Goal: Task Accomplishment & Management: Manage account settings

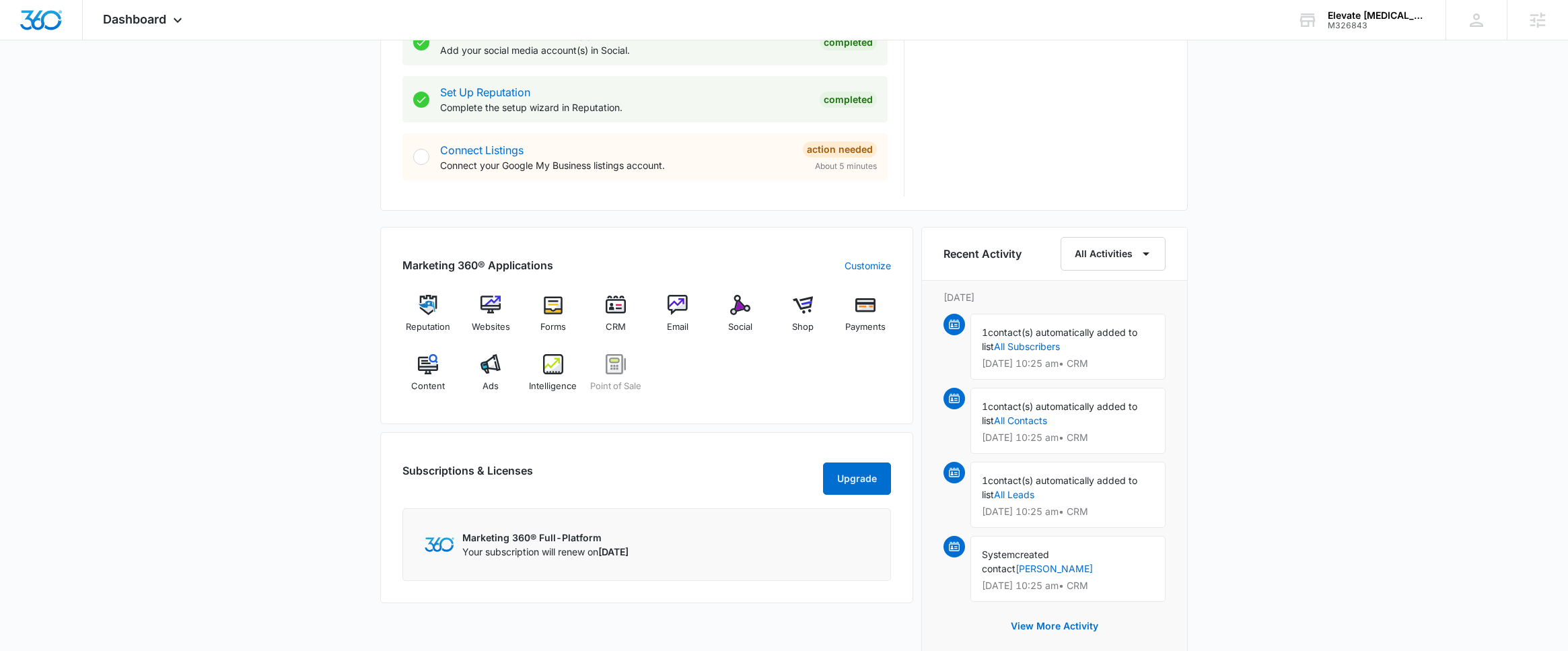
scroll to position [651, 0]
click at [492, 369] on img at bounding box center [490, 363] width 20 height 20
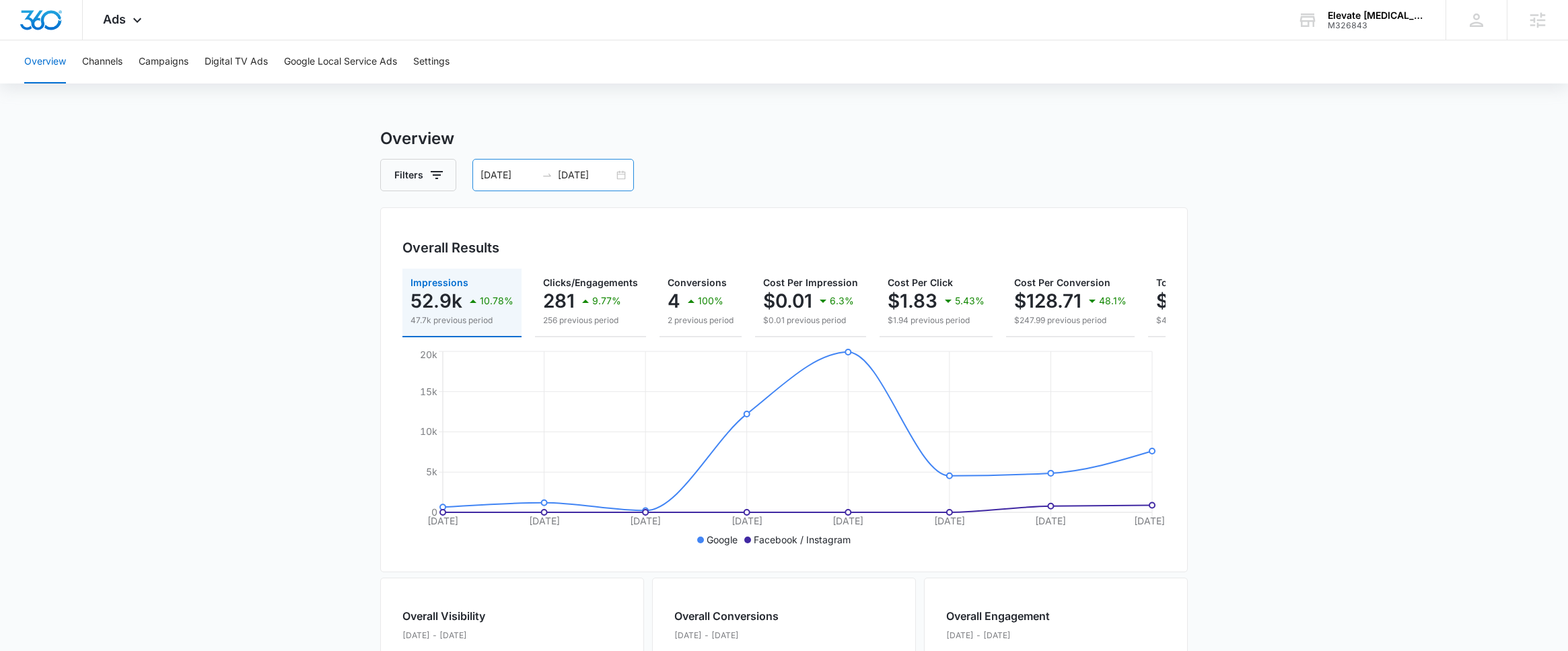
click at [627, 177] on div "08/13/2025 08/20/2025" at bounding box center [554, 175] width 162 height 33
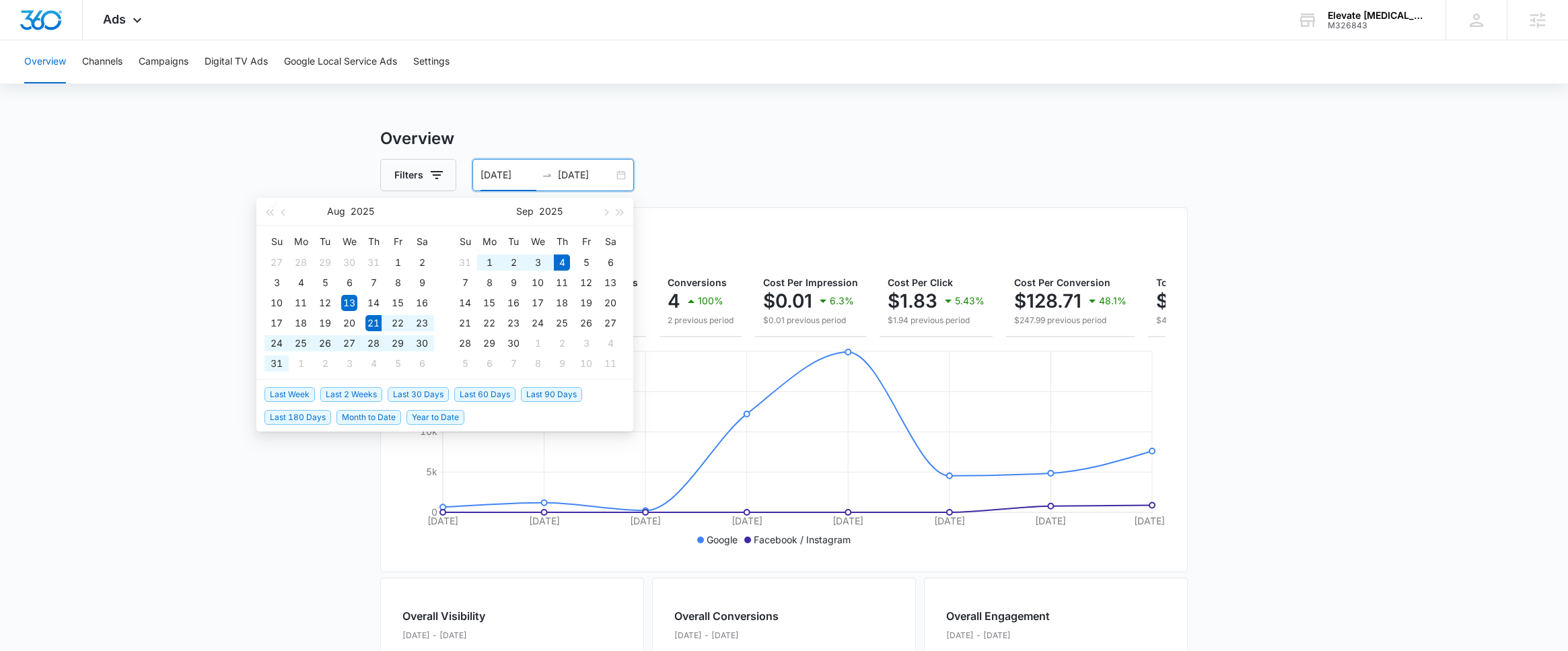
click at [346, 390] on span "Last 2 Weeks" at bounding box center [351, 394] width 62 height 15
type input "[DATE]"
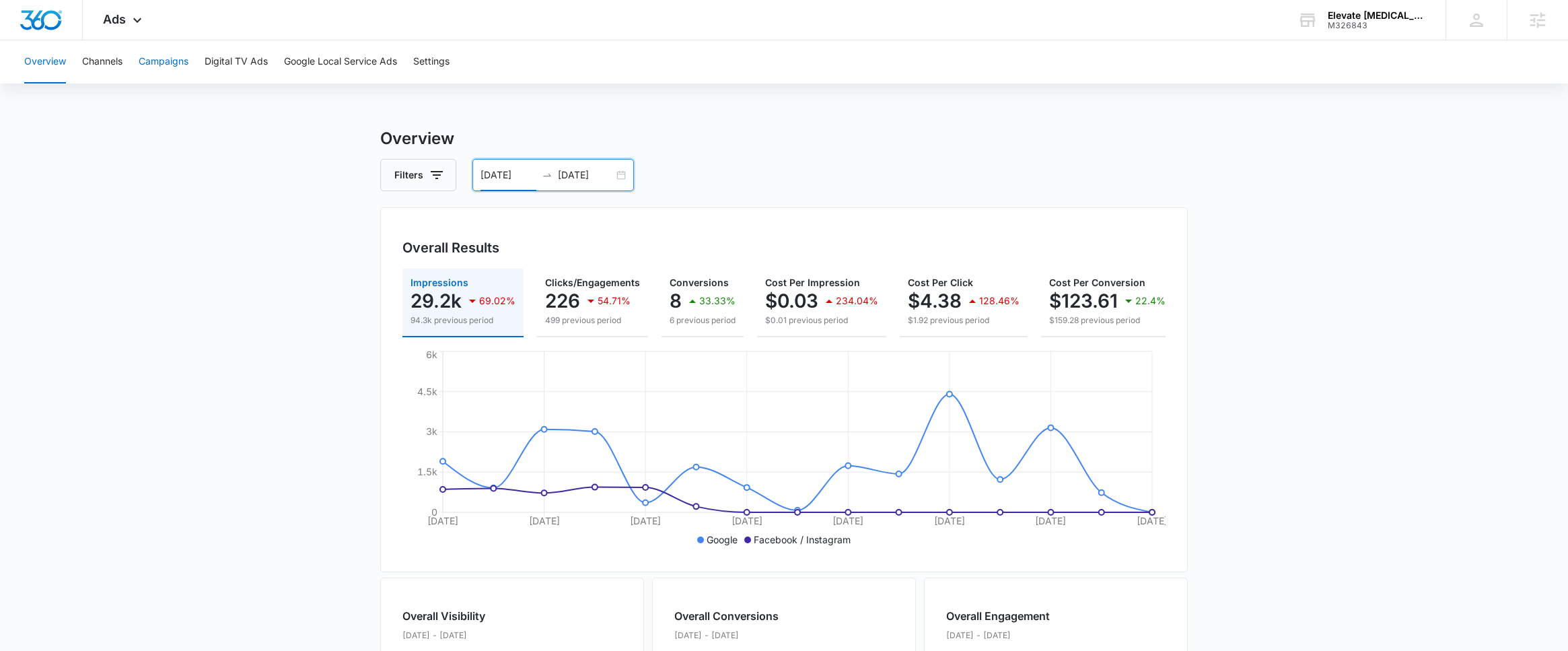
click at [171, 74] on button "Campaigns" at bounding box center [163, 62] width 50 height 43
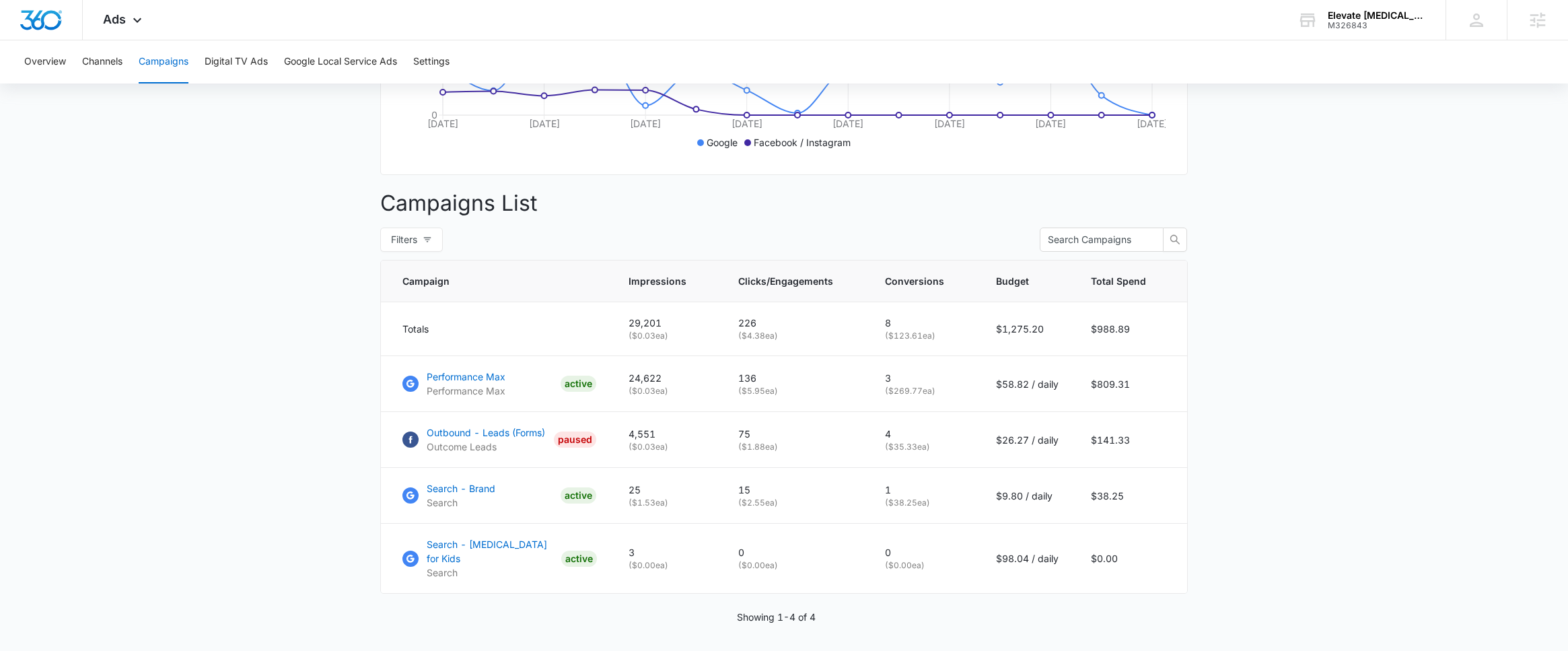
scroll to position [448, 0]
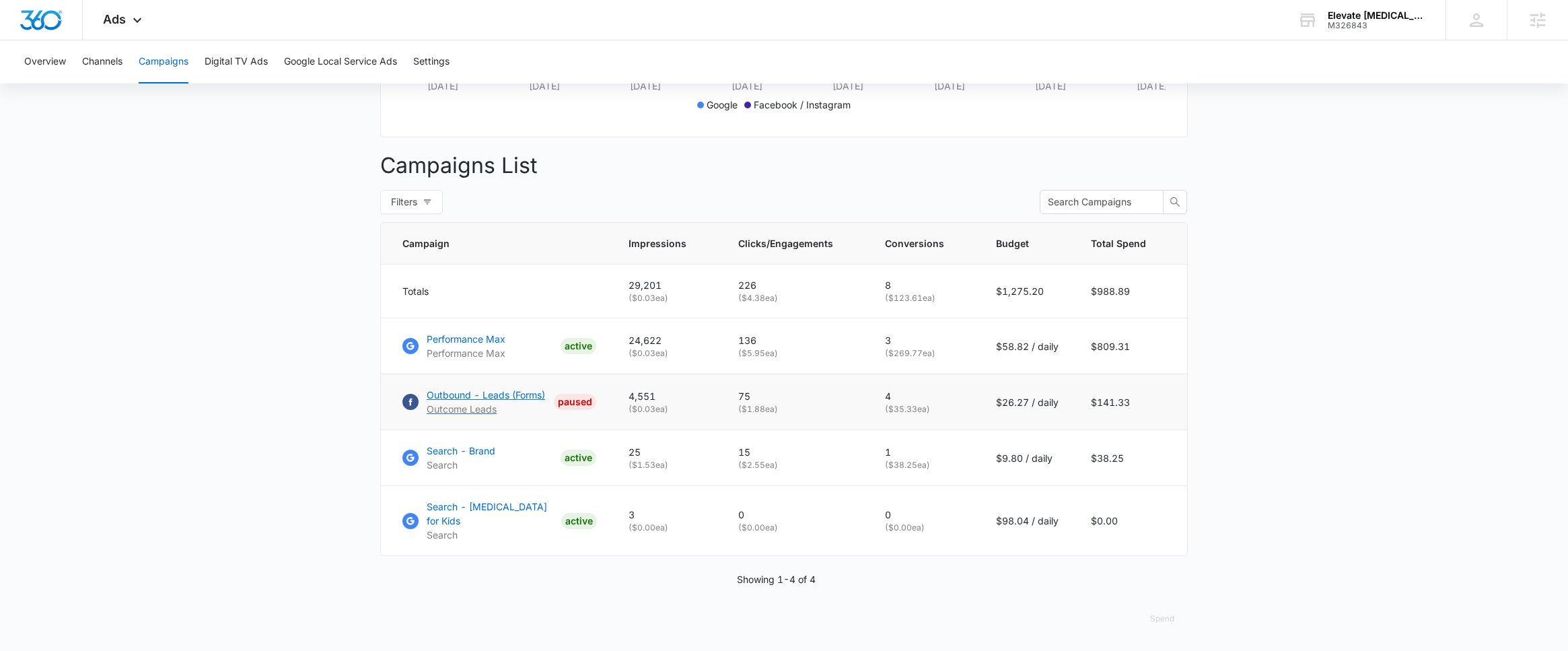
click at [522, 396] on p "Outbound - Leads (Forms)" at bounding box center [486, 395] width 119 height 14
click at [123, 33] on div "Ads Apps Reputation Websites Forms CRM Email Social Shop Payments POS Content A…" at bounding box center [124, 20] width 83 height 40
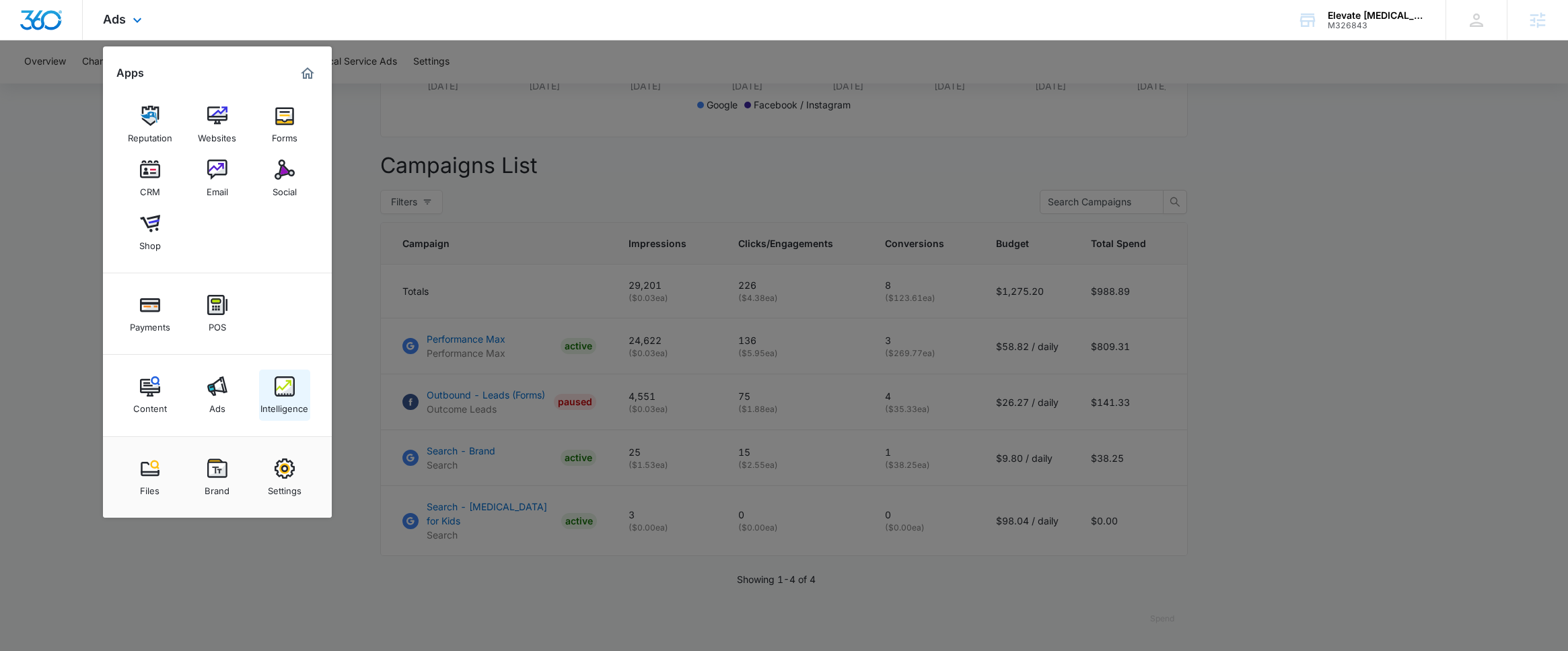
click at [285, 384] on img at bounding box center [285, 386] width 20 height 20
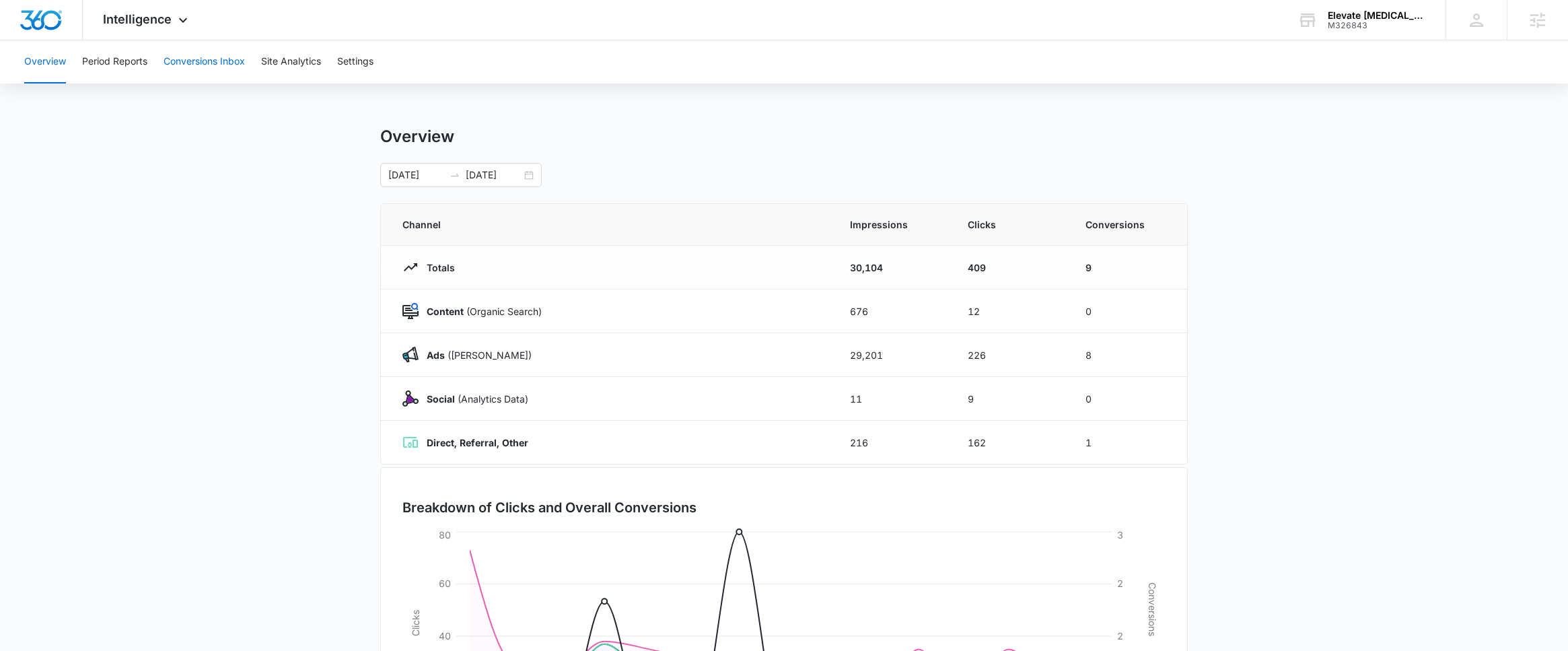
click at [170, 62] on button "Conversions Inbox" at bounding box center [204, 62] width 82 height 43
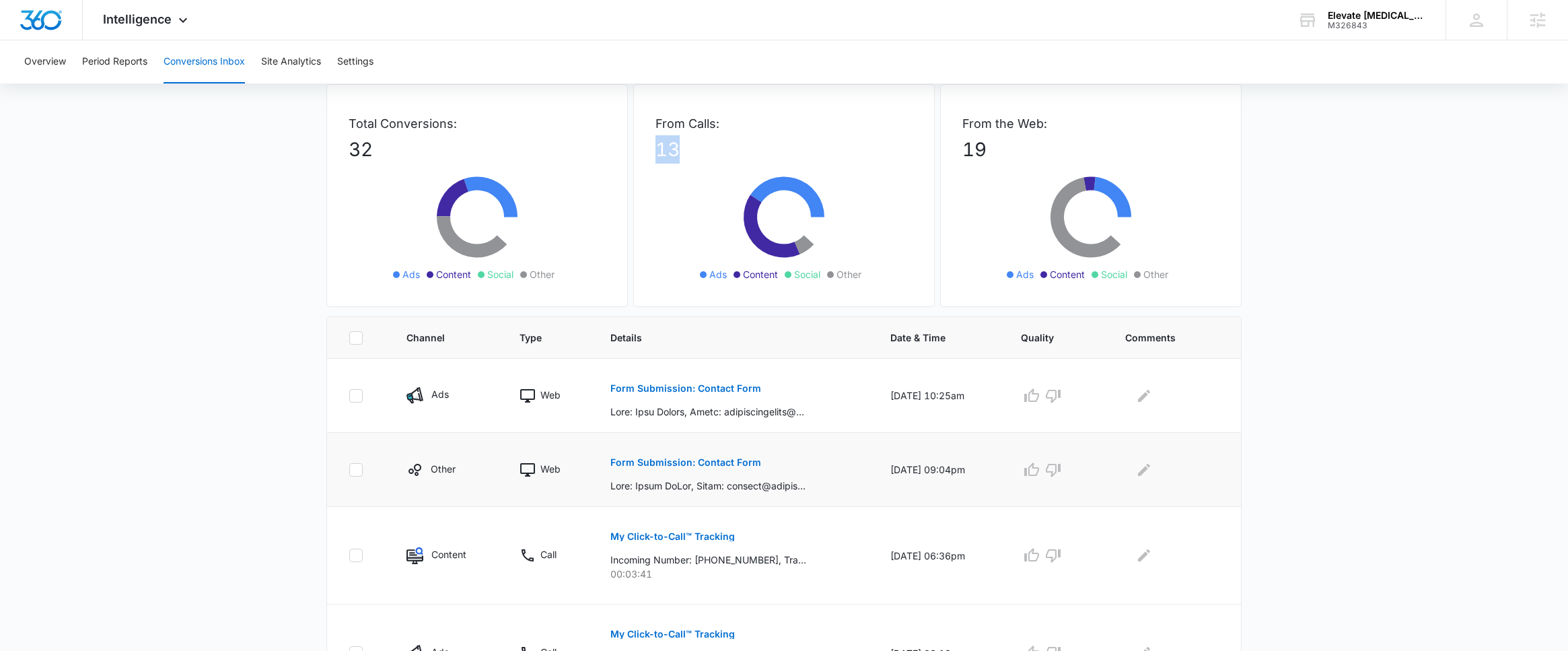
scroll to position [104, 0]
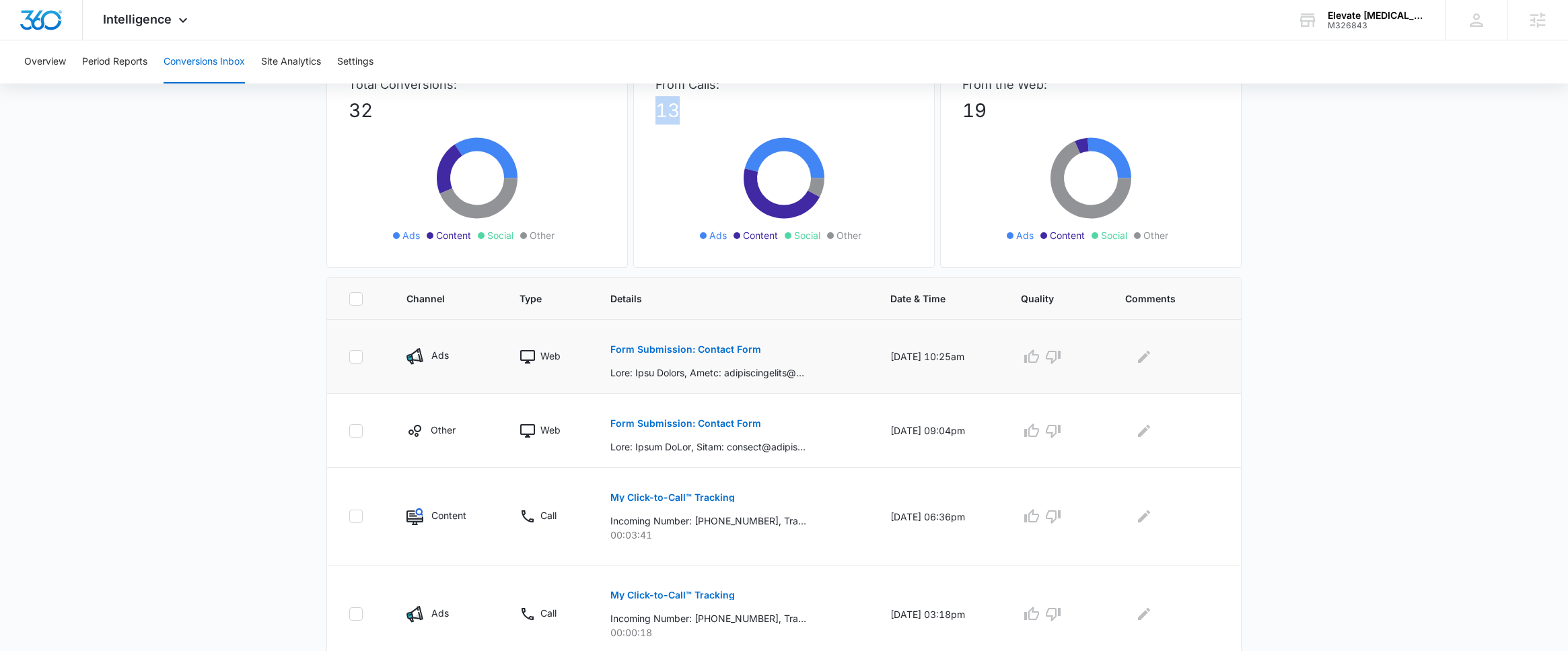
click at [650, 355] on button "Form Submission: Contact Form" at bounding box center [686, 349] width 150 height 33
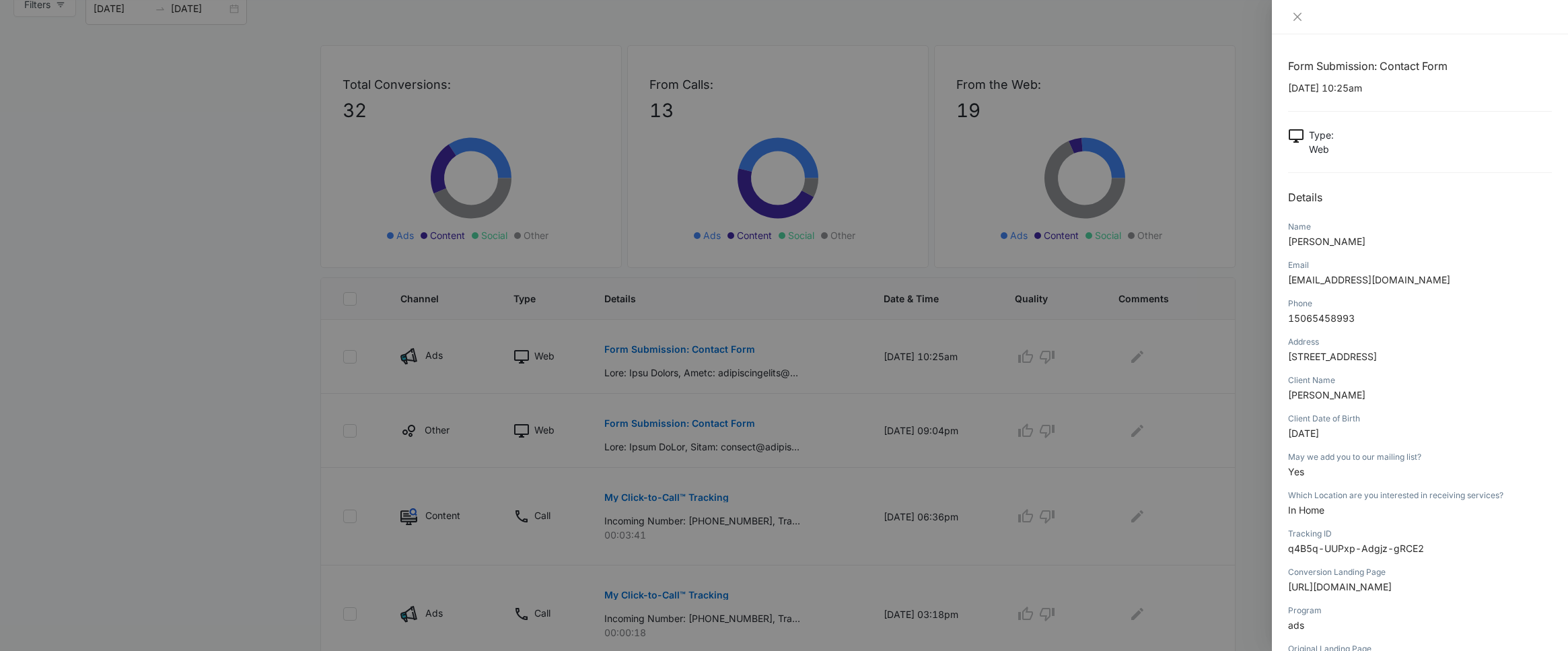
click at [1357, 358] on span "2924, North Tetagouche Rd, Bathurst, NB, E2A4Y8, Canada" at bounding box center [1332, 356] width 89 height 11
click at [1408, 411] on div "Client Name John Boulay" at bounding box center [1420, 392] width 264 height 38
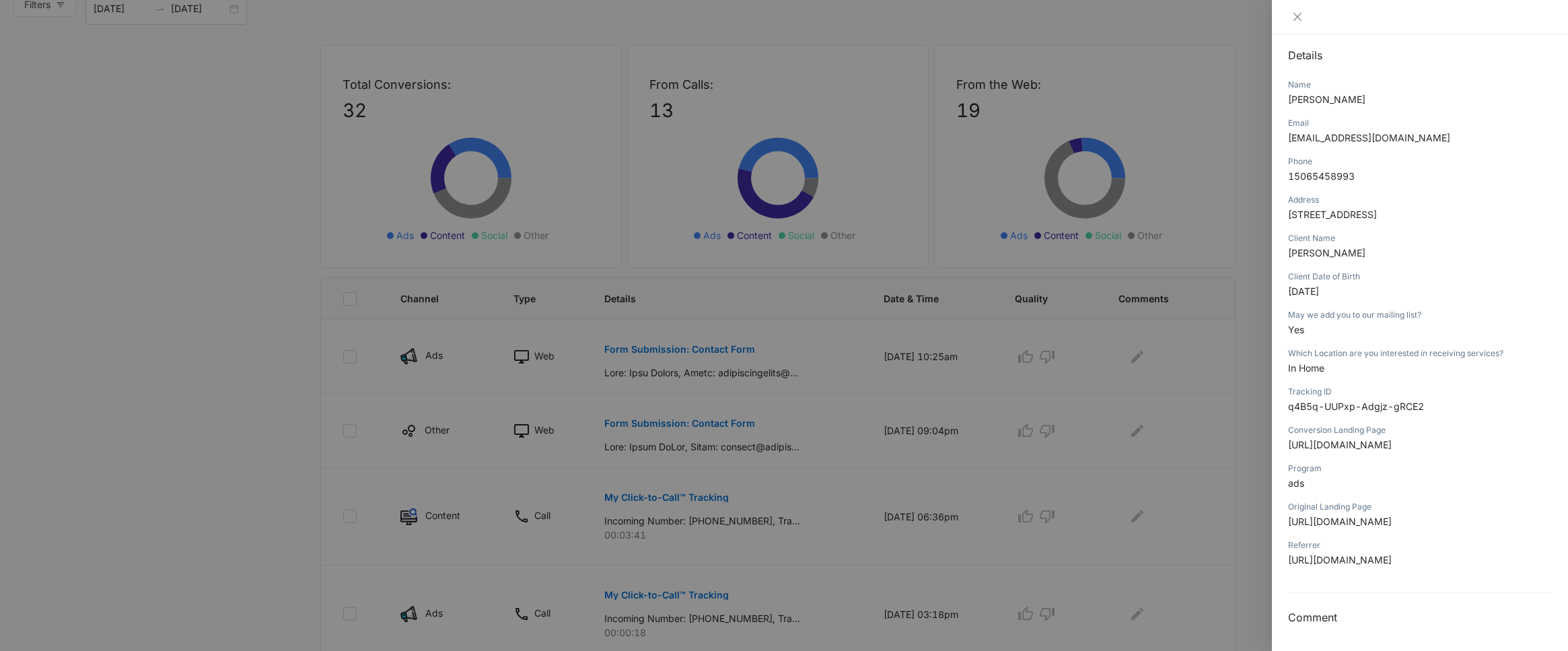
scroll to position [226, 0]
click at [1140, 539] on div at bounding box center [784, 325] width 1568 height 651
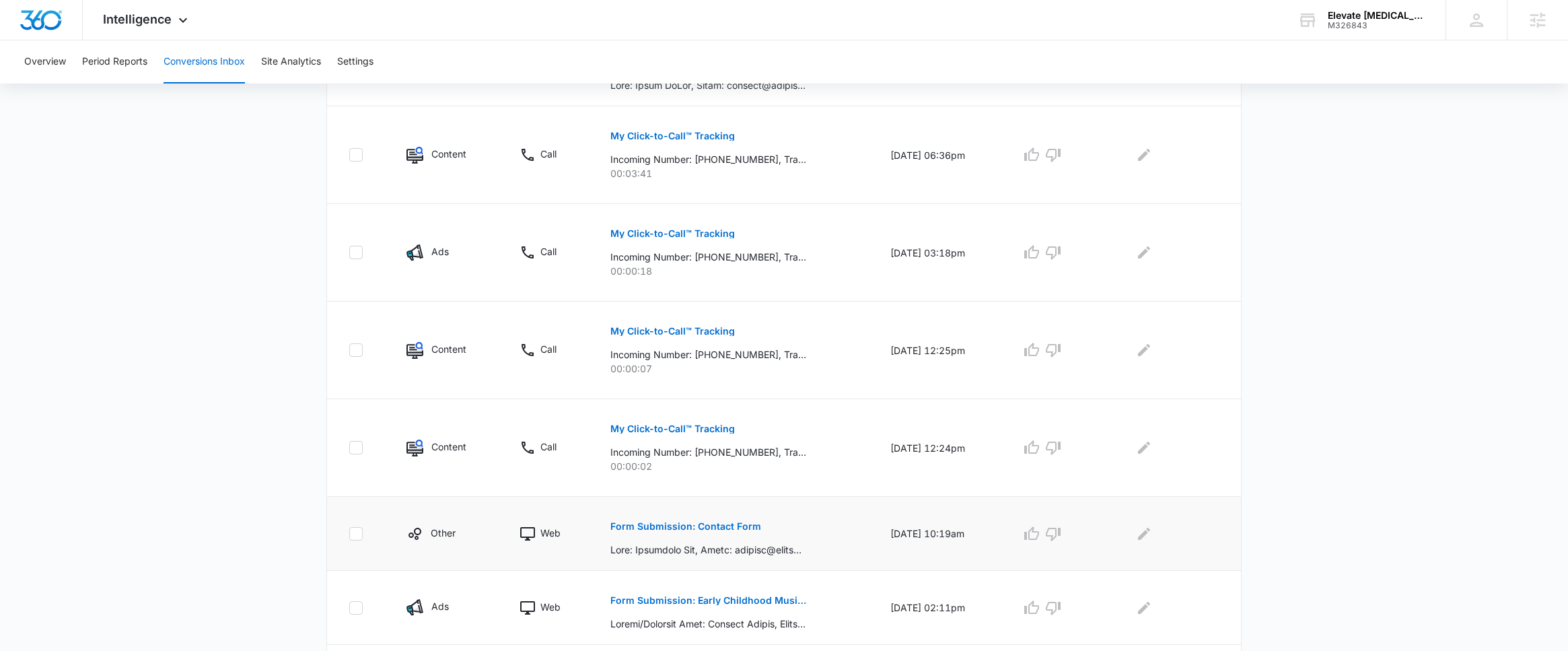
scroll to position [503, 0]
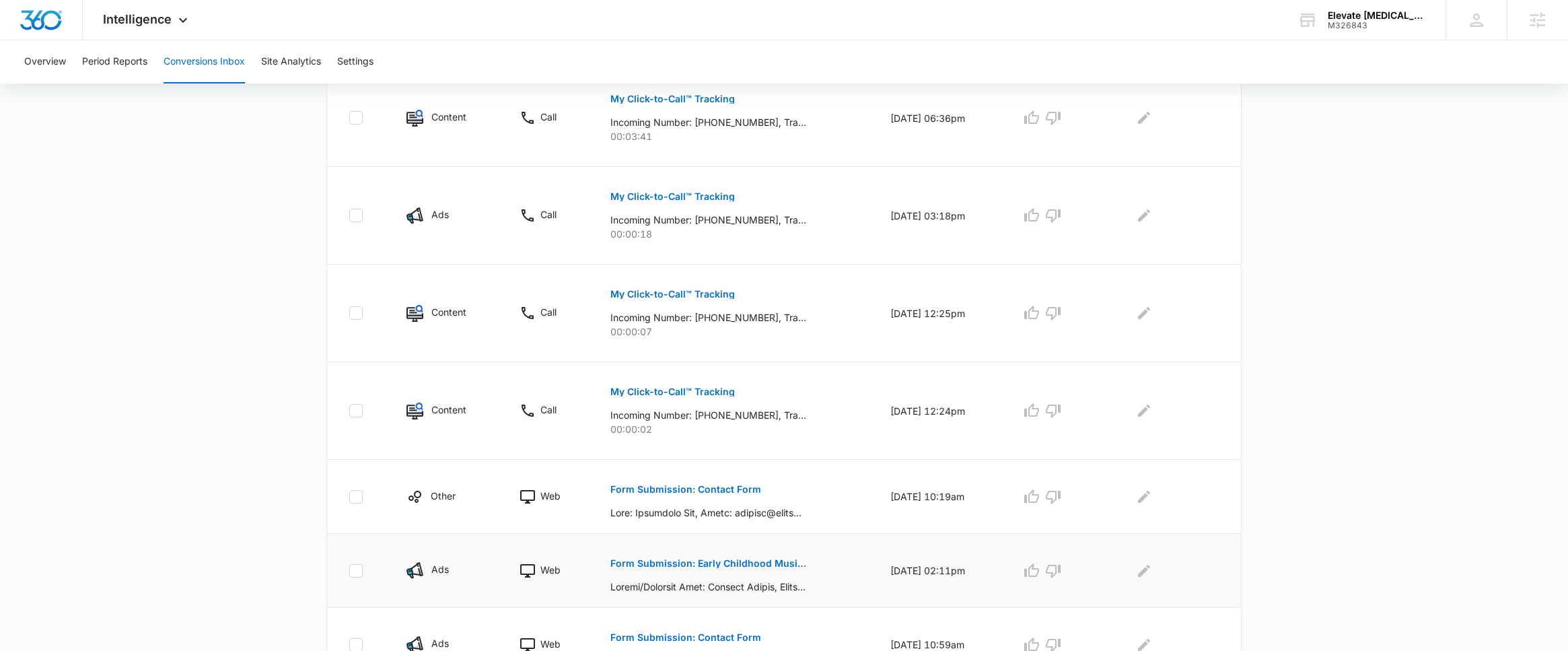
click at [661, 564] on p "Form Submission: Early Childhood Music Class" at bounding box center [708, 563] width 196 height 9
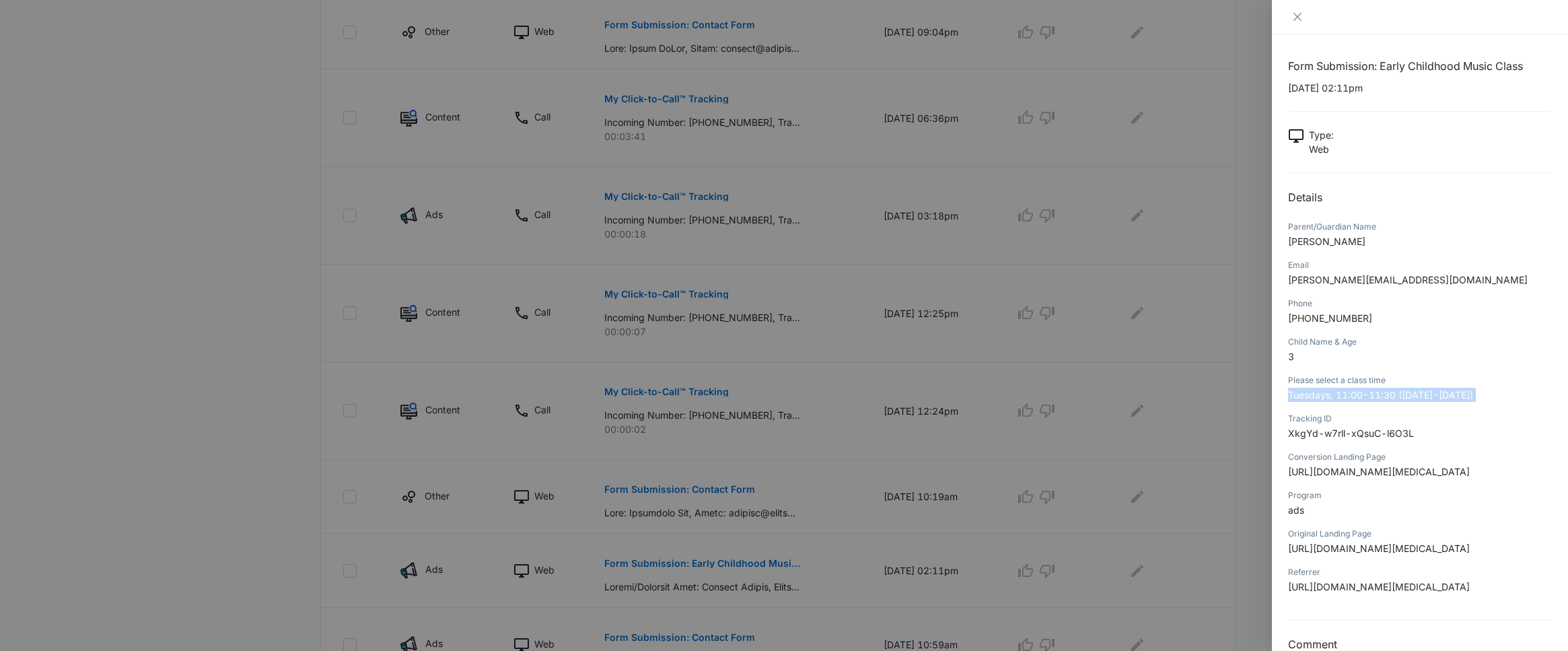
drag, startPoint x: 1374, startPoint y: 404, endPoint x: 1508, endPoint y: 413, distance: 134.3
click at [1508, 413] on div "Form Submission: Early Childhood Music Class 08/27/2025 at 02:11pm Type : Web D…" at bounding box center [1420, 356] width 264 height 595
click at [1508, 413] on div "Tracking ID" at bounding box center [1420, 418] width 264 height 12
click at [804, 541] on div at bounding box center [784, 325] width 1568 height 651
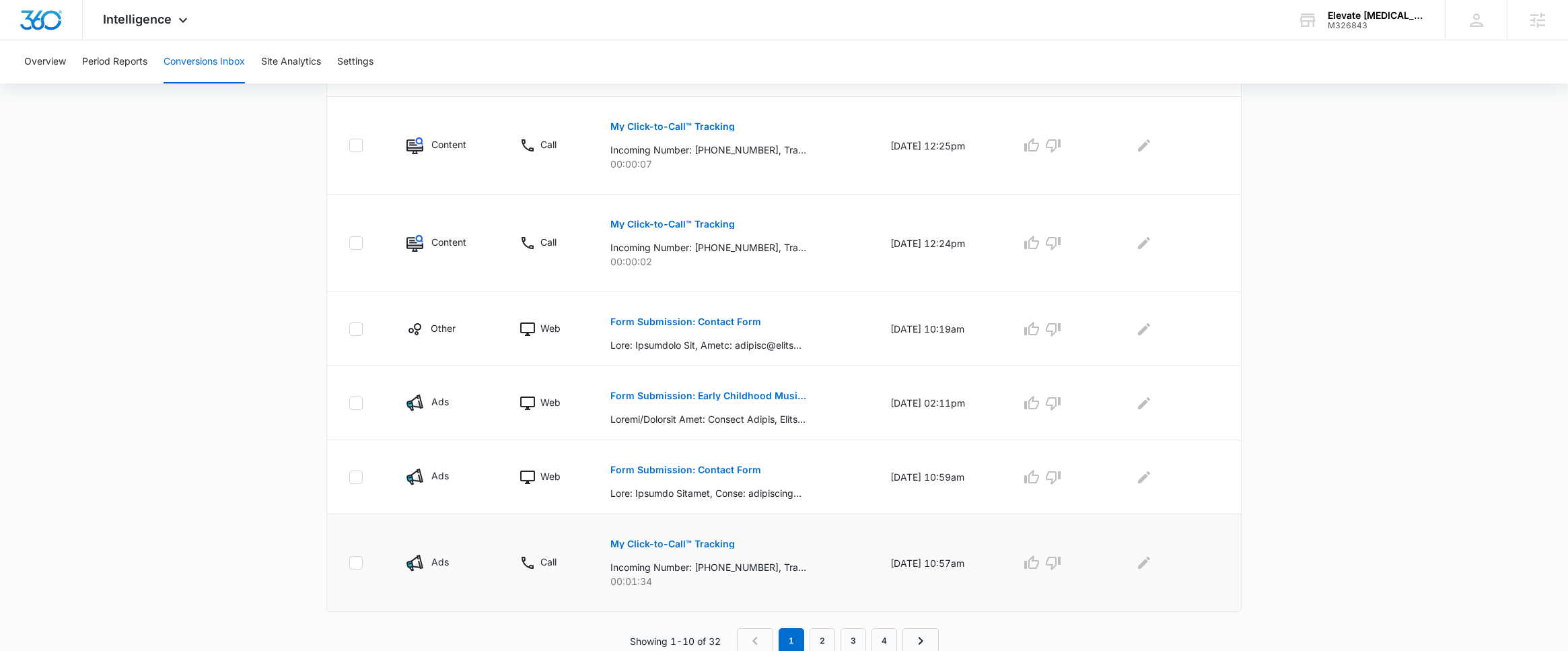
scroll to position [674, 0]
click at [146, 21] on span "Intelligence" at bounding box center [137, 19] width 69 height 14
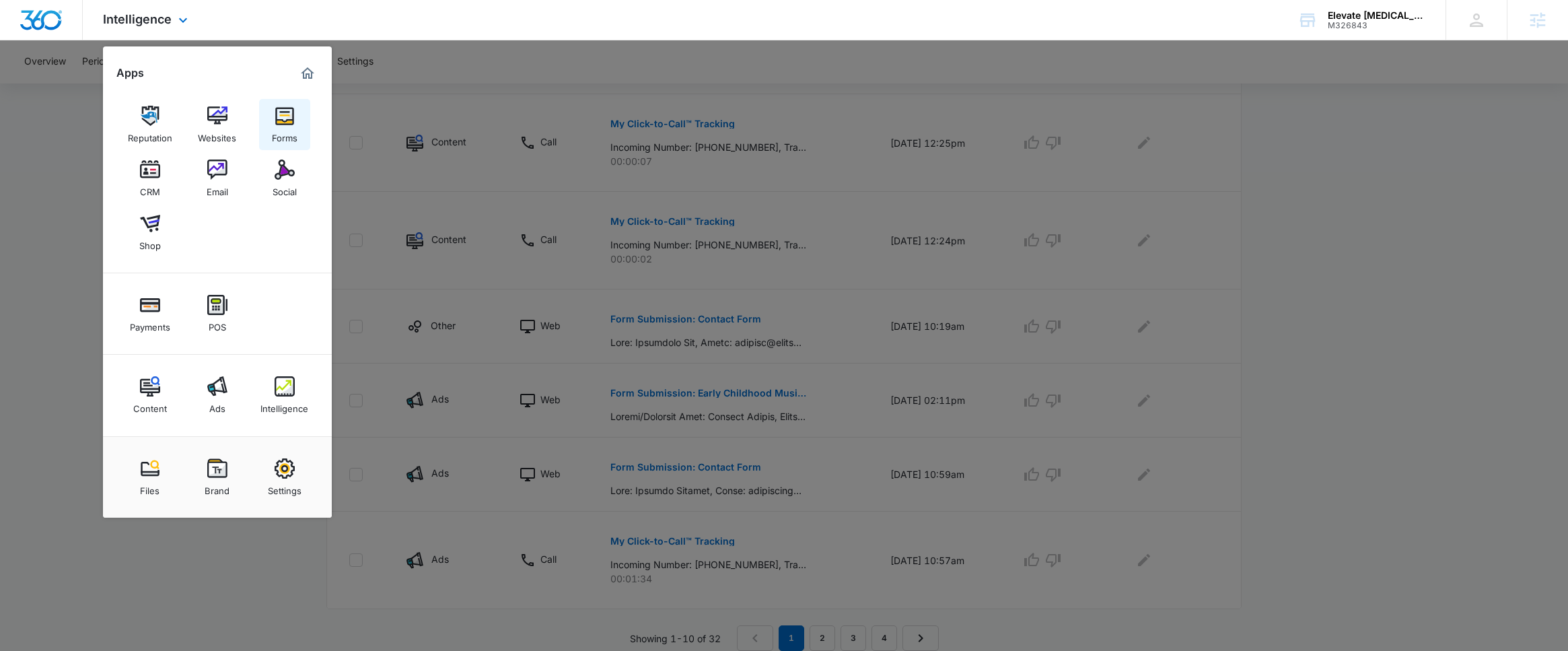
click at [307, 128] on link "Forms" at bounding box center [285, 124] width 51 height 51
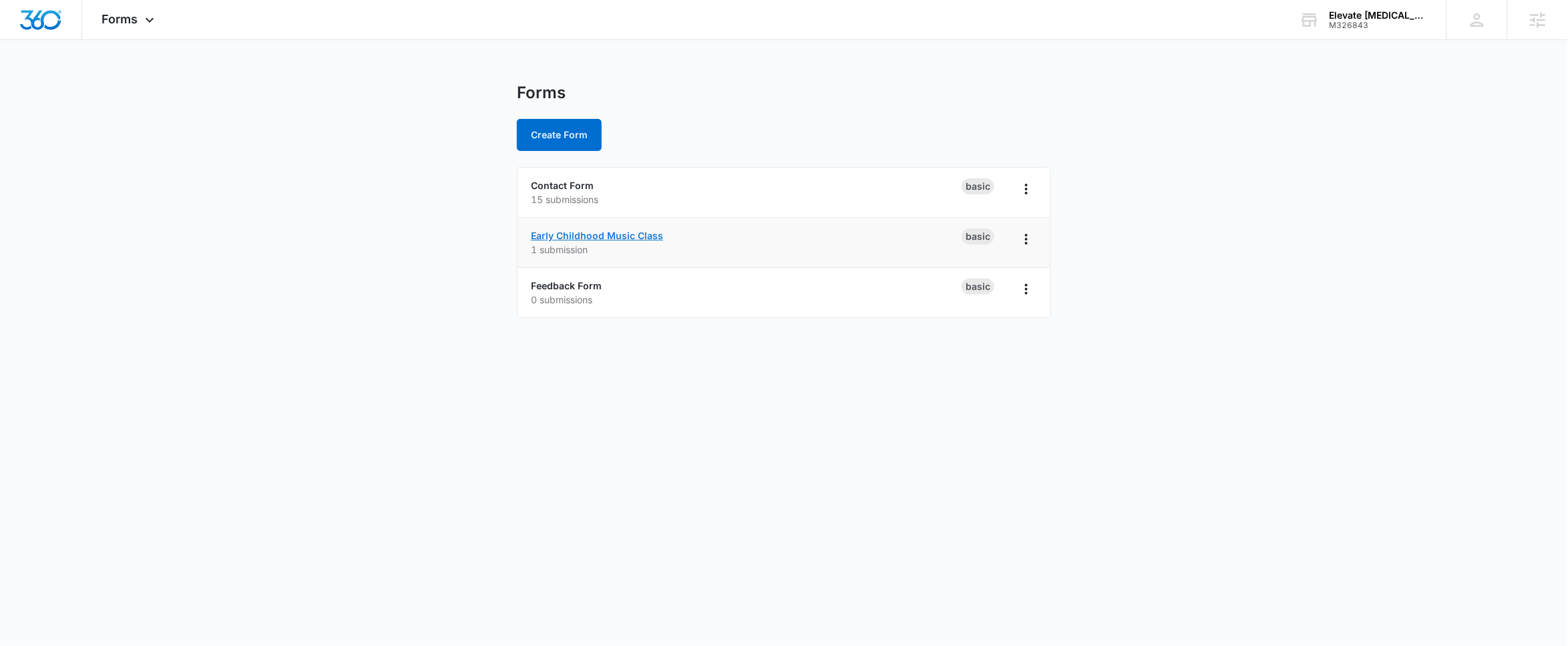
click at [583, 236] on link "Early Childhood Music Class" at bounding box center [597, 235] width 132 height 11
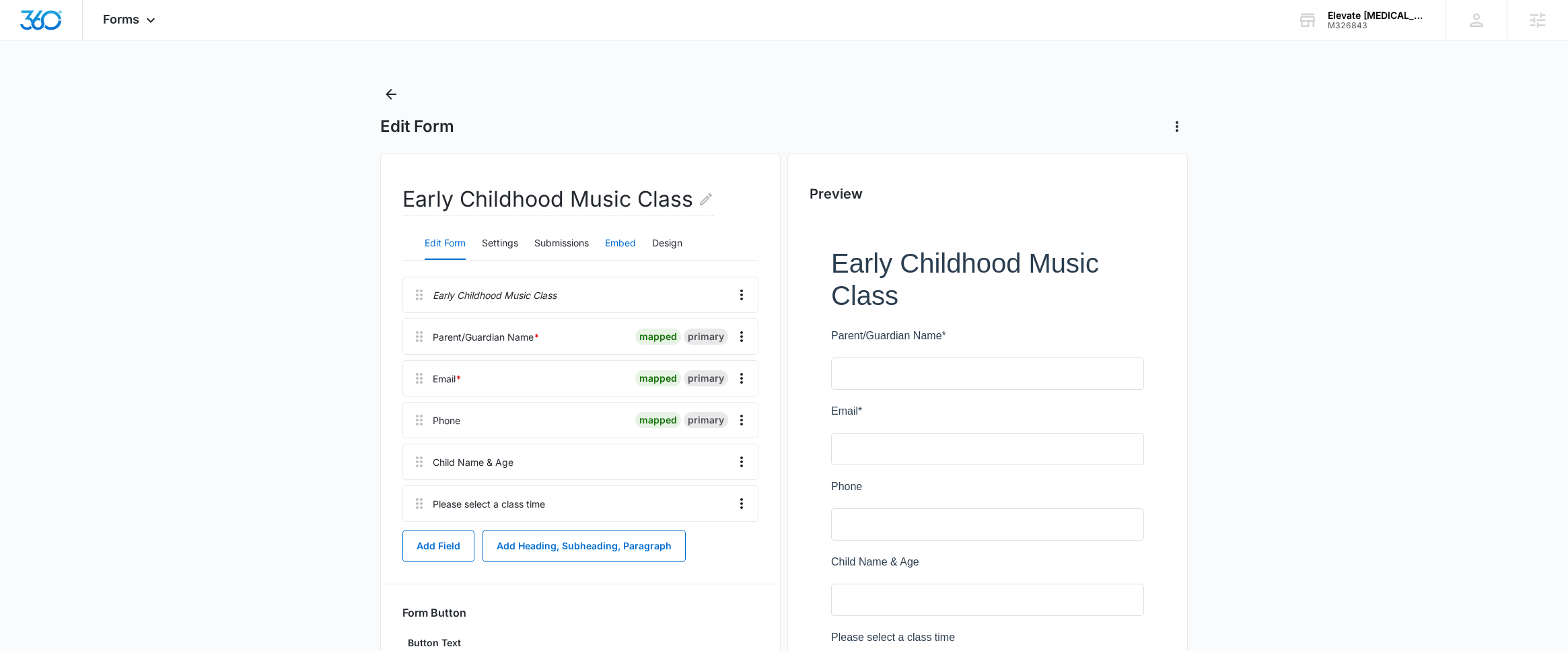
click at [610, 245] on button "Embed" at bounding box center [620, 244] width 31 height 33
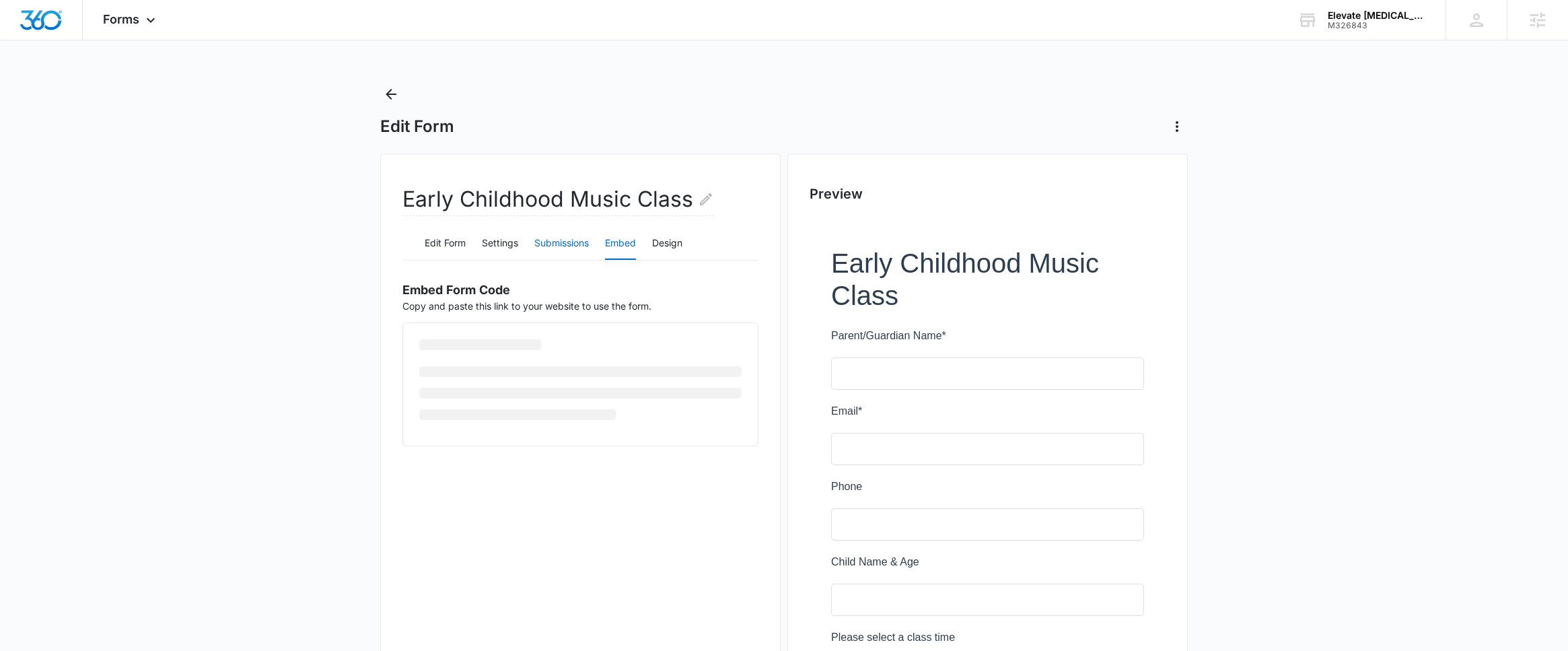
click at [578, 250] on button "Submissions" at bounding box center [561, 244] width 55 height 33
click at [517, 246] on button "Settings" at bounding box center [500, 244] width 36 height 33
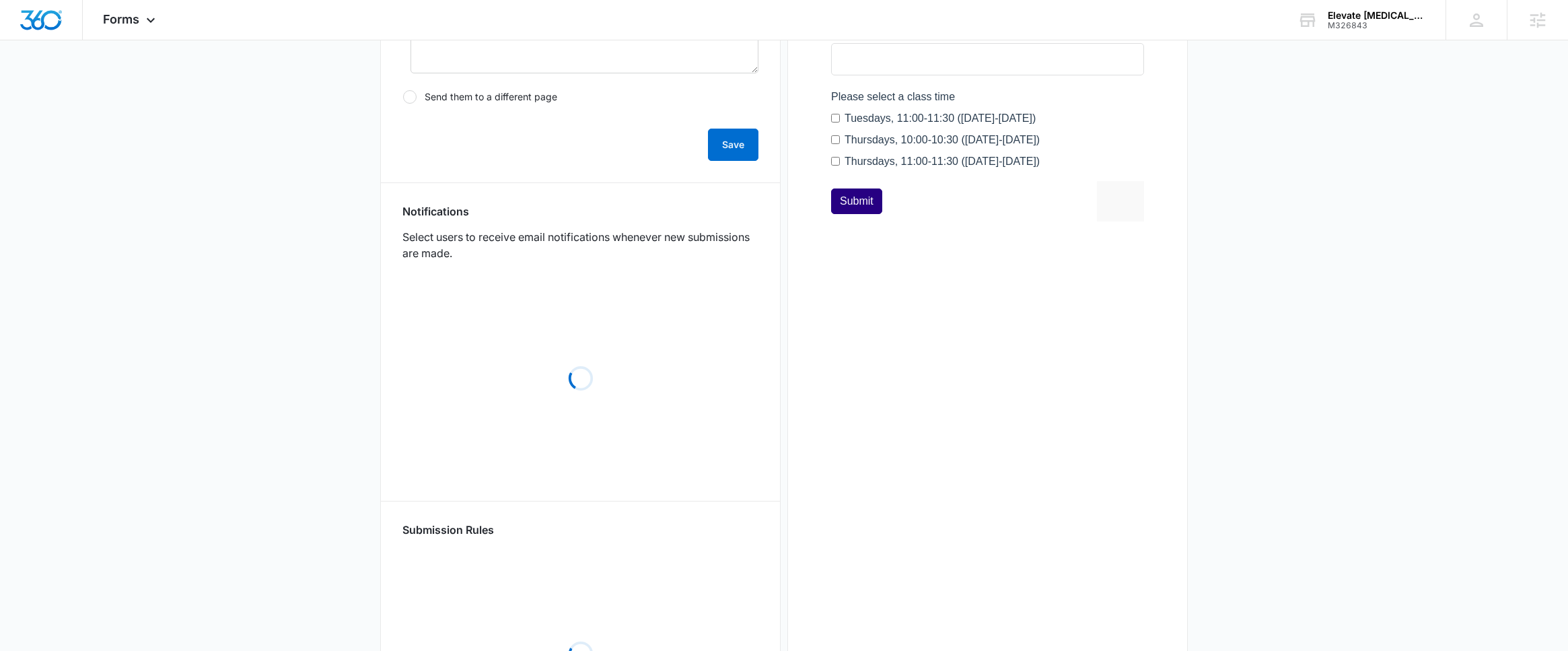
scroll to position [547, 0]
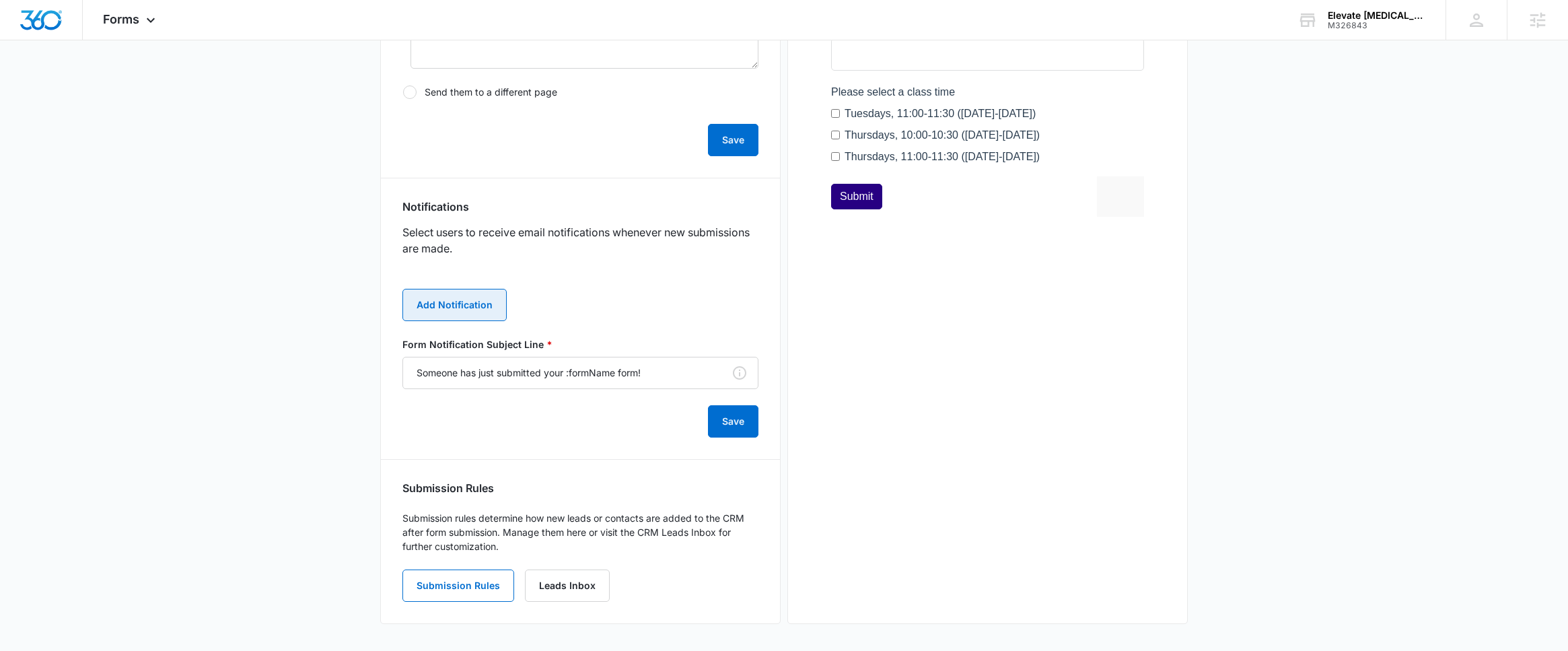
click at [471, 307] on button "Add Notification" at bounding box center [454, 305] width 104 height 33
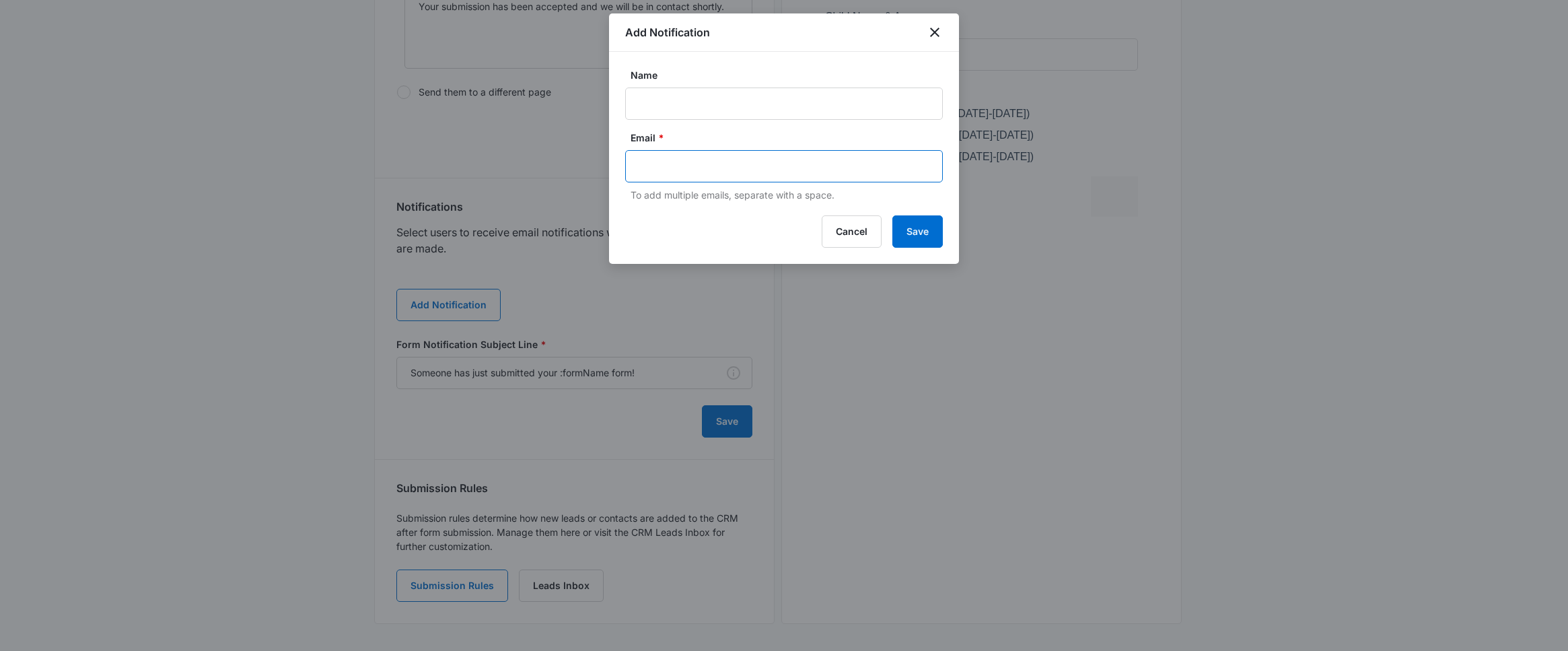
click at [701, 175] on input "text" at bounding box center [785, 166] width 292 height 20
paste input "[PERSON_NAME][EMAIL_ADDRESS][DOMAIN_NAME]"
type input "[PERSON_NAME][EMAIL_ADDRESS][DOMAIN_NAME]"
click at [694, 104] on input "Name" at bounding box center [784, 104] width 318 height 33
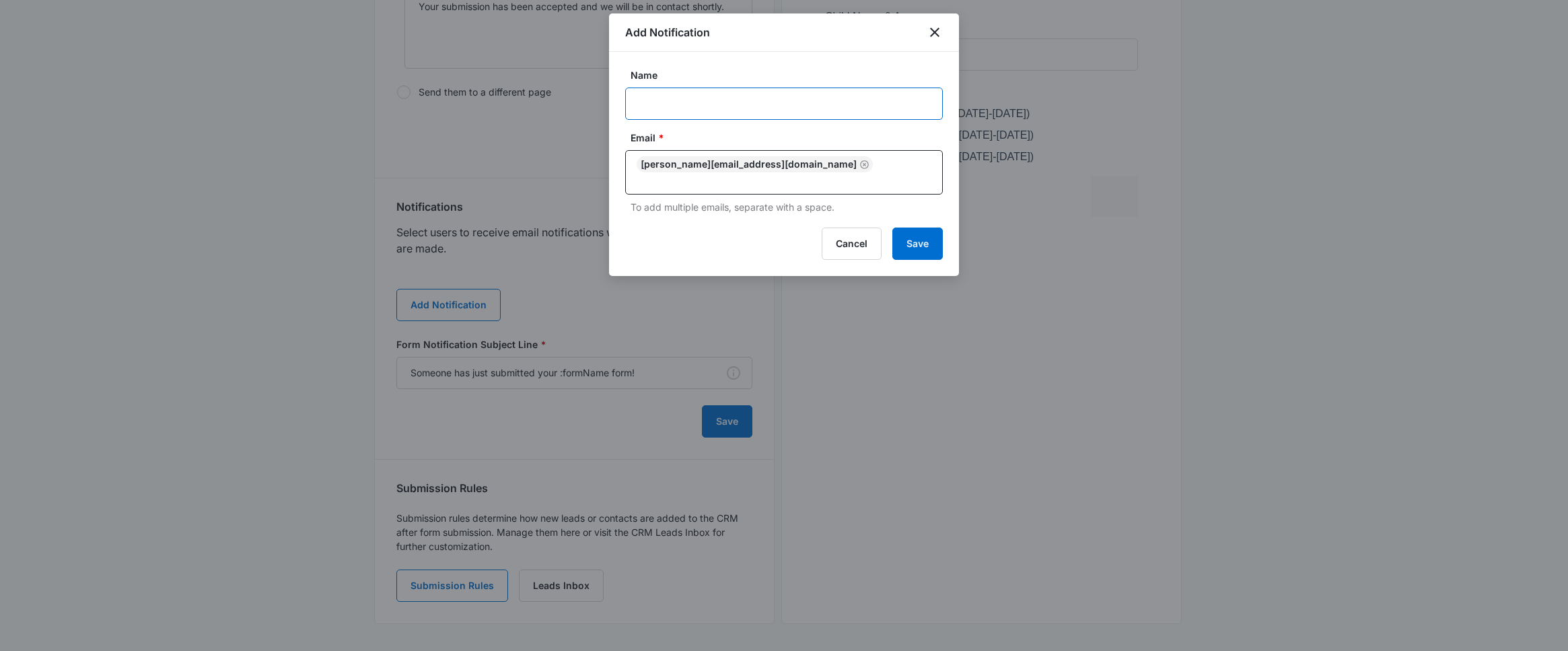
type input "J"
type input "[PERSON_NAME]"
click at [916, 227] on button "Save" at bounding box center [917, 244] width 50 height 33
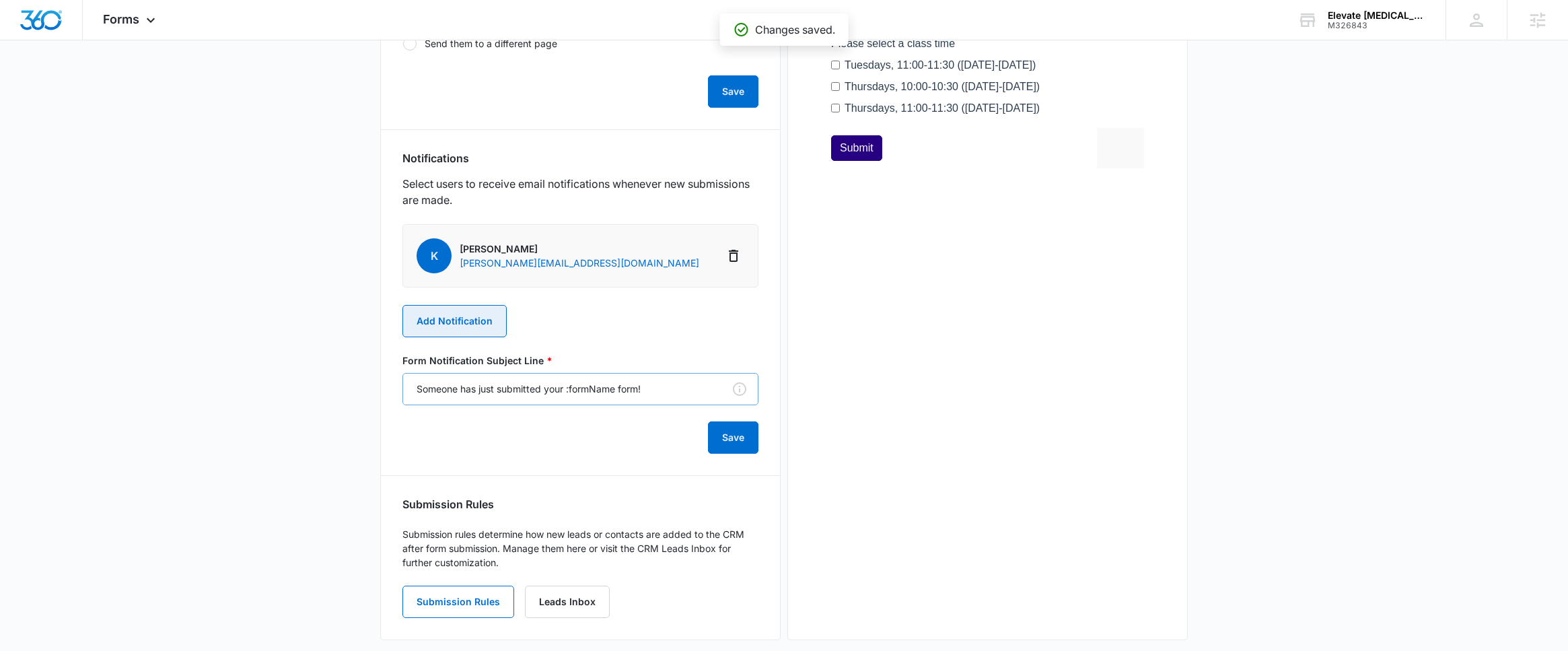
scroll to position [611, 0]
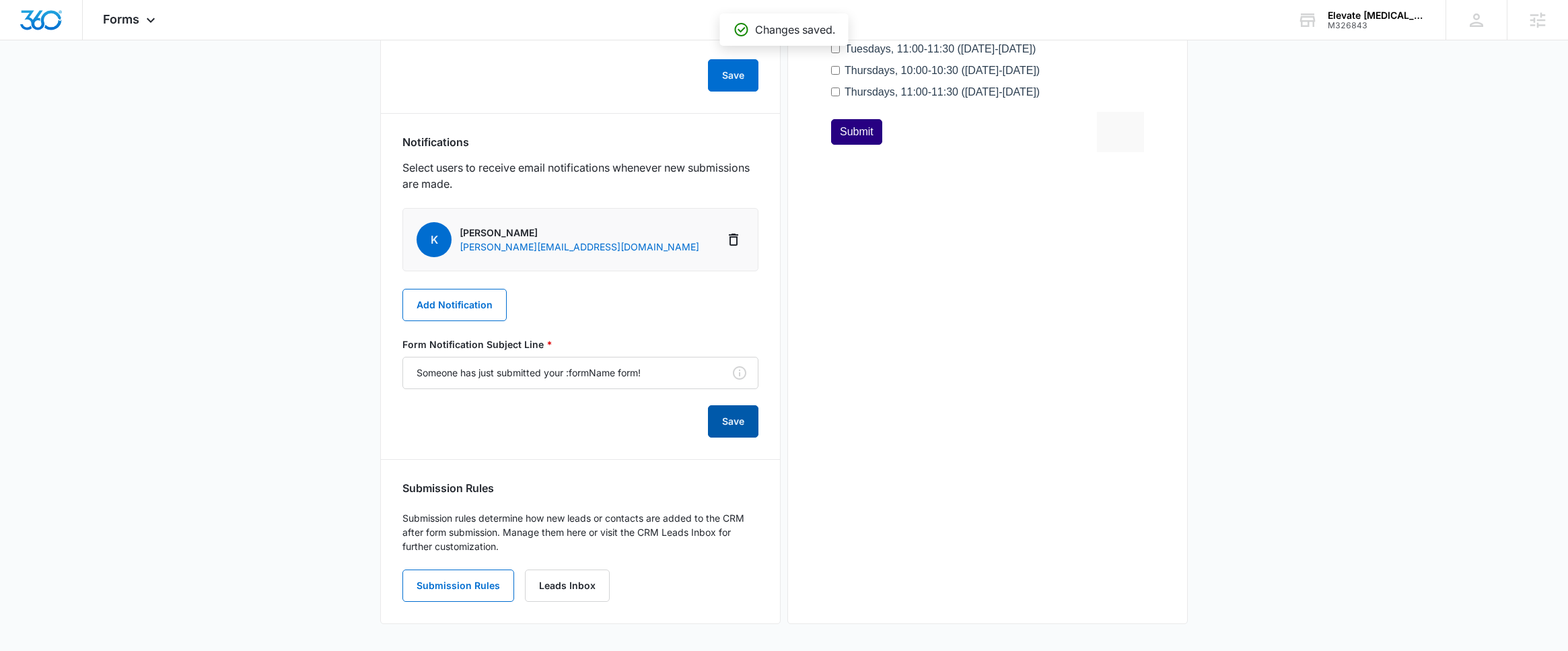
click at [718, 425] on button "Save" at bounding box center [733, 422] width 50 height 33
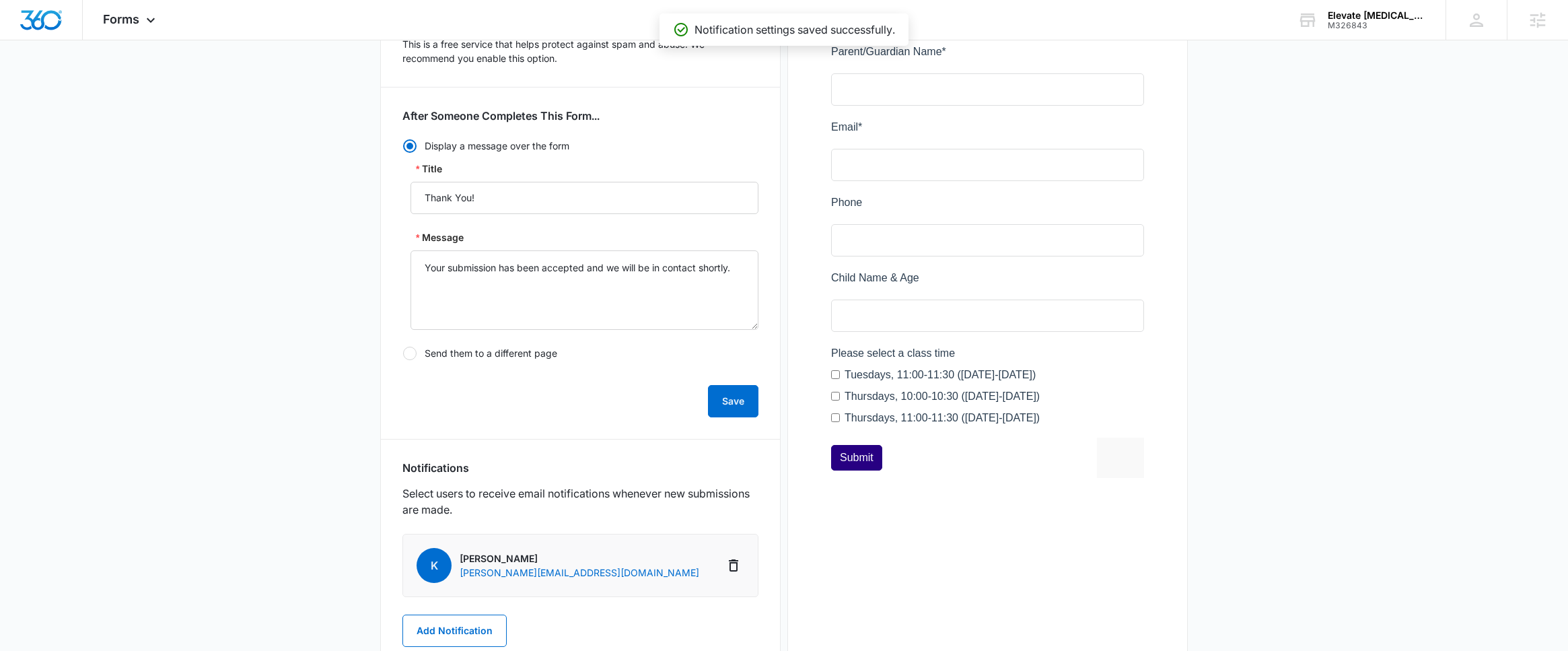
scroll to position [0, 0]
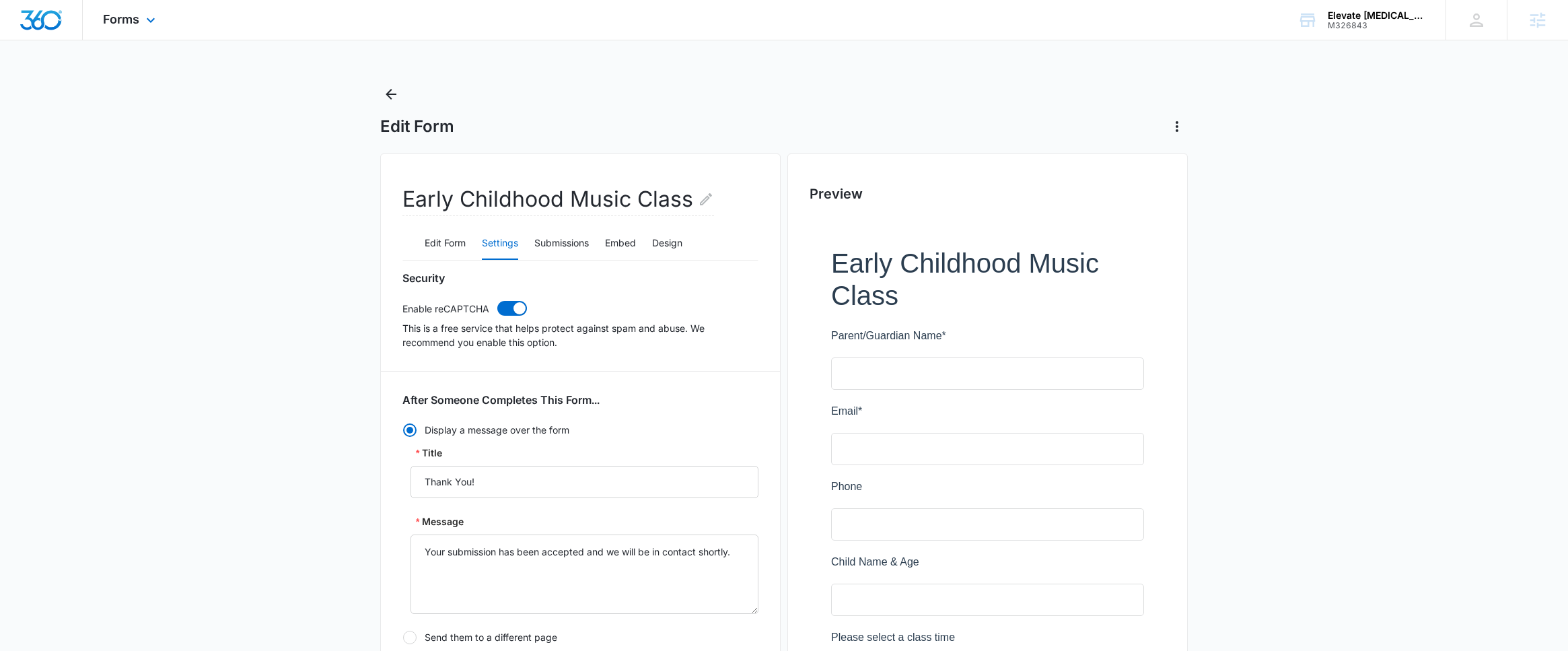
click at [127, 28] on div "Forms Apps Reputation Websites Forms CRM Email Social Shop Payments POS Content…" at bounding box center [131, 20] width 97 height 40
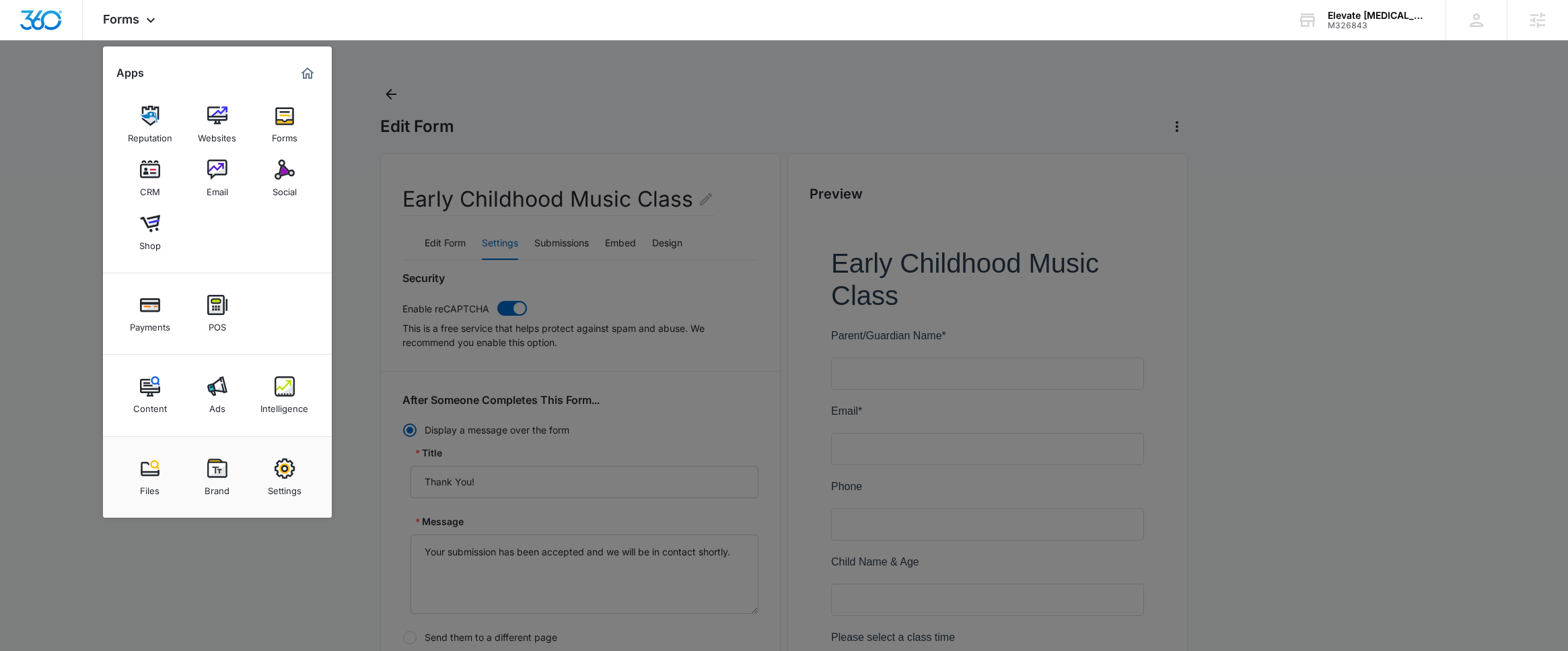
click at [704, 412] on div at bounding box center [784, 325] width 1568 height 651
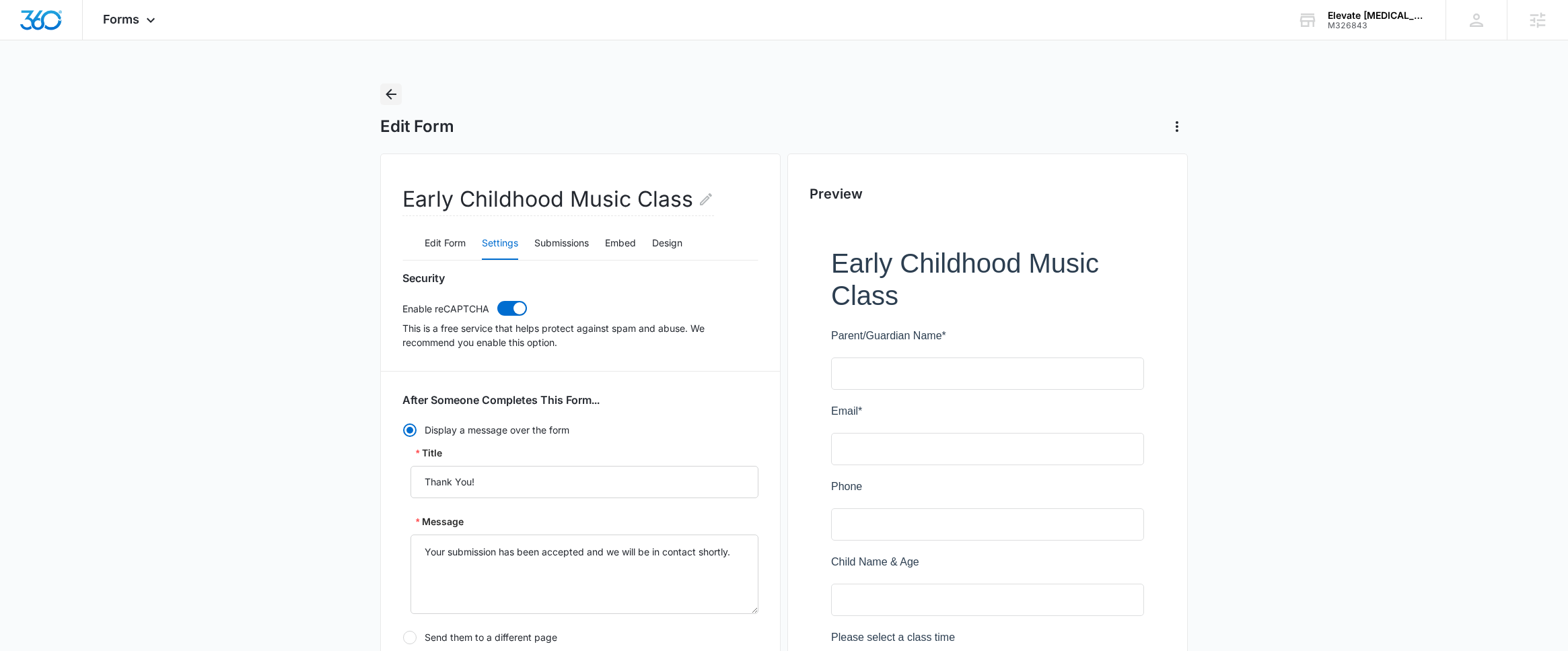
click at [385, 97] on icon "Back" at bounding box center [390, 94] width 16 height 16
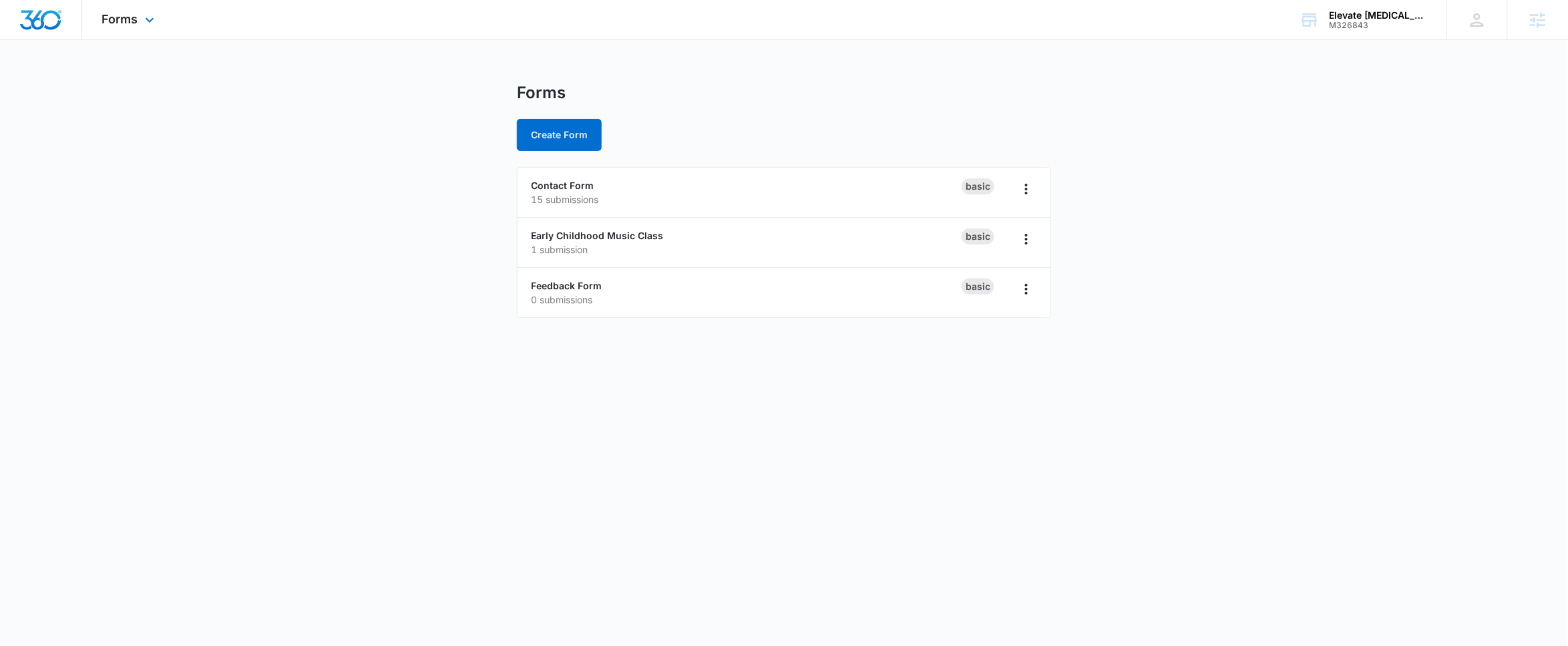
click at [144, 31] on div "Forms Apps Reputation Websites Forms CRM Email Social Shop Payments POS Content…" at bounding box center [130, 20] width 96 height 39
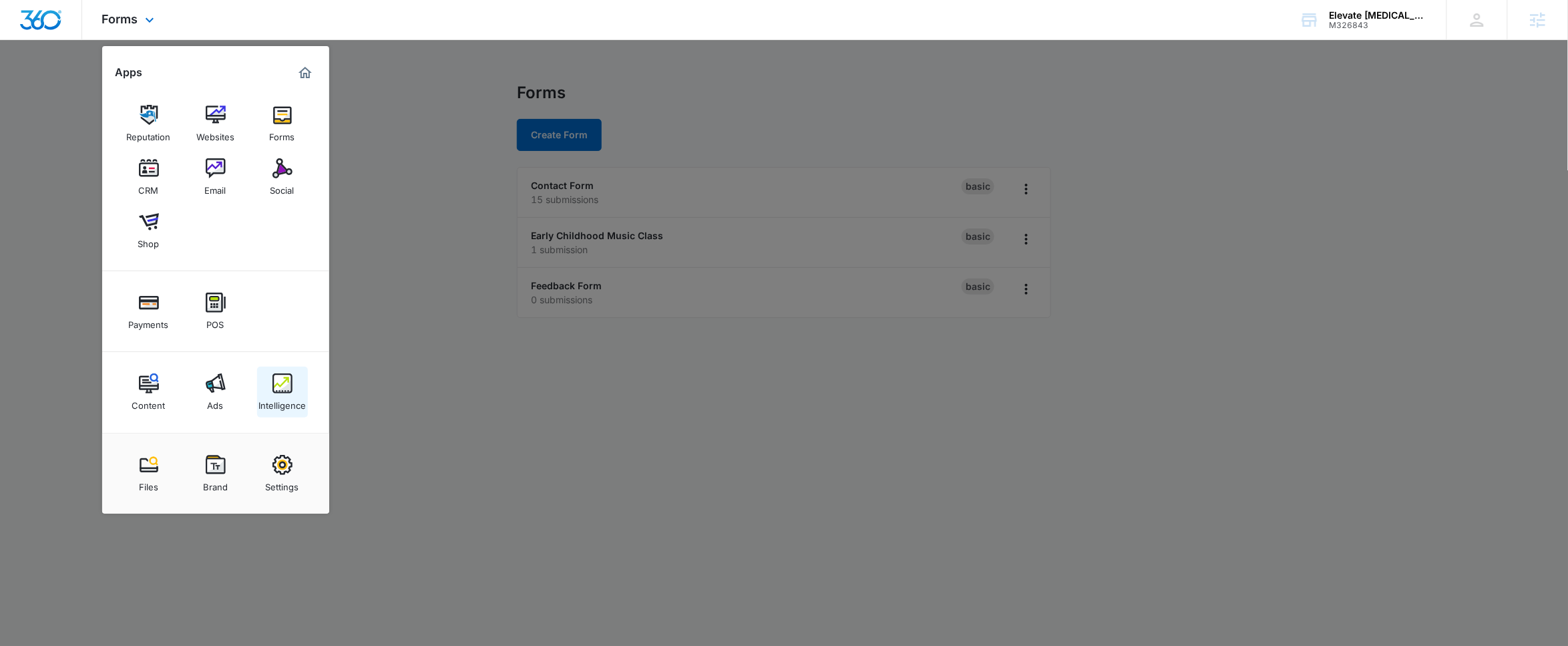
click at [292, 395] on div "Intelligence" at bounding box center [282, 402] width 47 height 18
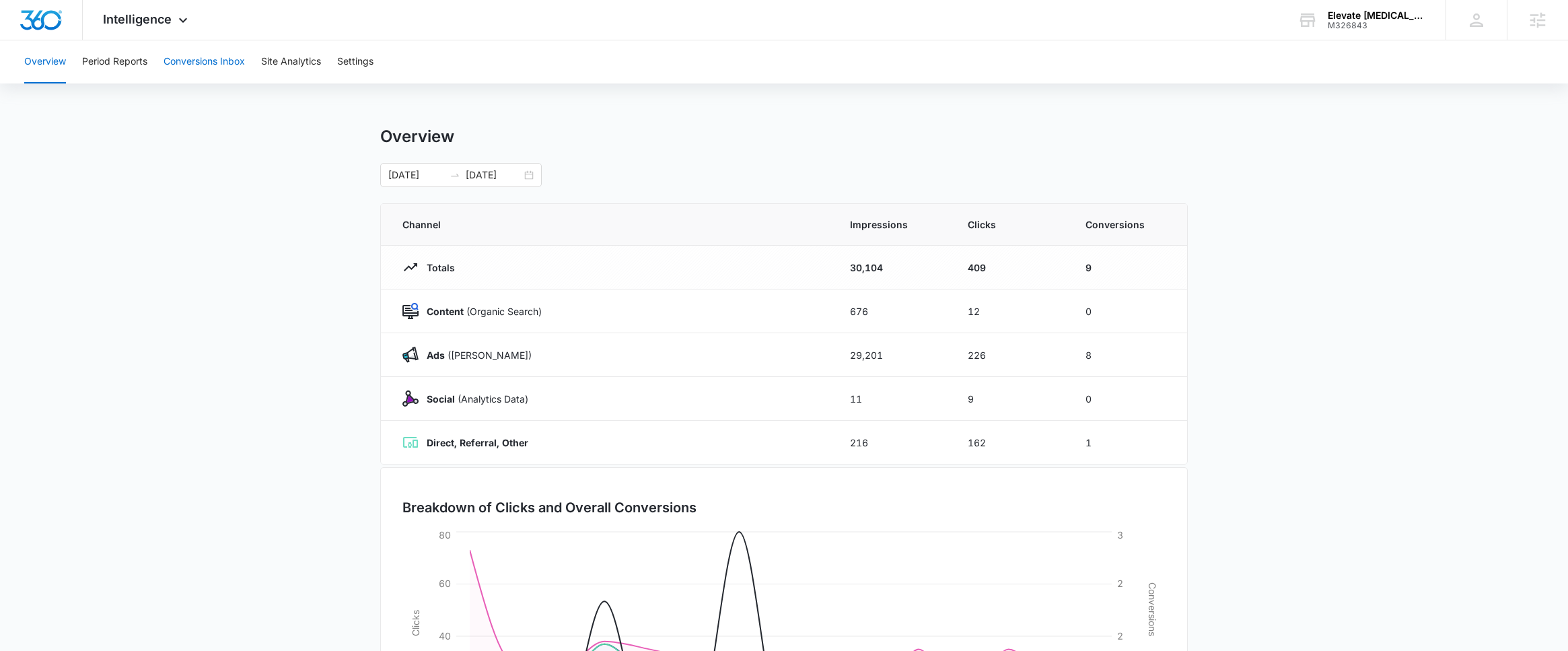
click at [209, 72] on button "Conversions Inbox" at bounding box center [204, 62] width 82 height 43
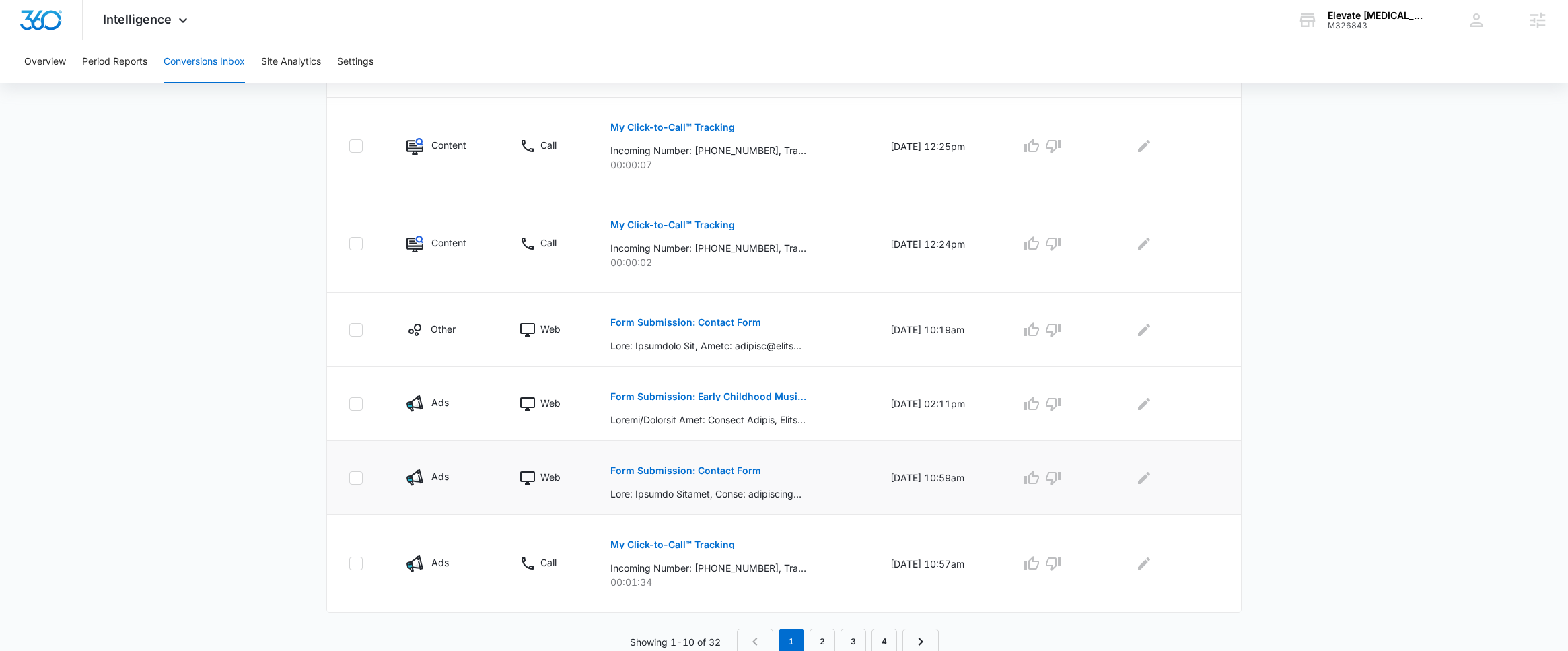
scroll to position [674, 0]
click at [695, 471] on p "Form Submission: Contact Form" at bounding box center [686, 466] width 150 height 9
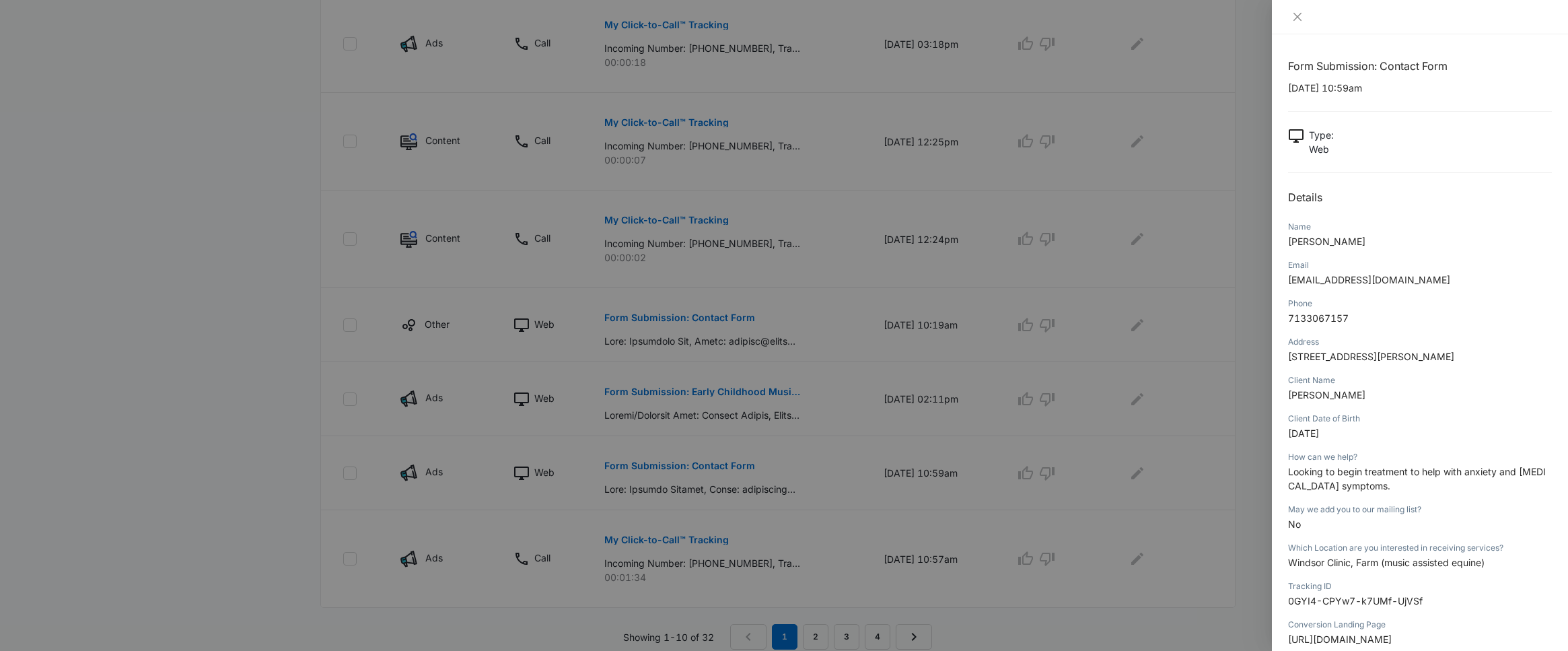
click at [704, 516] on div at bounding box center [784, 325] width 1568 height 651
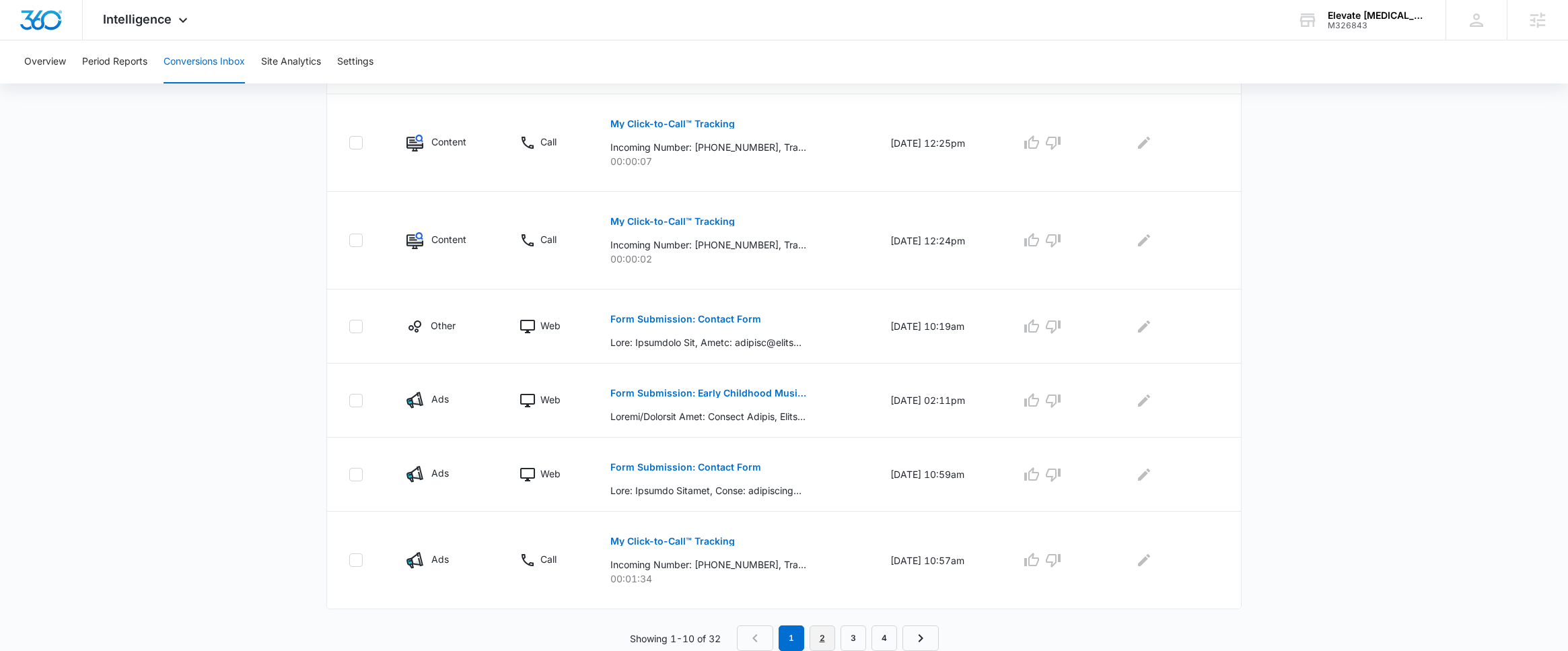
click at [815, 637] on link "2" at bounding box center [823, 638] width 26 height 26
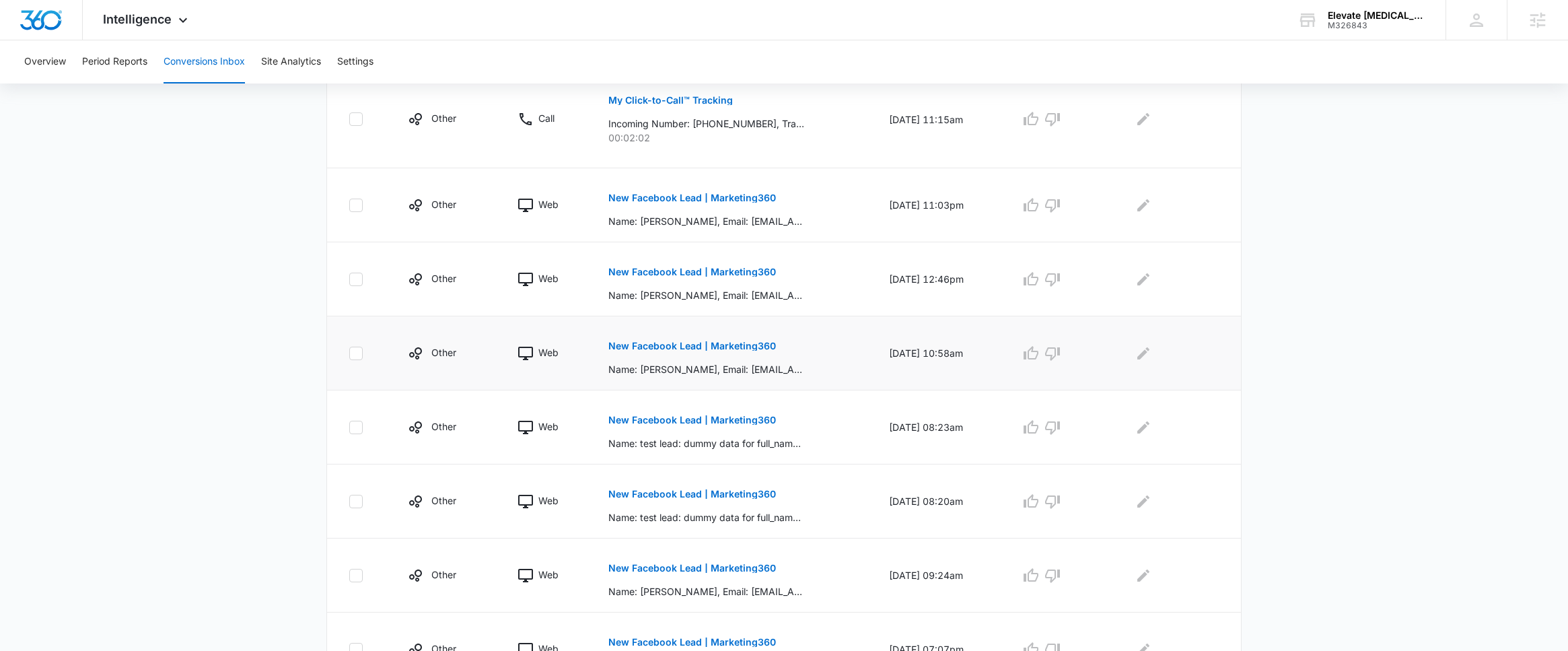
scroll to position [373, 0]
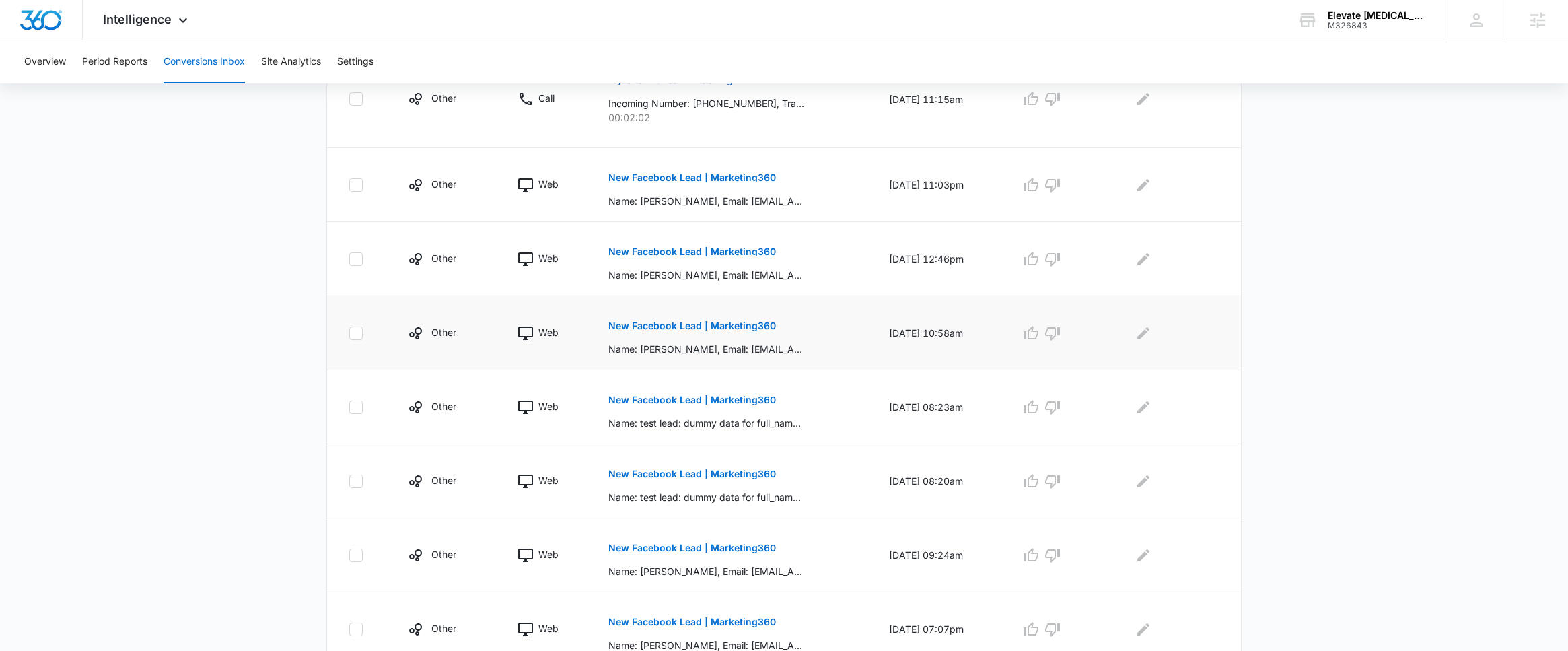
click at [648, 331] on p "New Facebook Lead | Marketing360" at bounding box center [692, 325] width 168 height 9
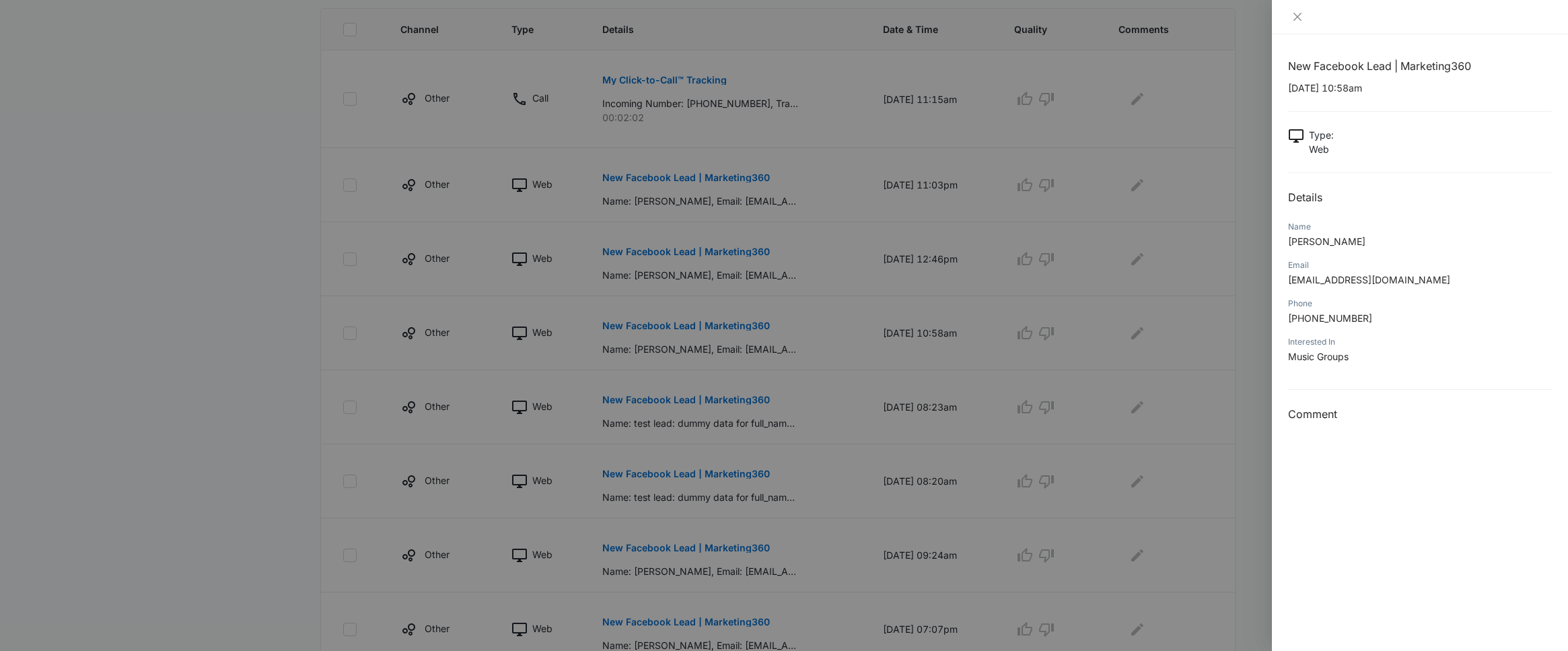
click at [698, 448] on div at bounding box center [784, 325] width 1568 height 651
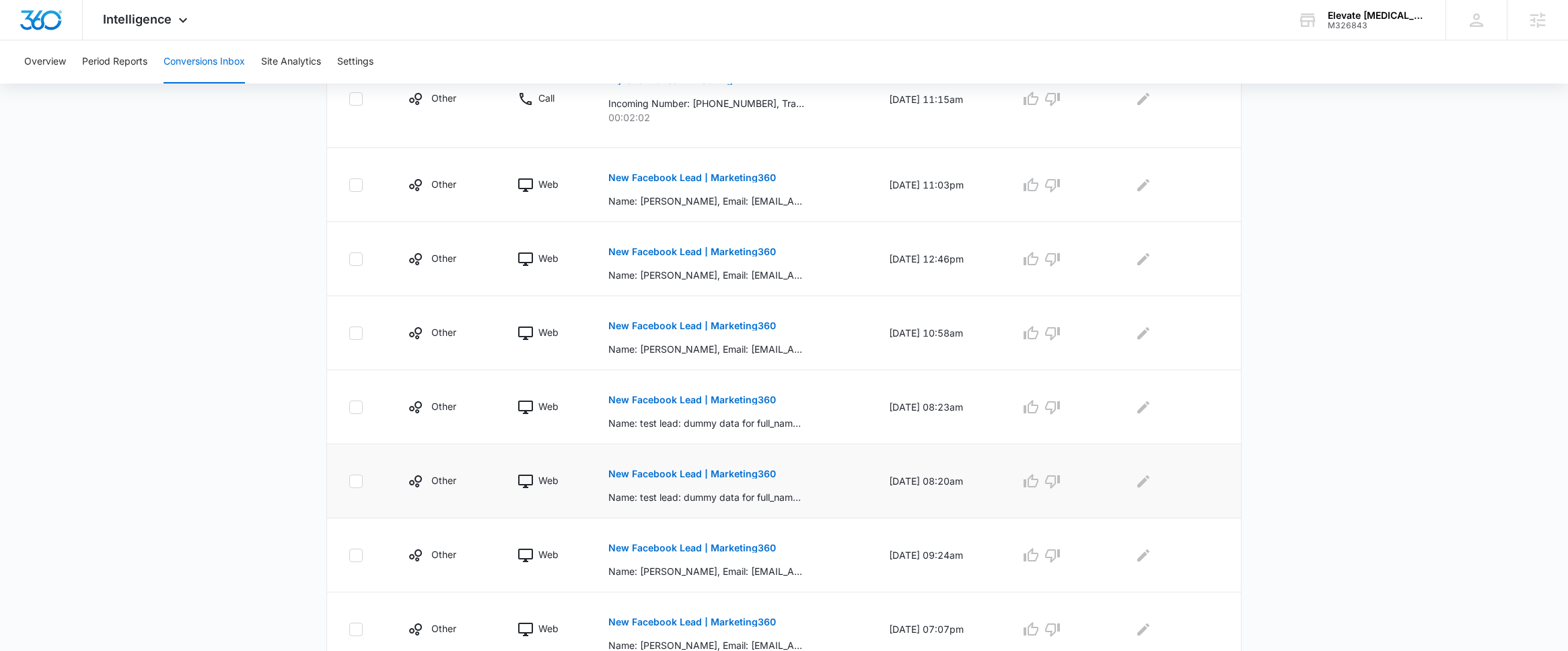
click at [701, 478] on p "New Facebook Lead | Marketing360" at bounding box center [692, 474] width 168 height 9
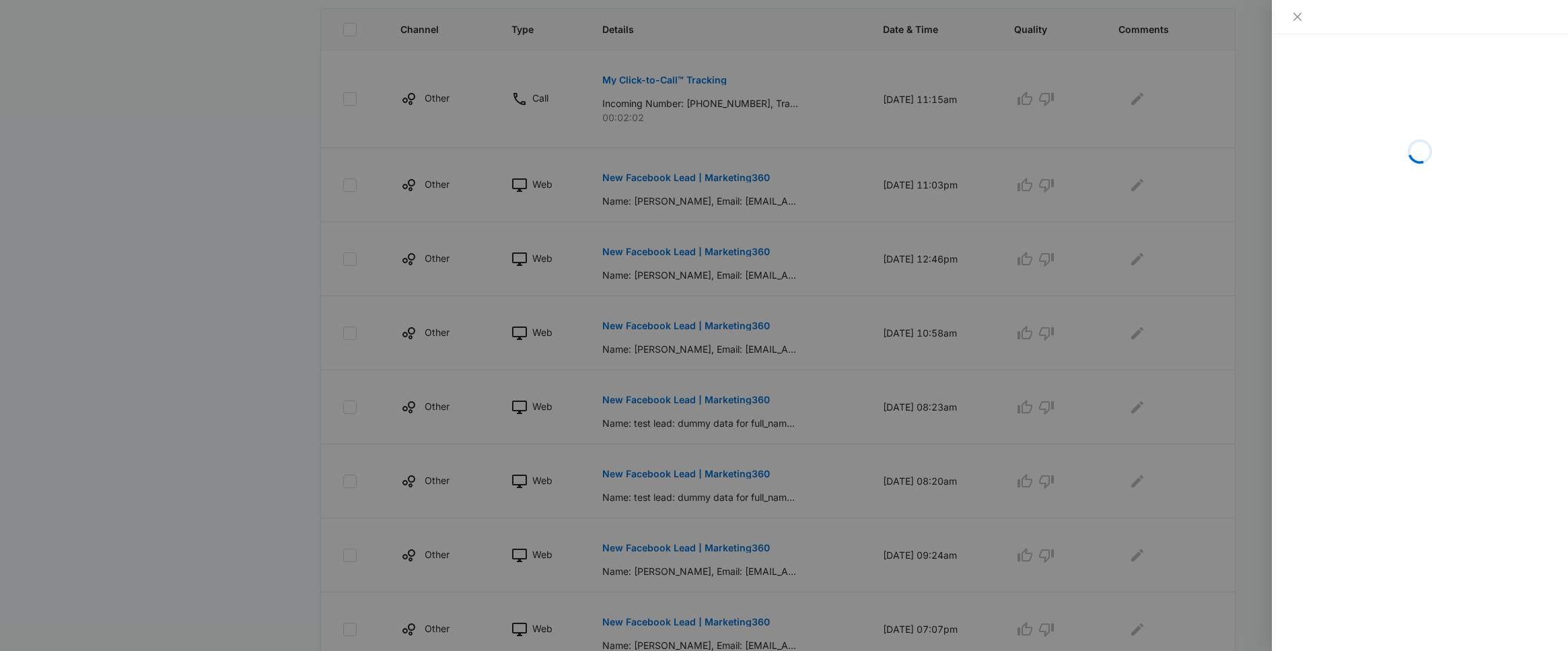
click at [751, 393] on div at bounding box center [784, 325] width 1568 height 651
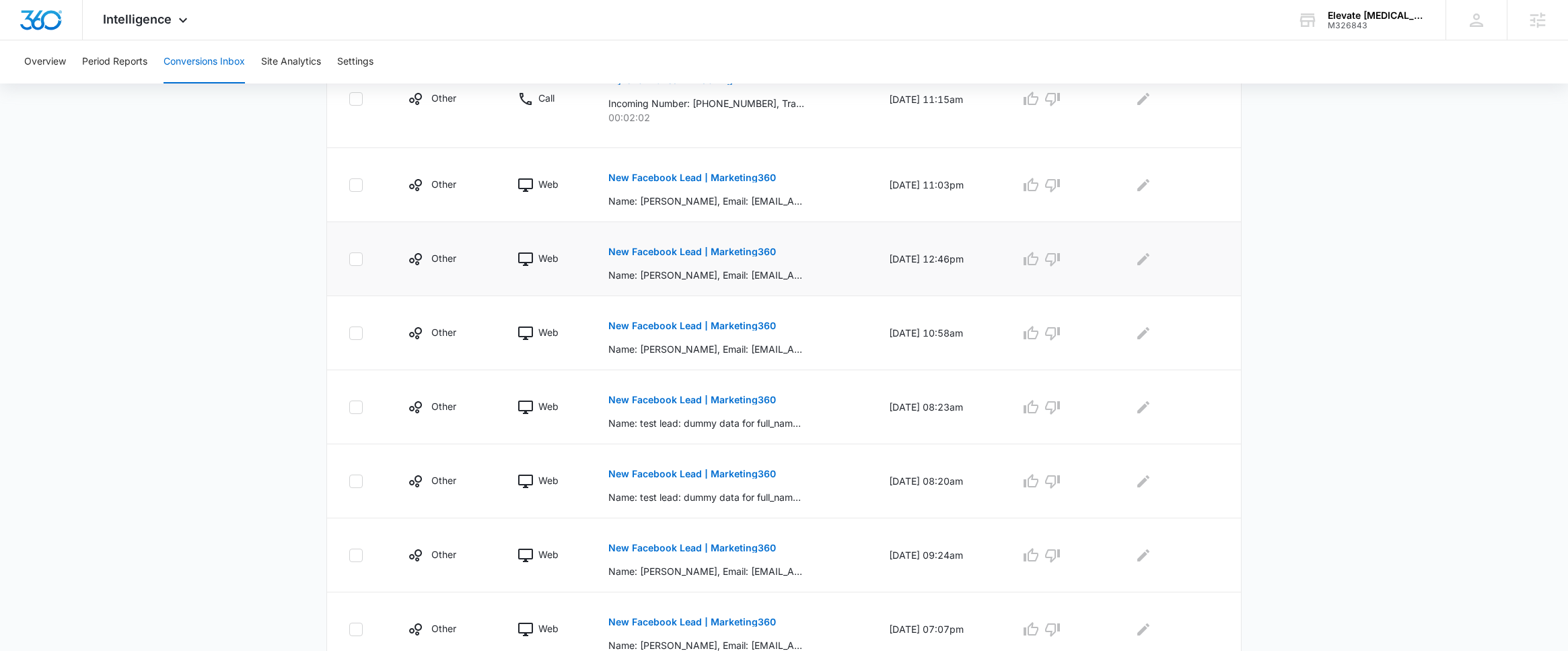
click at [725, 244] on button "New Facebook Lead | Marketing360" at bounding box center [692, 252] width 168 height 33
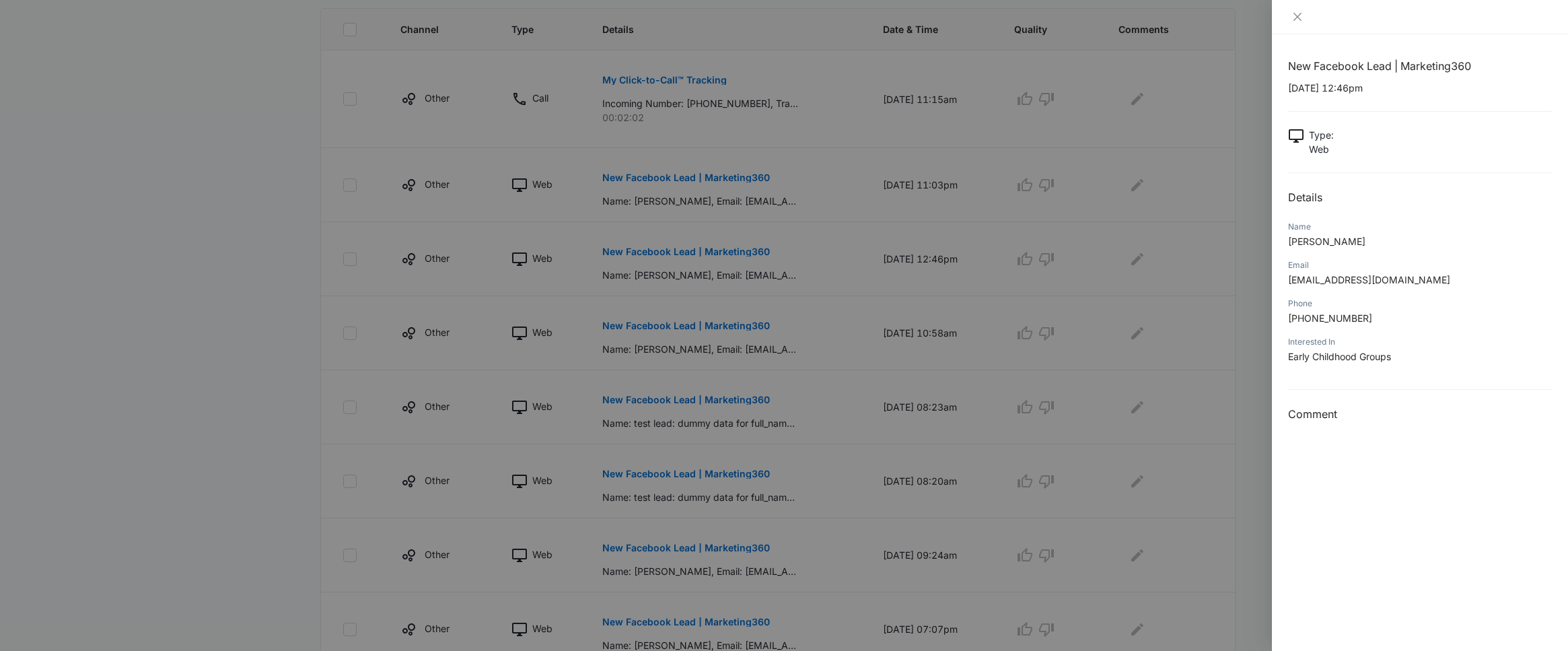
click at [674, 235] on div at bounding box center [784, 325] width 1568 height 651
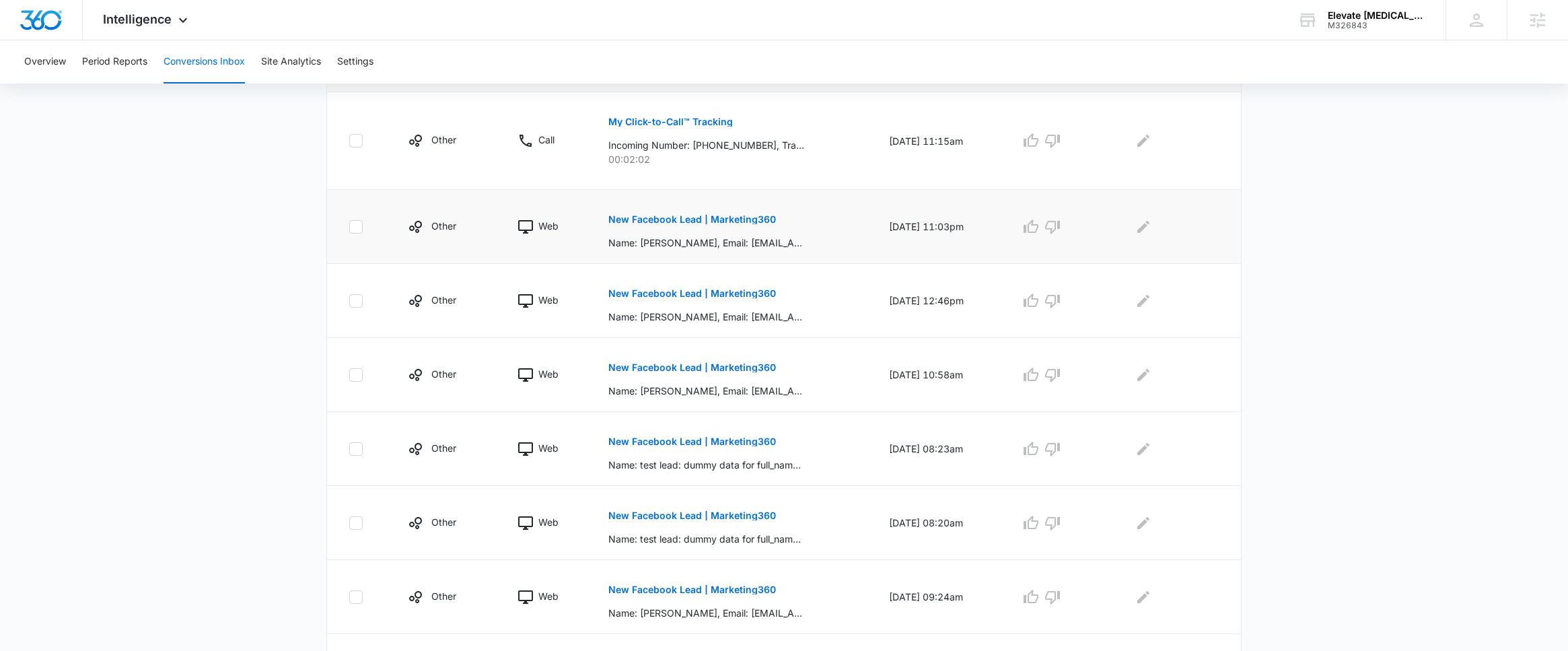
scroll to position [224, 0]
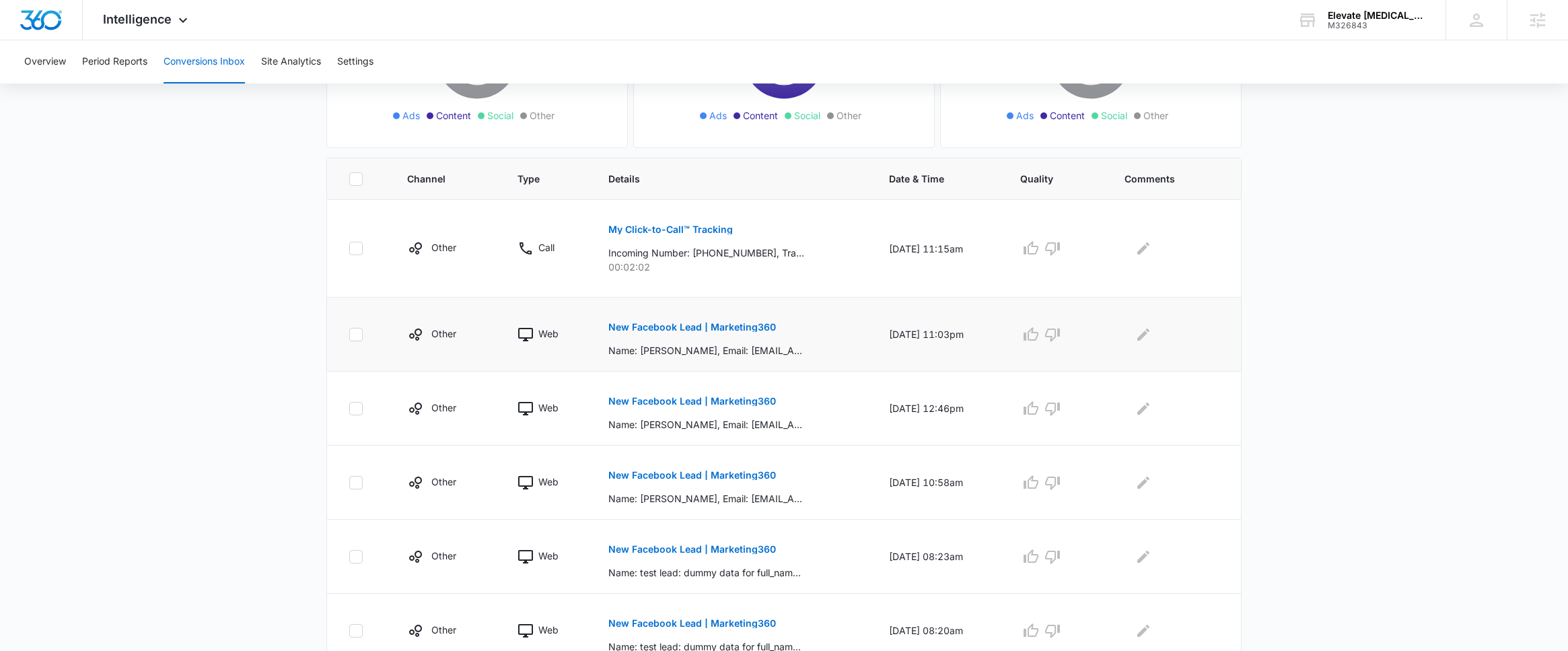
click at [701, 321] on button "New Facebook Lead | Marketing360" at bounding box center [692, 327] width 168 height 33
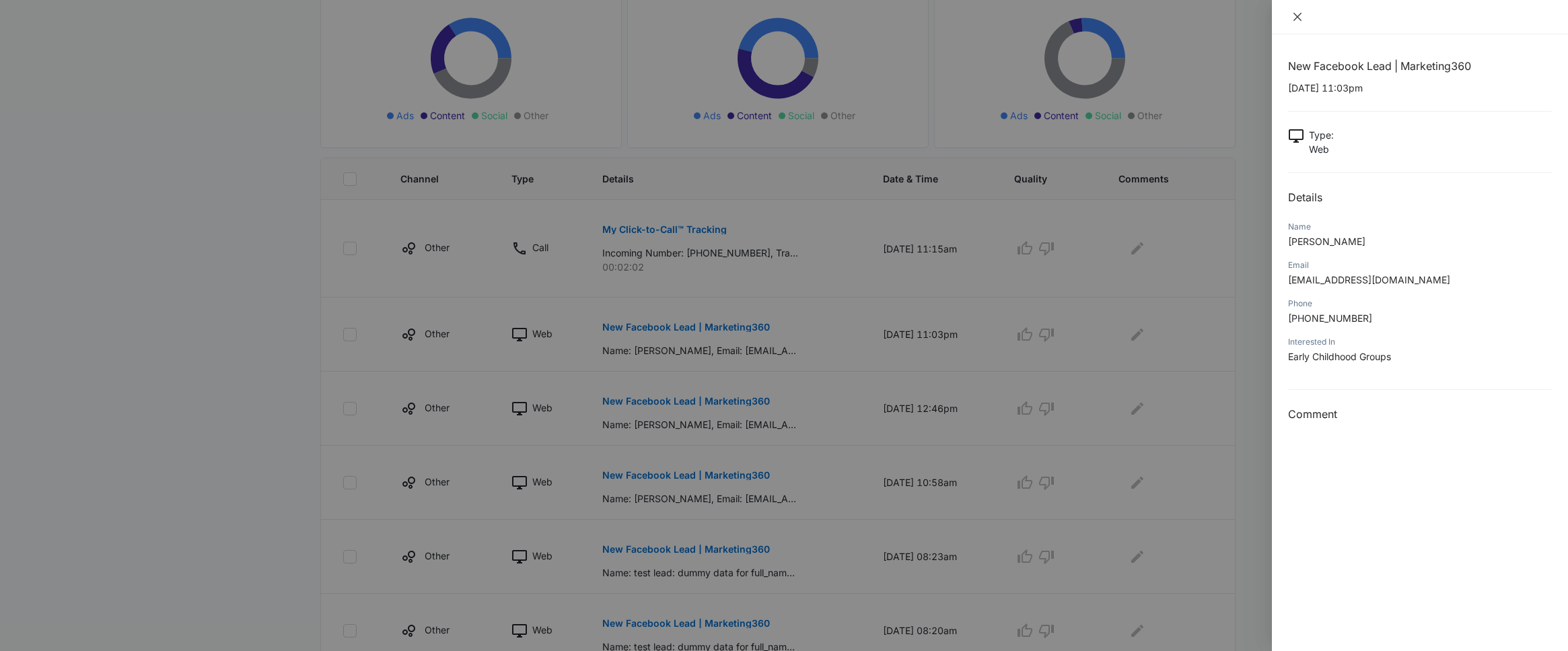
click at [1295, 16] on icon "close" at bounding box center [1297, 16] width 11 height 11
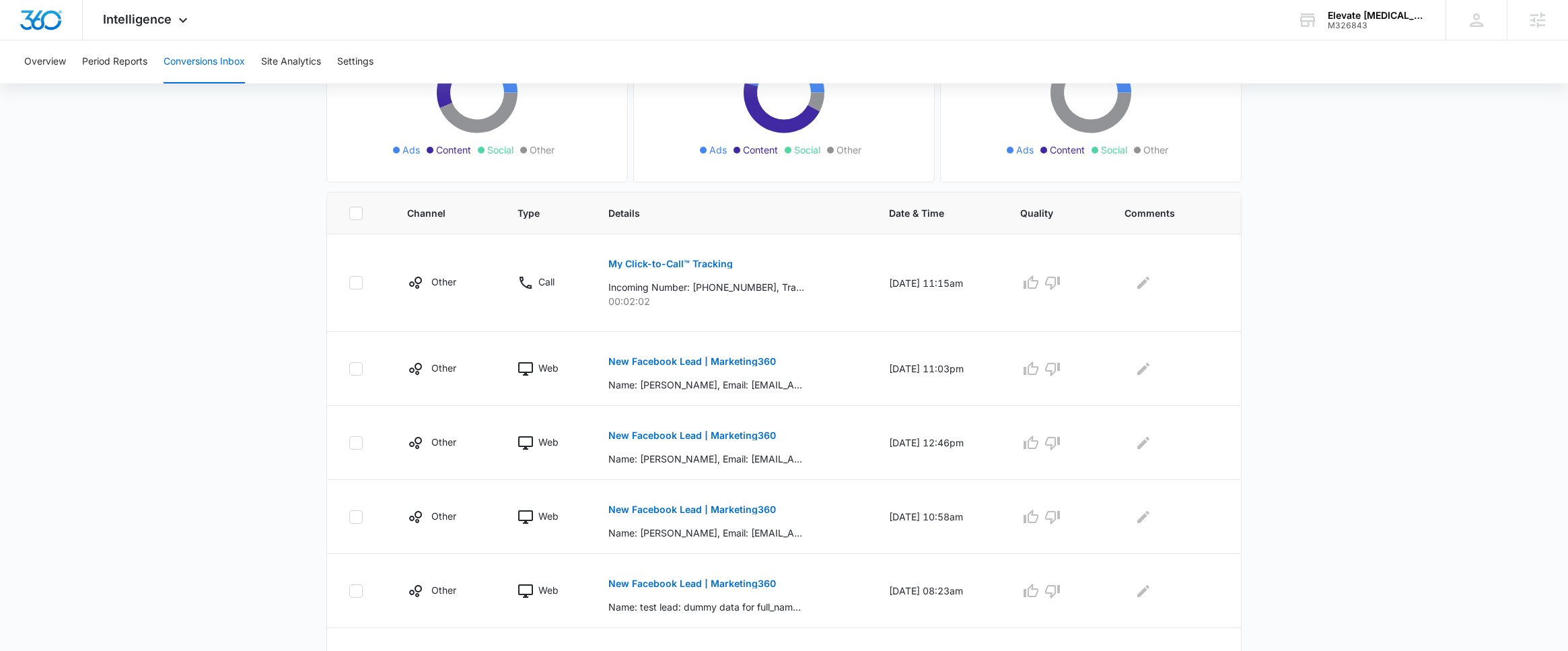
scroll to position [155, 0]
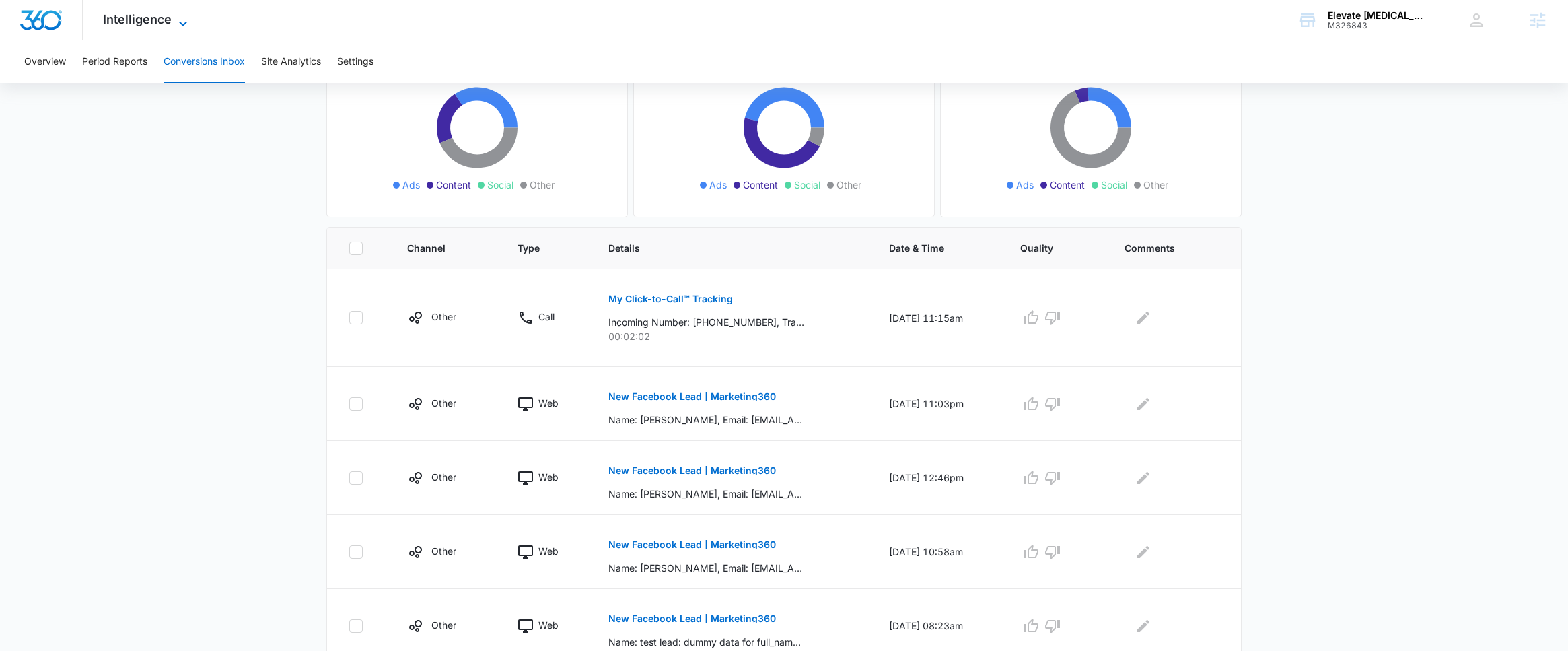
click at [149, 14] on span "Intelligence" at bounding box center [137, 19] width 69 height 14
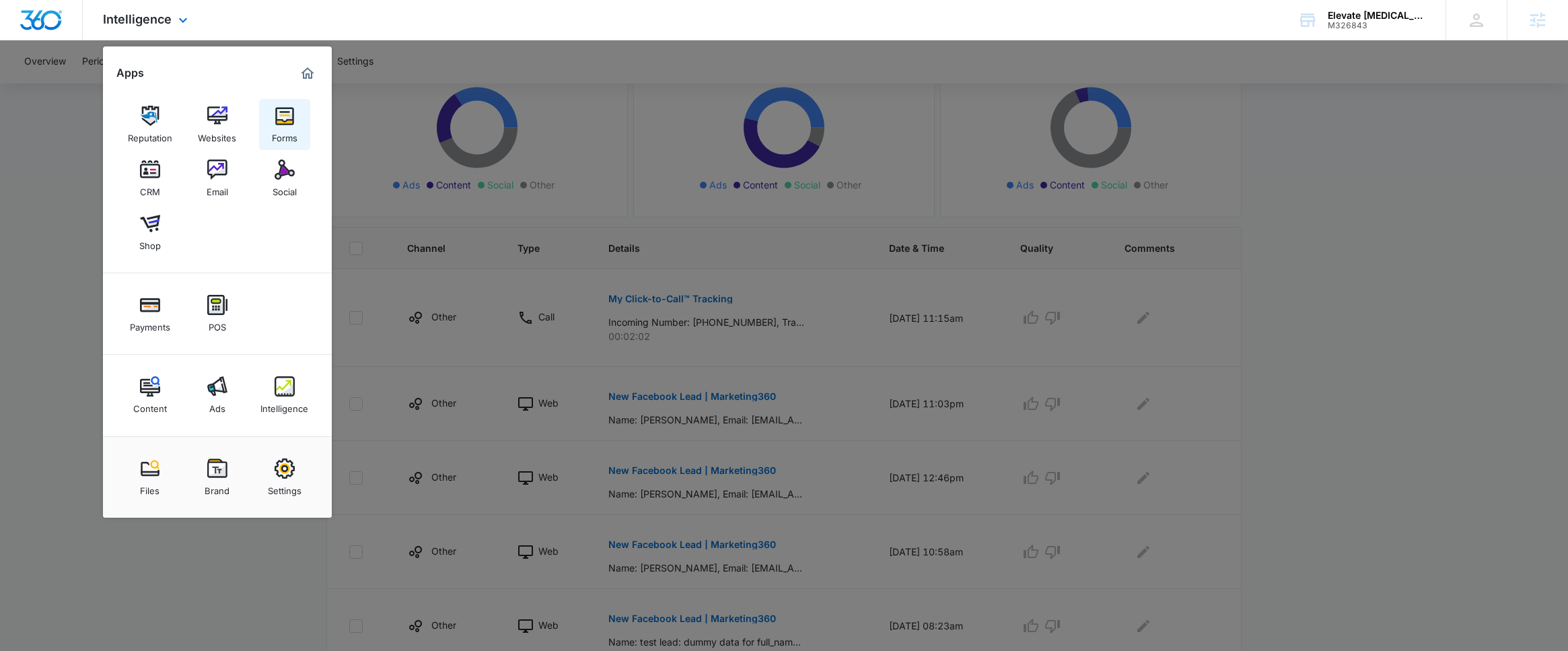
click at [295, 118] on link "Forms" at bounding box center [285, 124] width 51 height 51
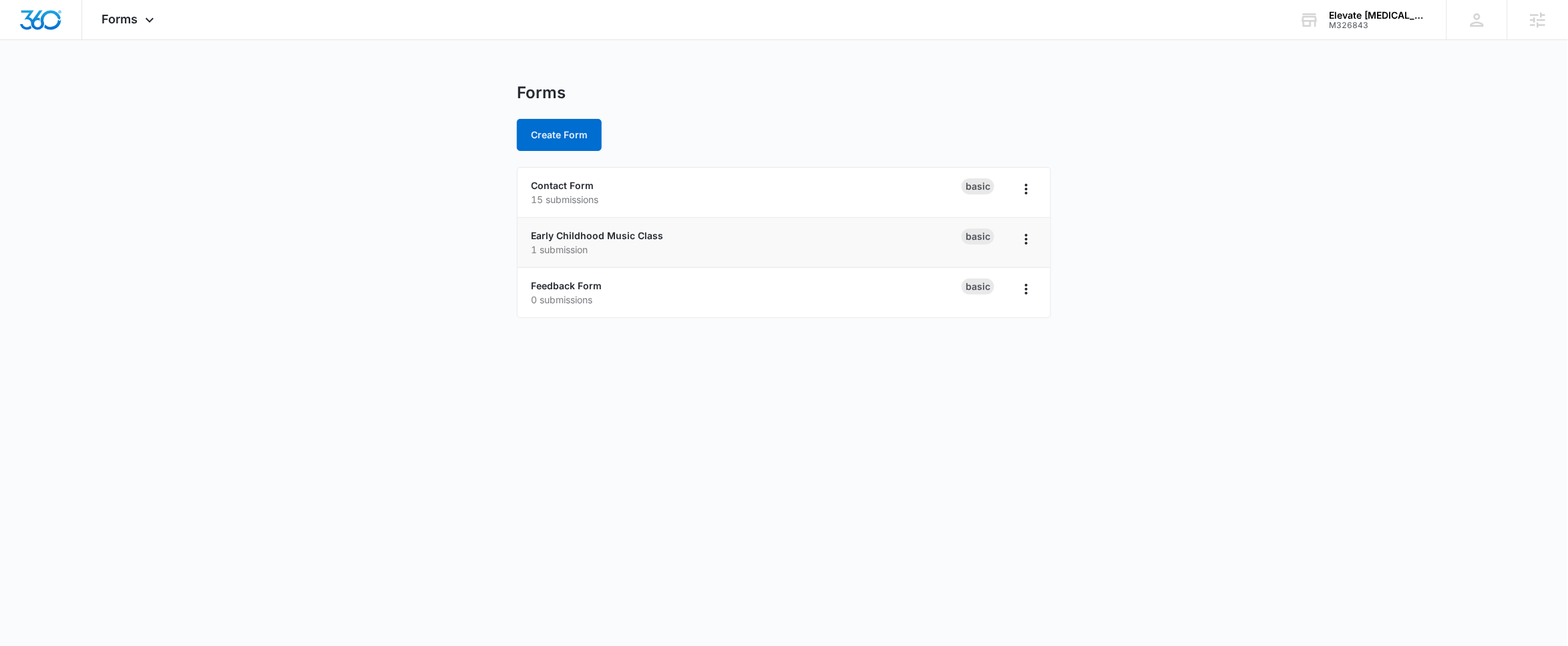
click at [609, 241] on div "Early Childhood Music Class 1 submission" at bounding box center [747, 242] width 431 height 28
click at [615, 238] on link "Early Childhood Music Class" at bounding box center [597, 235] width 132 height 11
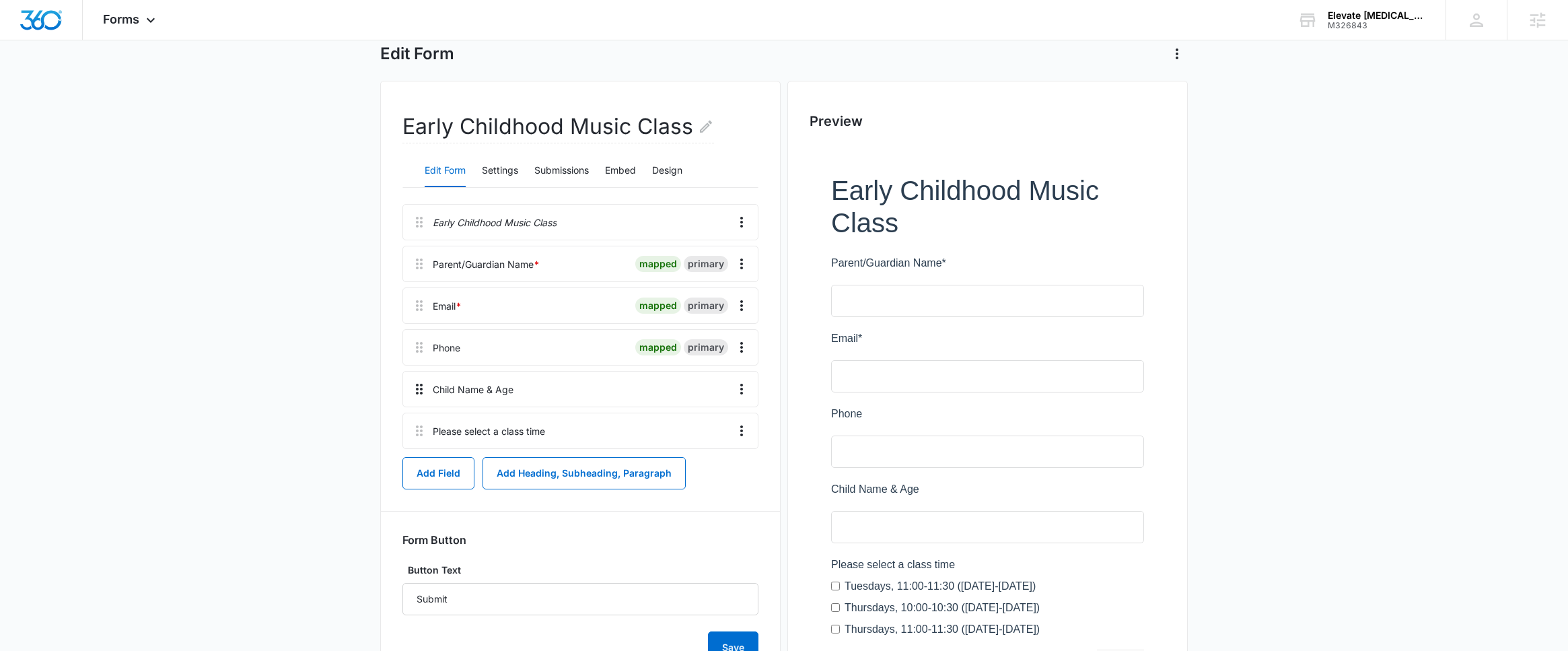
scroll to position [105, 0]
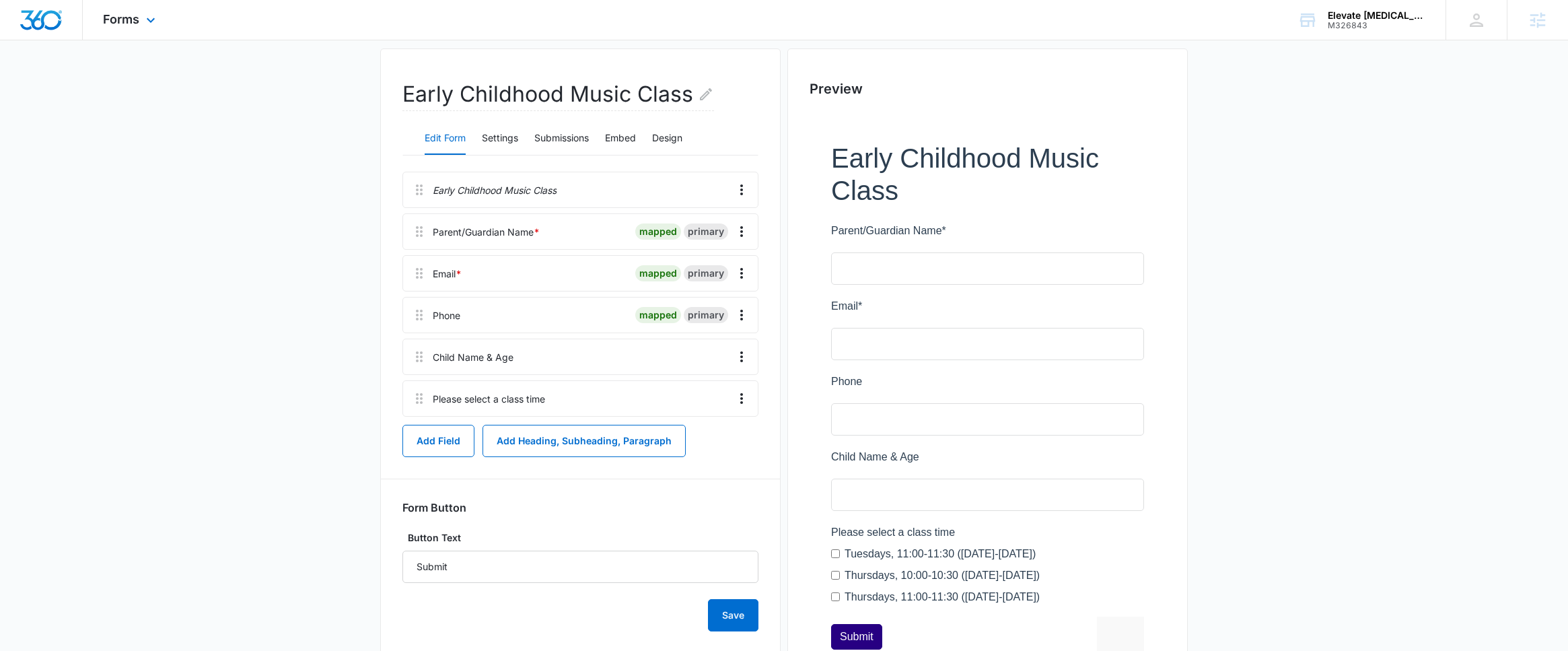
click at [133, 32] on div "Forms Apps Reputation Websites Forms CRM Email Social Shop Payments POS Content…" at bounding box center [131, 20] width 97 height 40
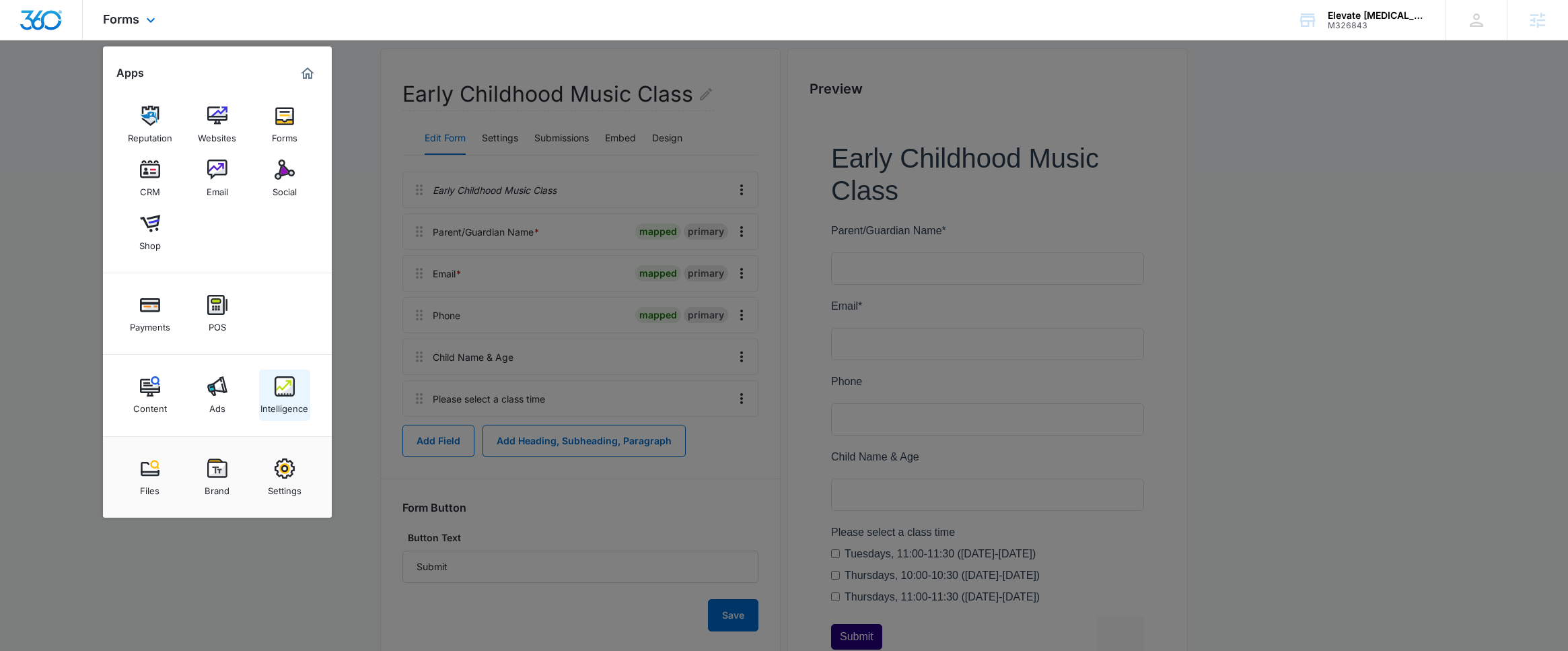
click at [286, 376] on img at bounding box center [285, 386] width 20 height 20
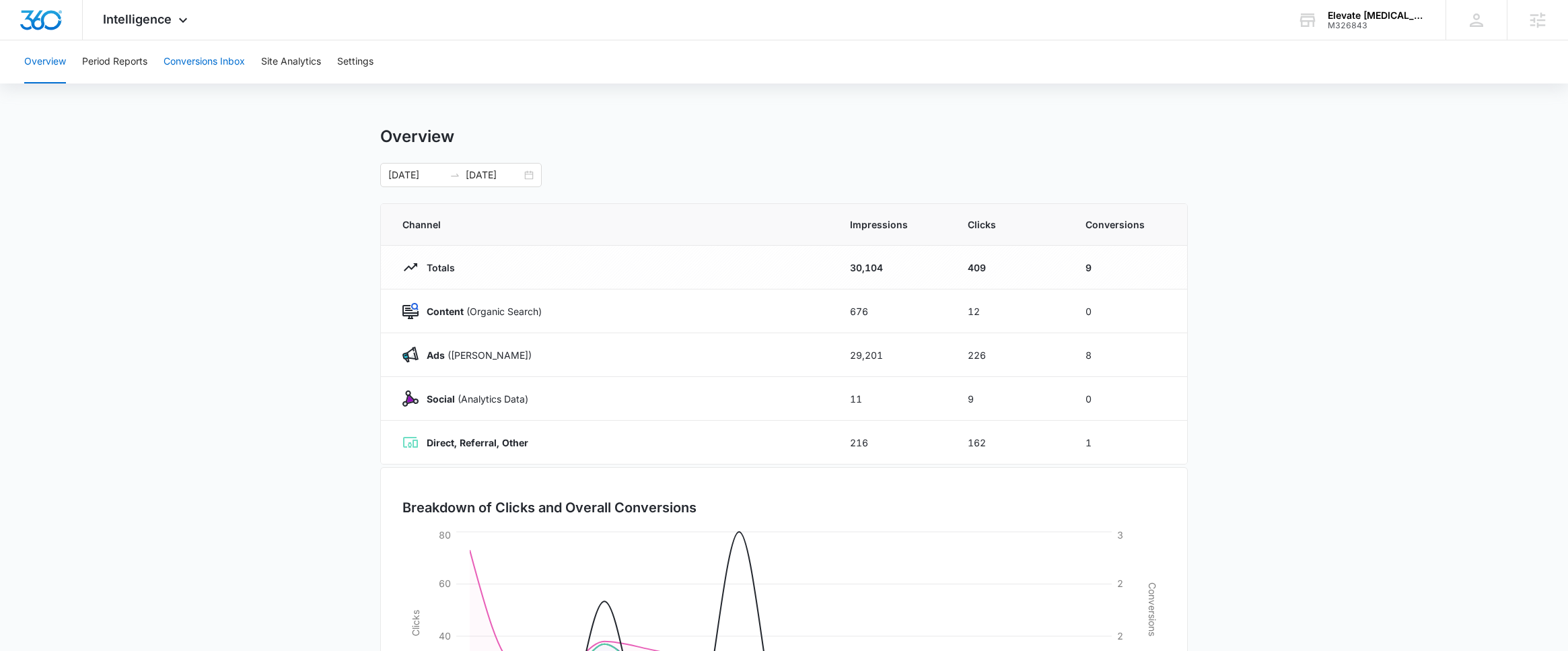
click at [204, 68] on button "Conversions Inbox" at bounding box center [204, 62] width 82 height 43
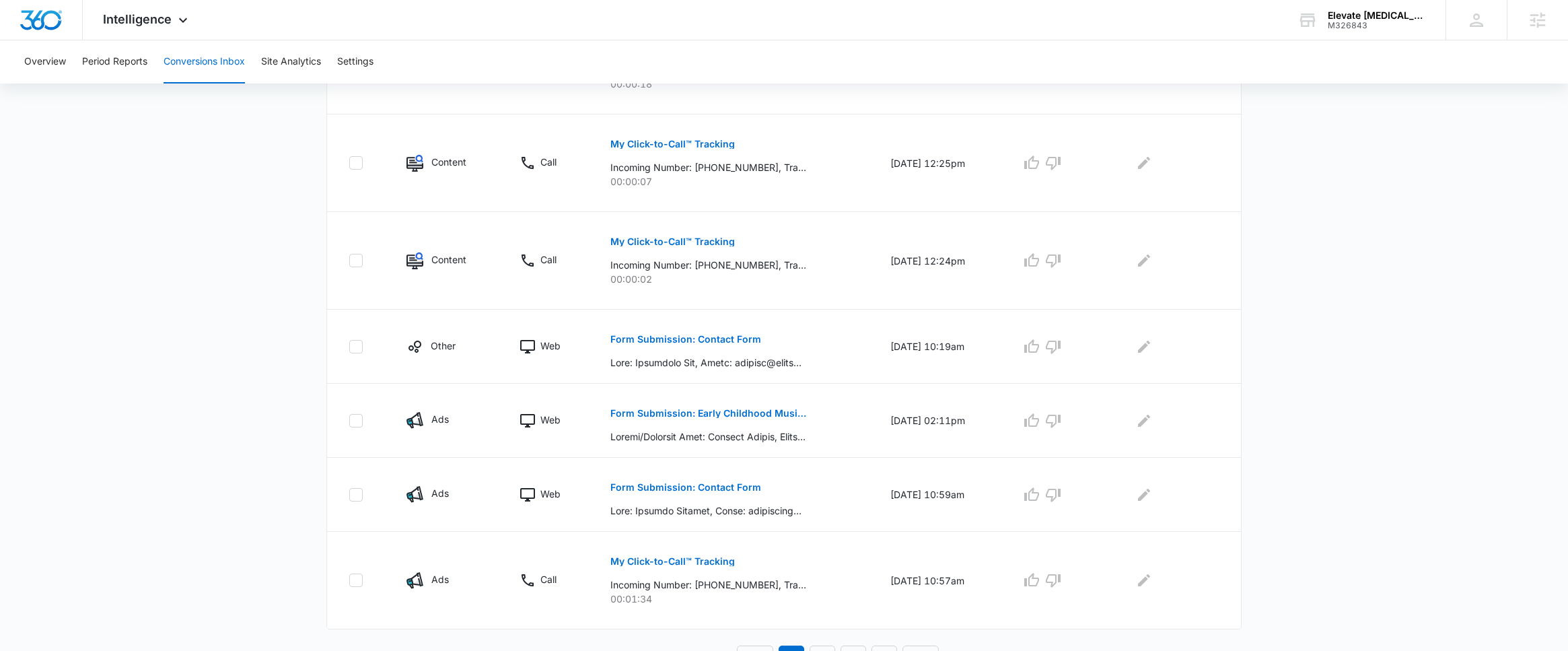
scroll to position [674, 0]
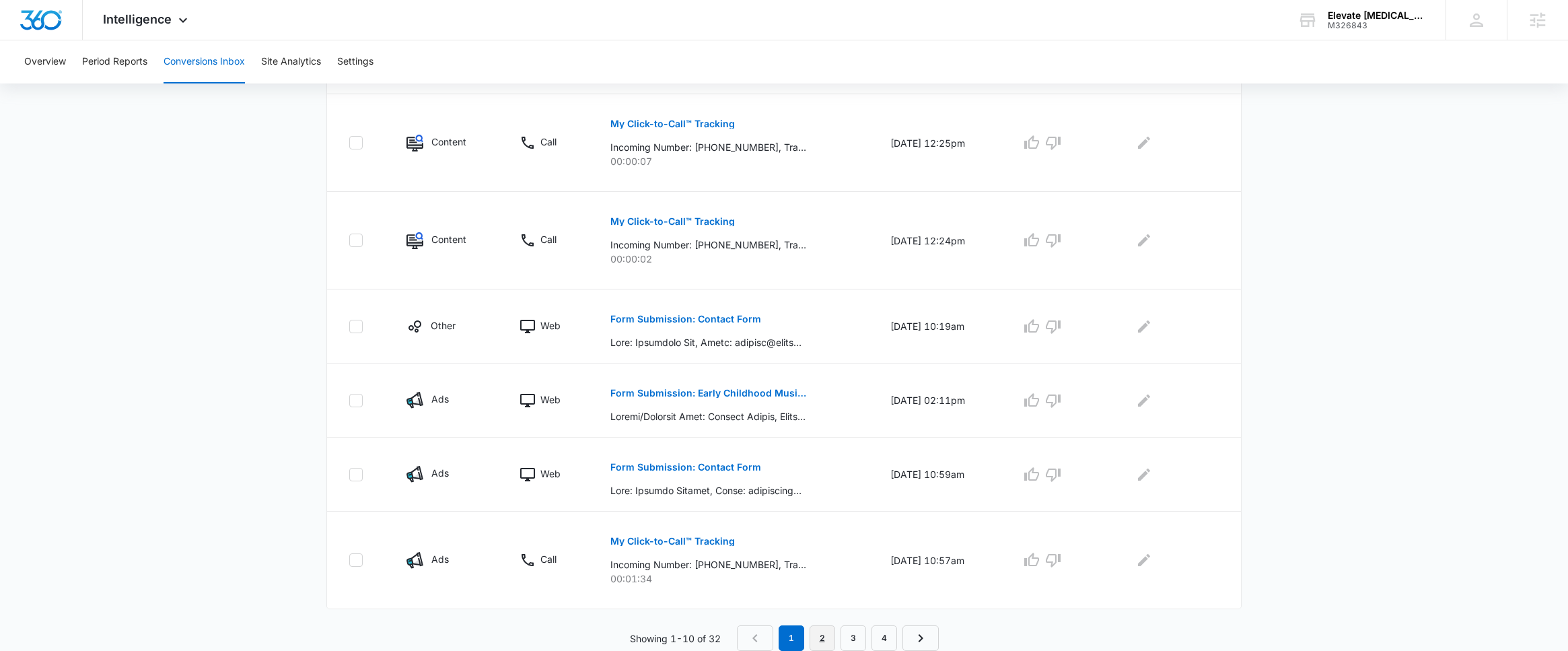
click at [828, 641] on link "2" at bounding box center [823, 638] width 26 height 26
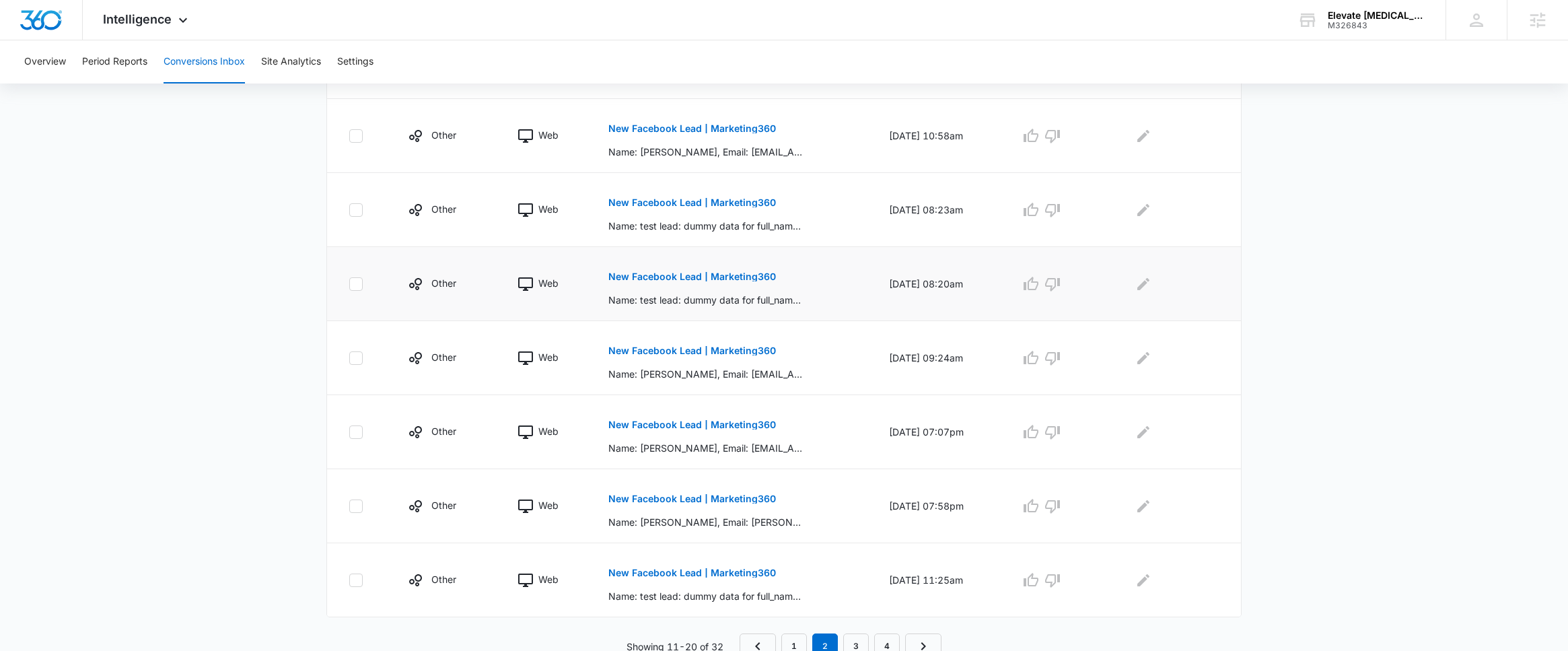
scroll to position [580, 0]
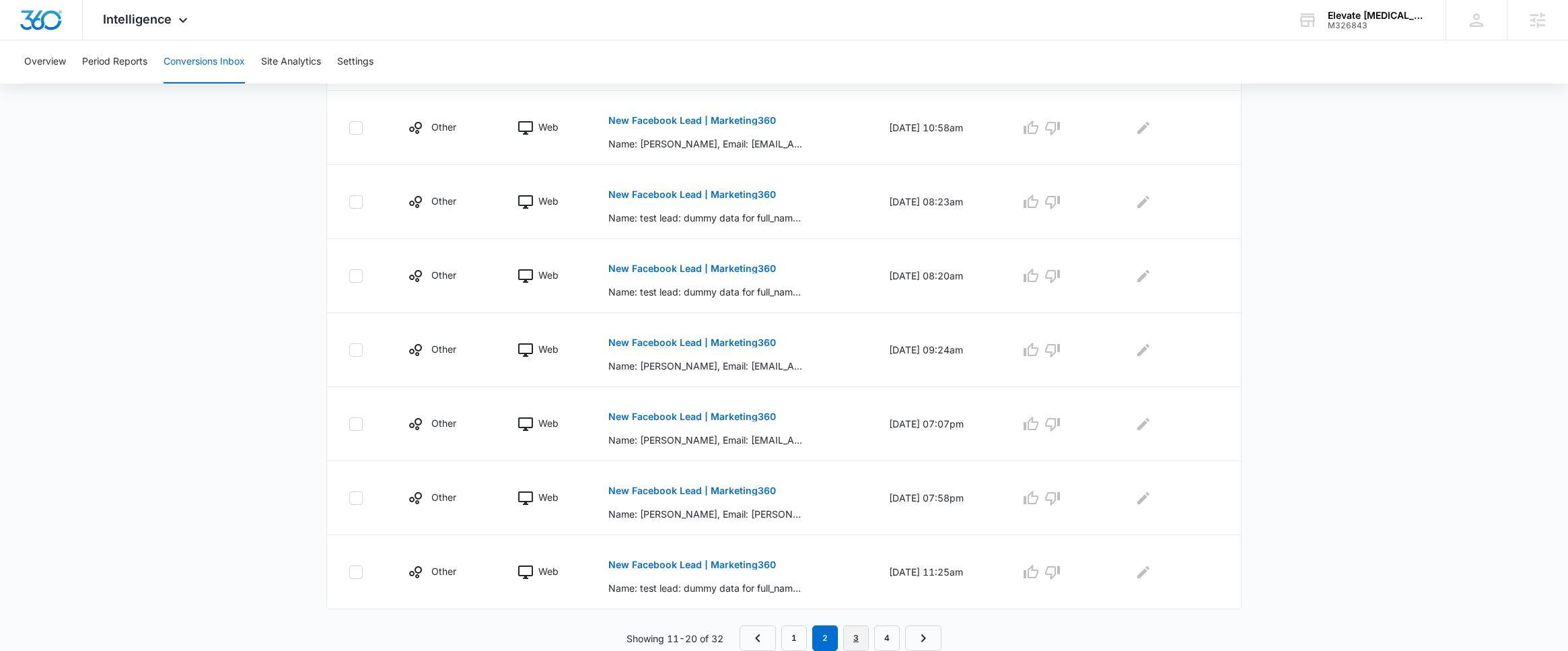
click at [859, 638] on link "3" at bounding box center [856, 638] width 26 height 26
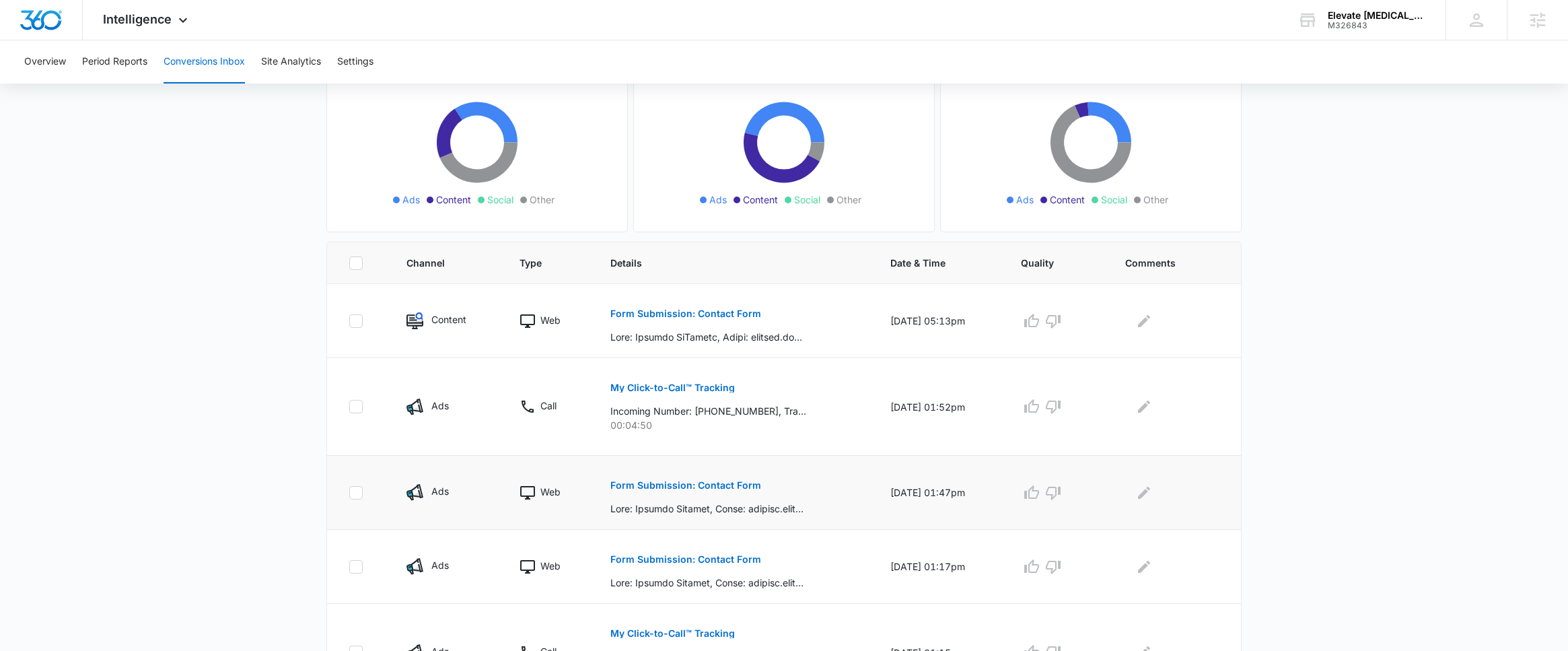
scroll to position [260, 0]
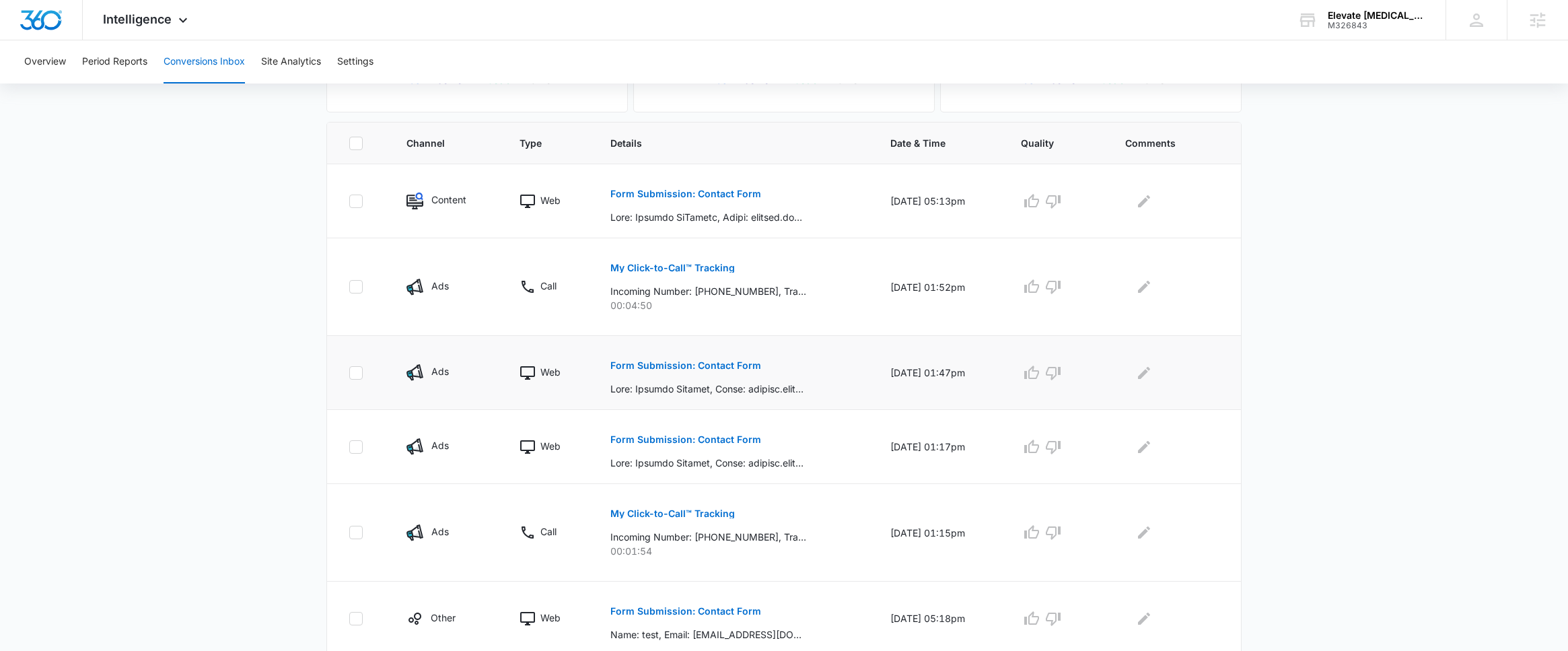
click at [708, 369] on p "Form Submission: Contact Form" at bounding box center [686, 365] width 150 height 9
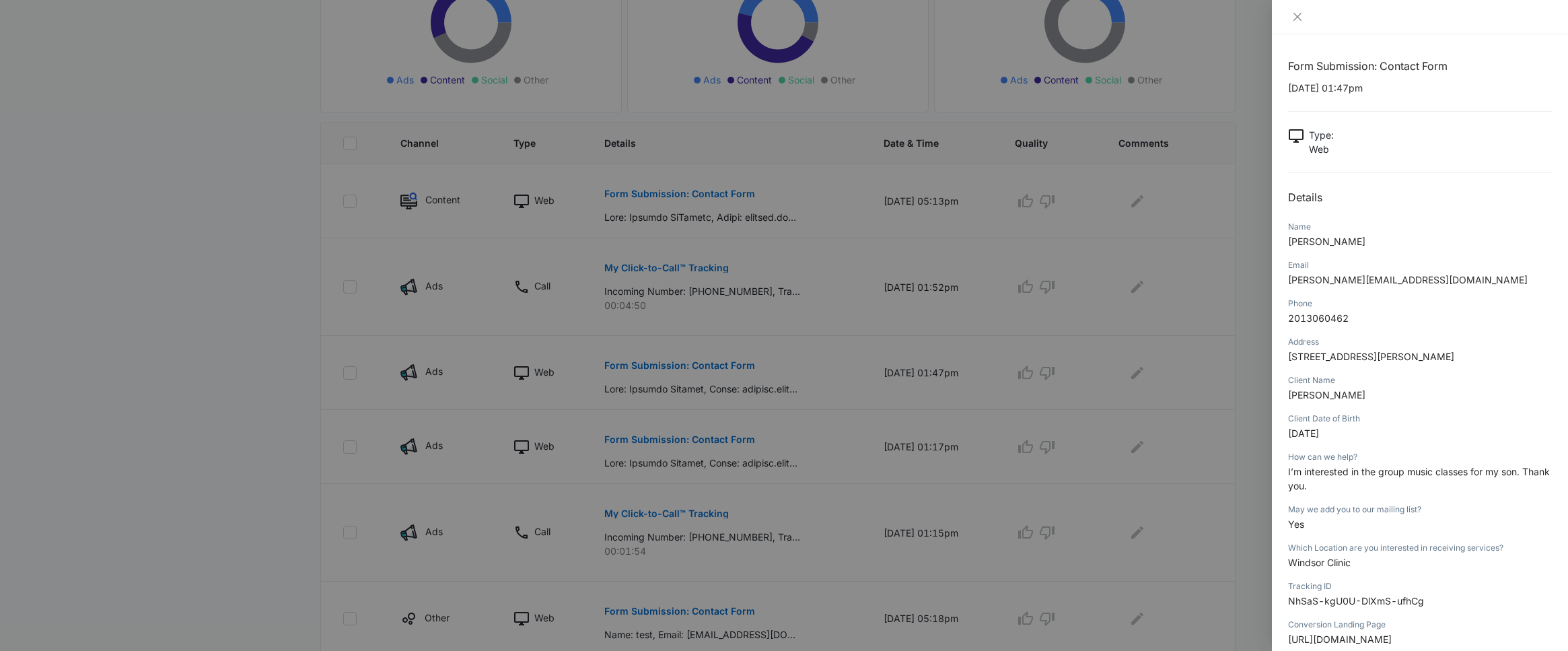
click at [852, 496] on div at bounding box center [784, 325] width 1568 height 651
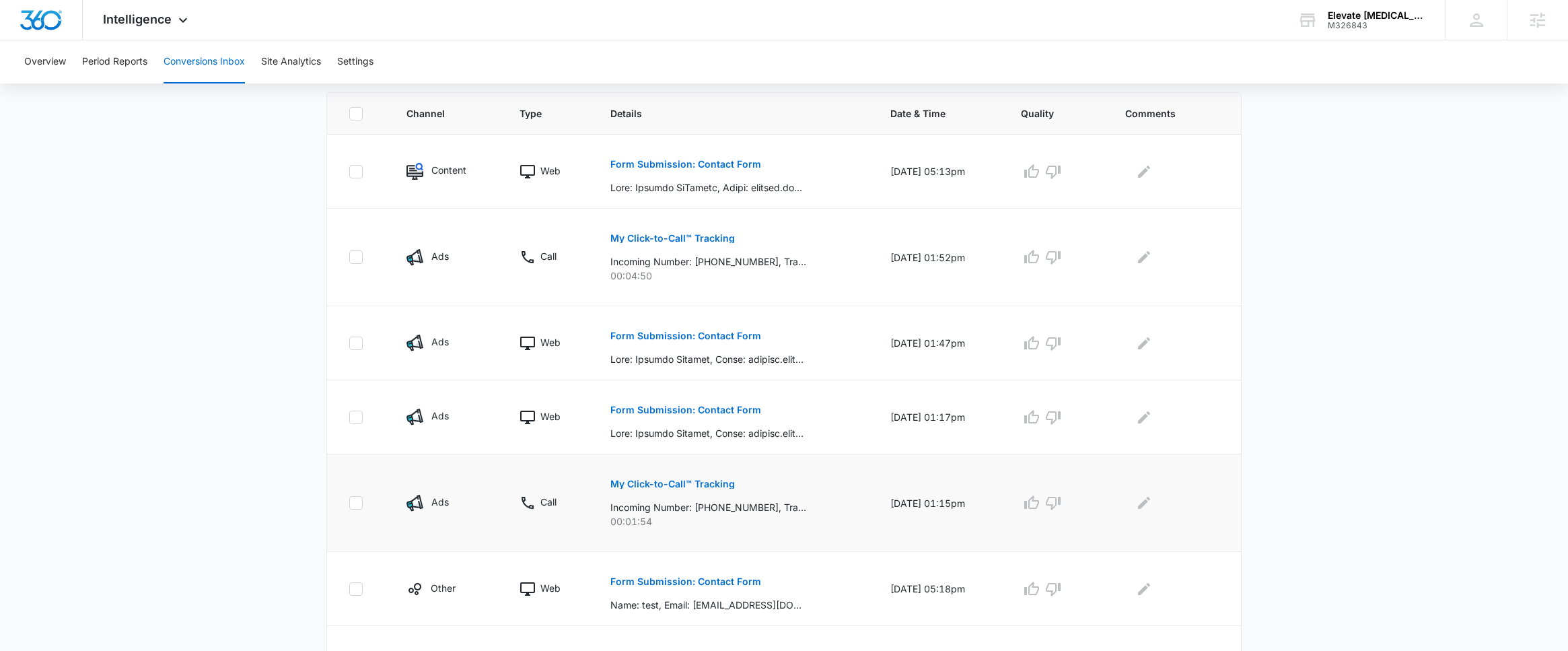
scroll to position [287, 0]
click at [1039, 347] on icon "button" at bounding box center [1031, 345] width 15 height 13
click at [1144, 349] on icon "Edit Comments" at bounding box center [1144, 345] width 12 height 12
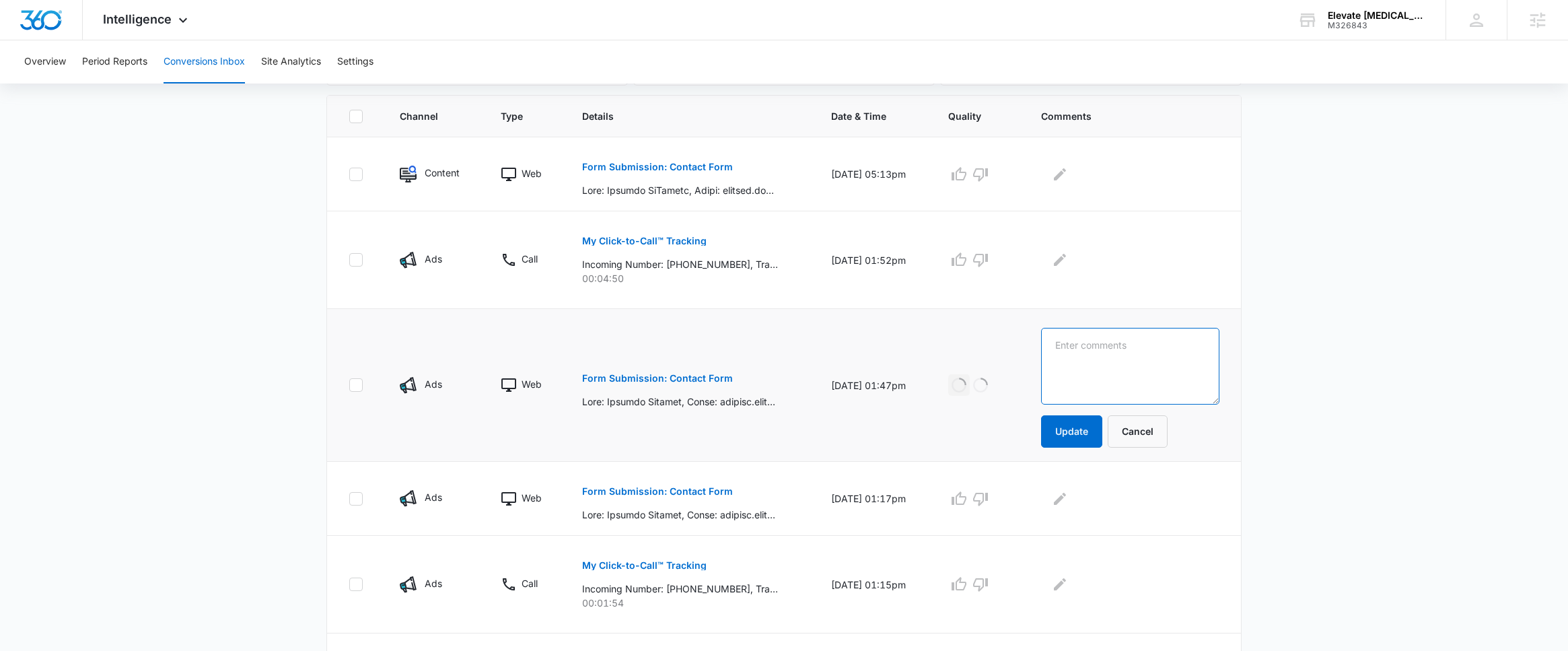
click at [1143, 369] on textarea at bounding box center [1130, 366] width 178 height 77
type textarea "C"
type textarea "c"
type textarea "good lead but did n't close due to timing"
click at [1096, 430] on button "Update" at bounding box center [1072, 432] width 61 height 33
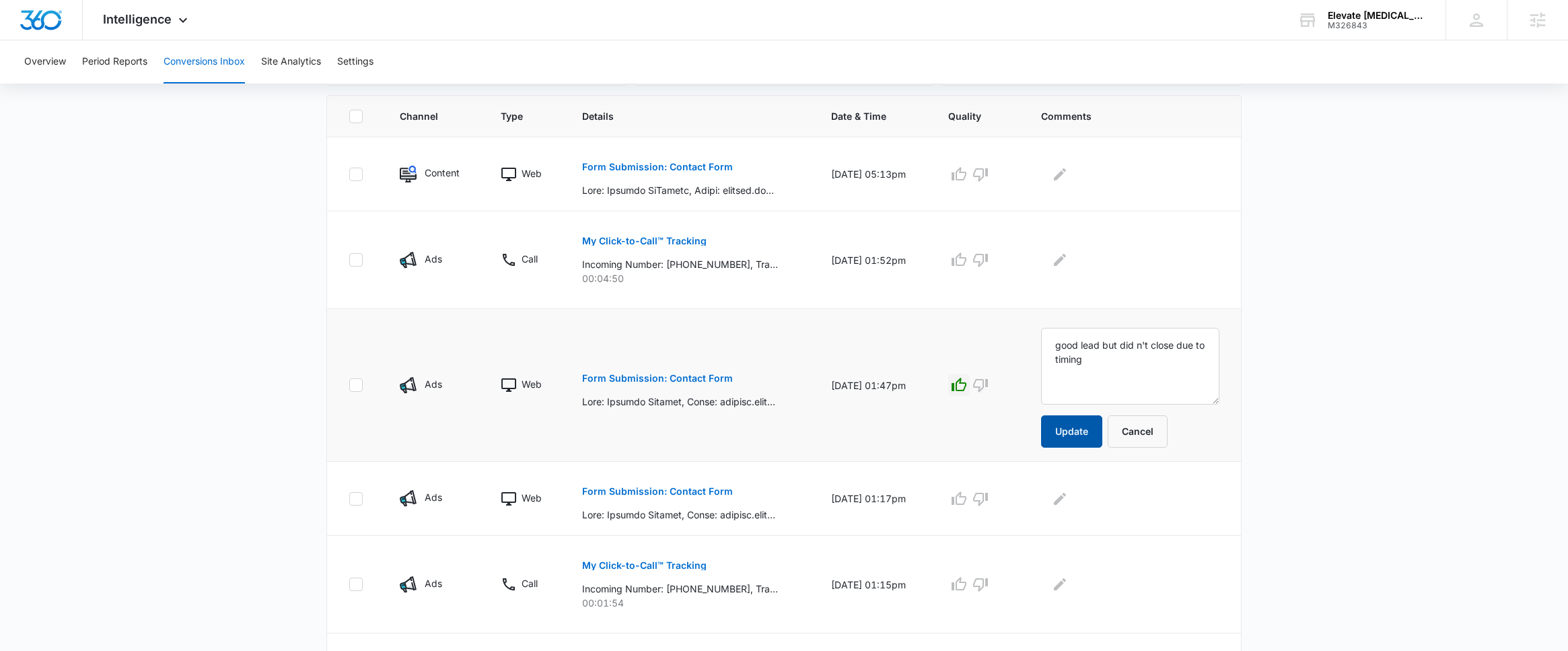
click at [1084, 439] on button "Update" at bounding box center [1072, 432] width 61 height 33
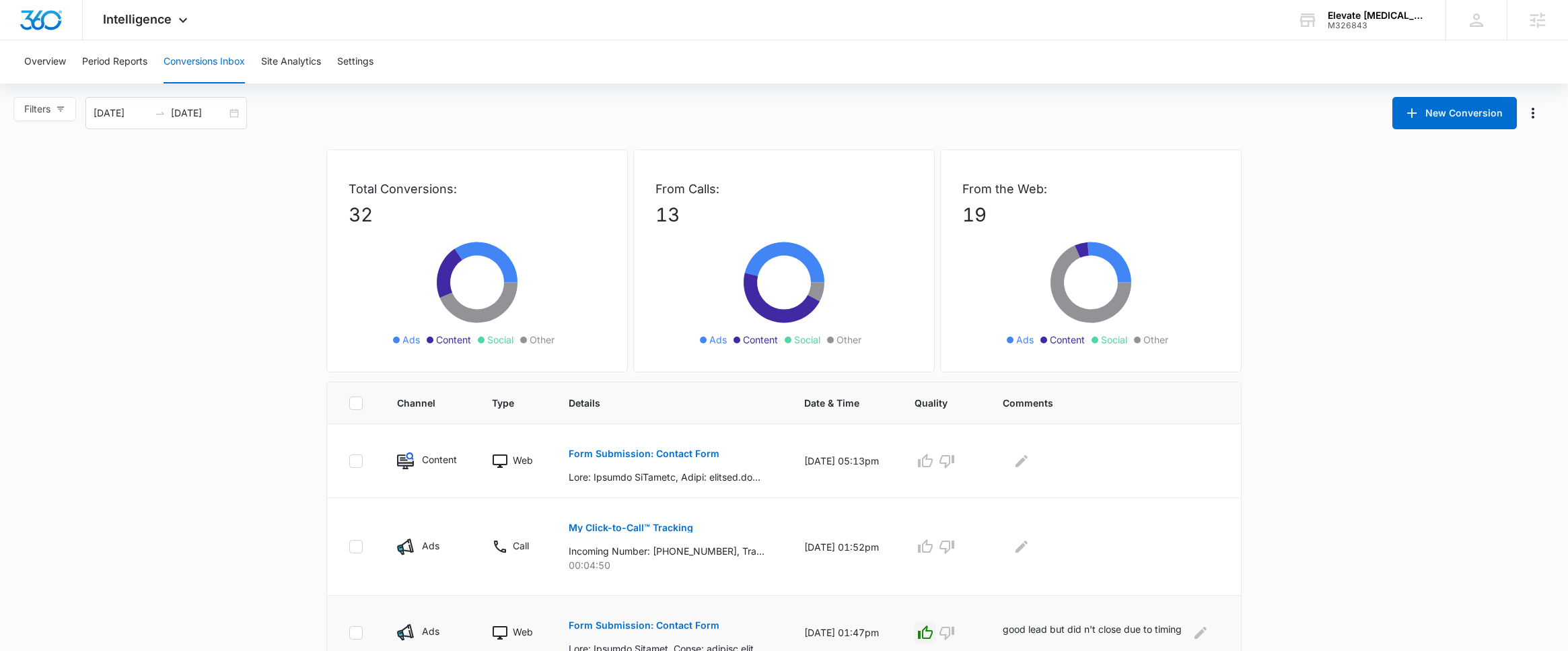
scroll to position [674, 0]
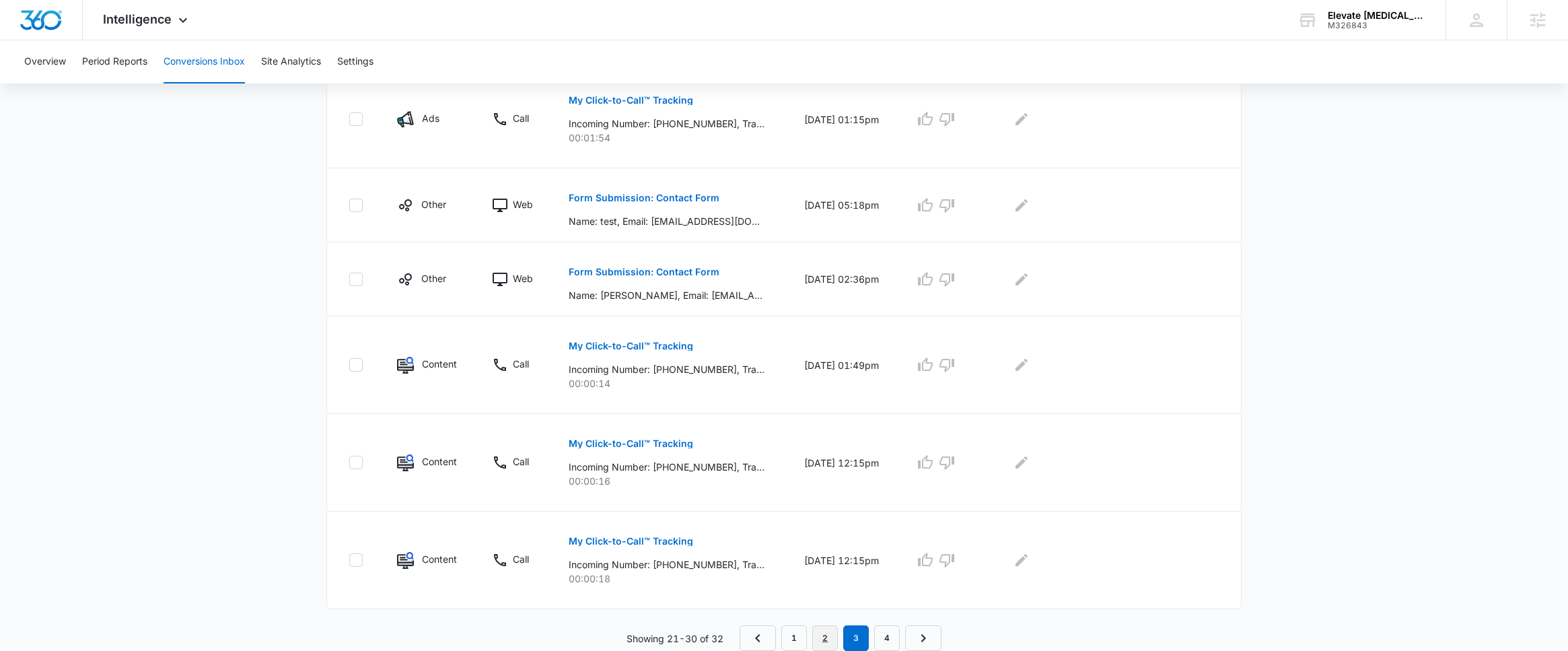
click at [833, 645] on link "2" at bounding box center [825, 638] width 26 height 26
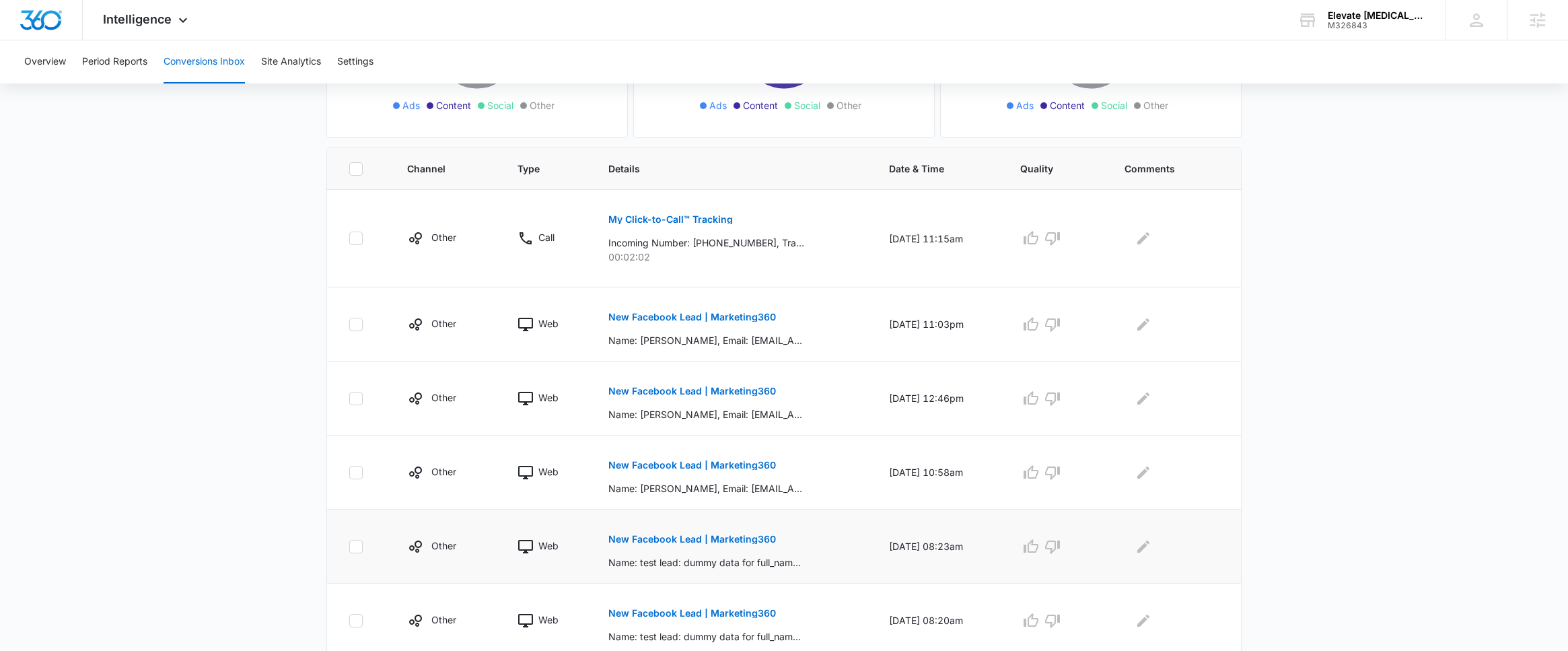
scroll to position [580, 0]
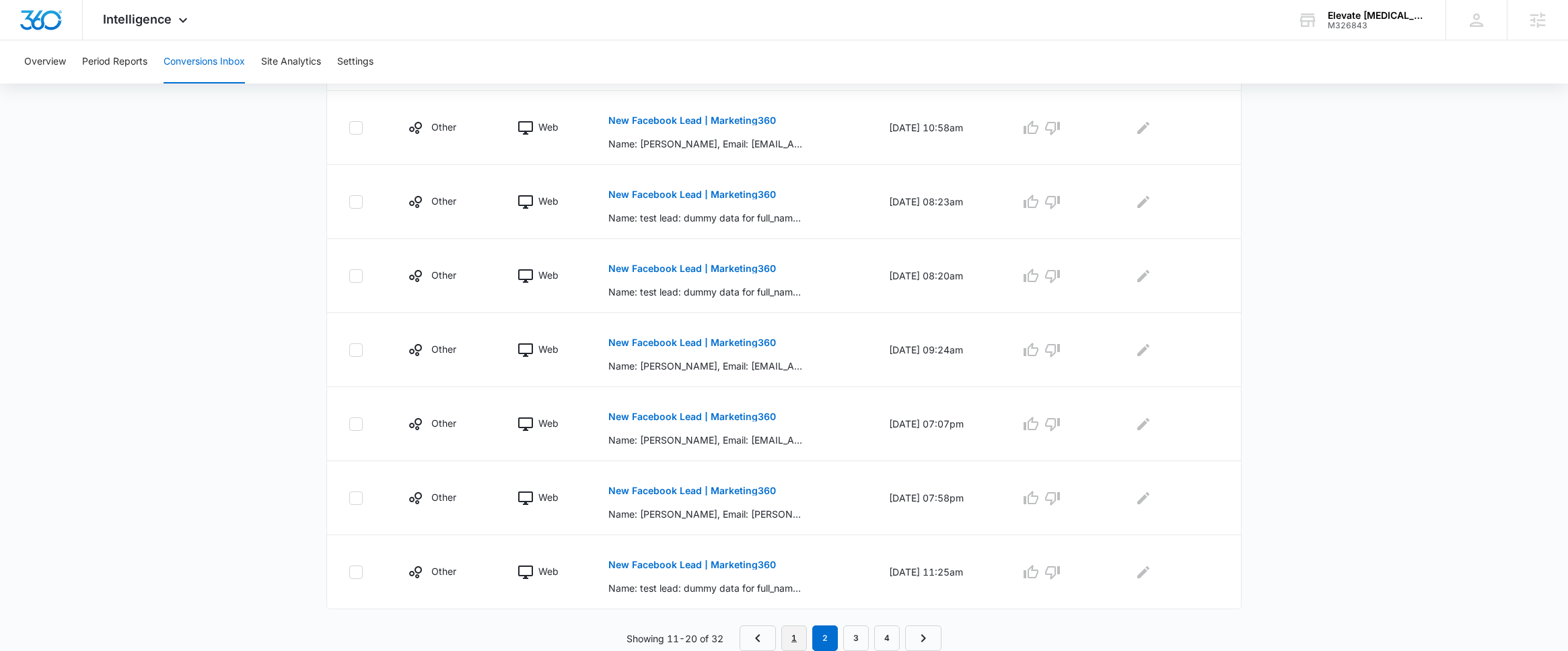
click at [804, 638] on link "1" at bounding box center [794, 638] width 26 height 26
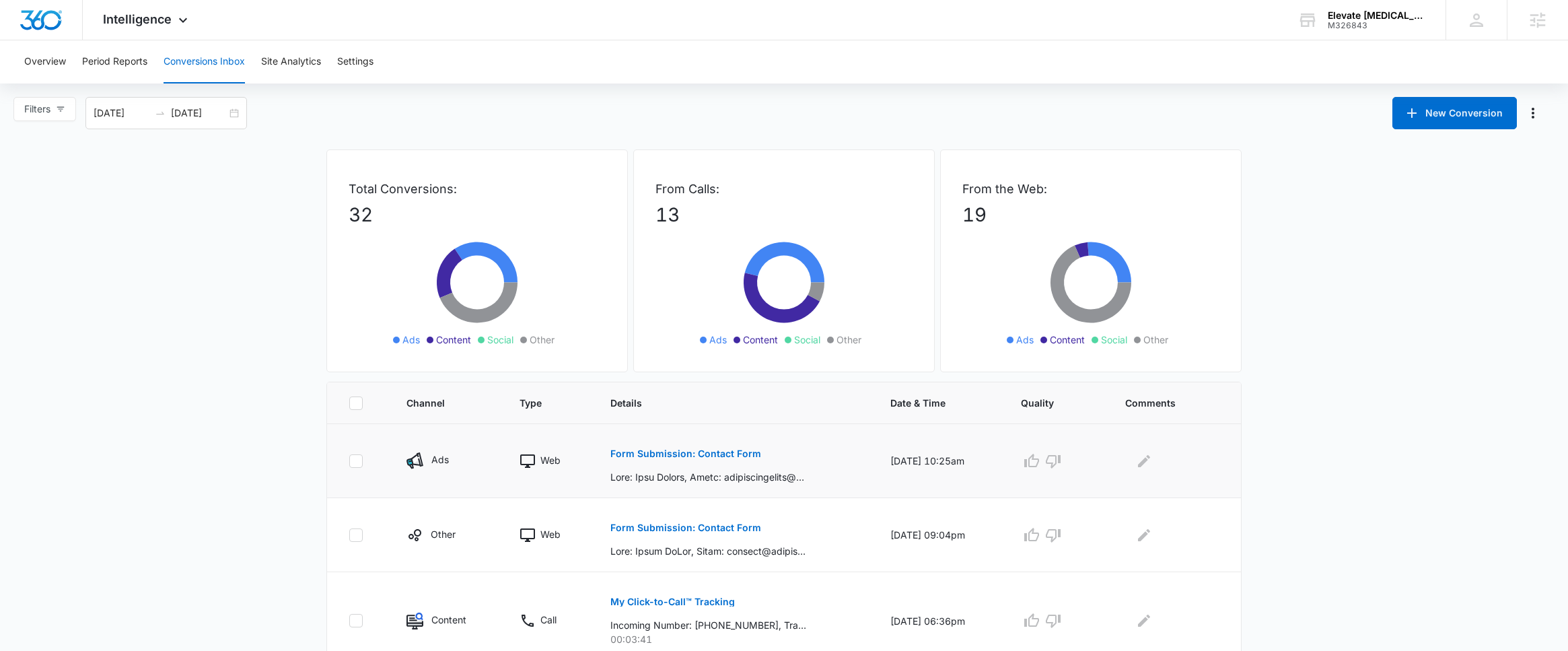
click at [689, 454] on p "Form Submission: Contact Form" at bounding box center [686, 453] width 150 height 9
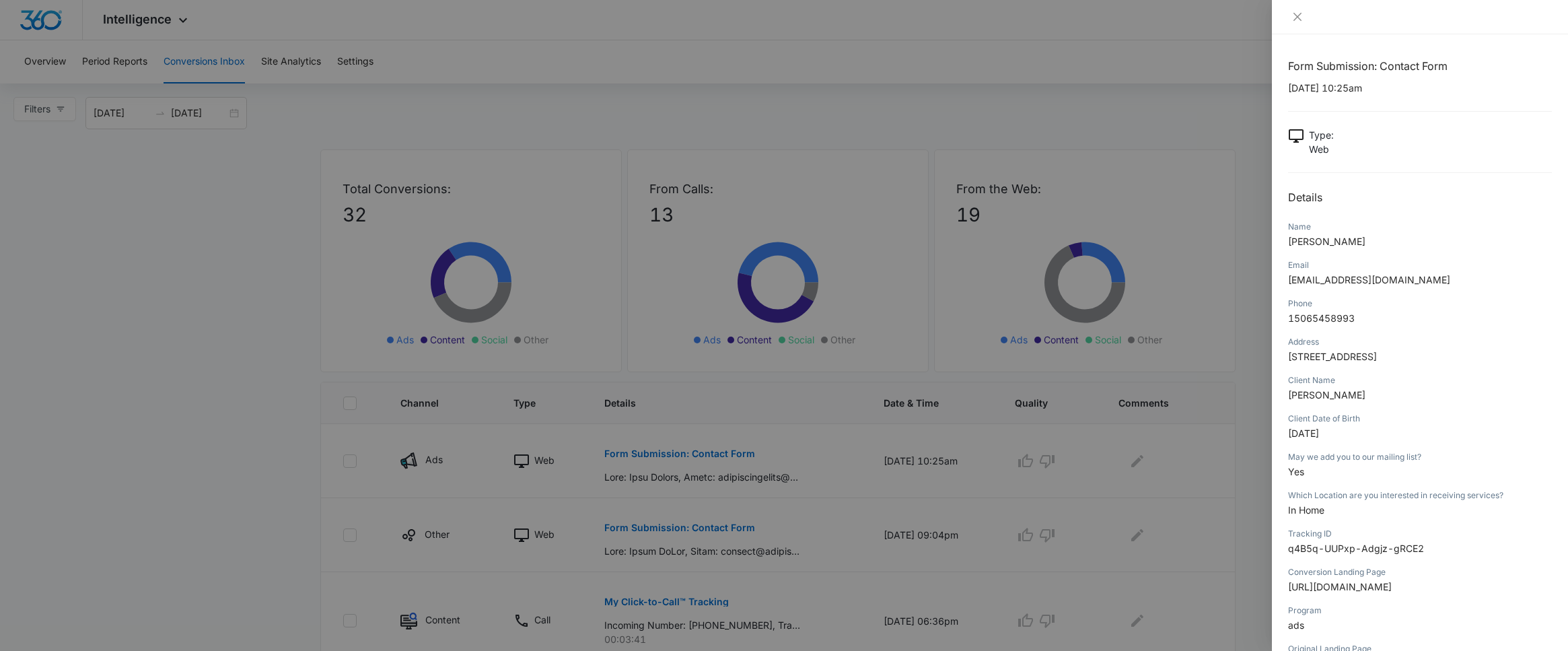
click at [1061, 500] on div at bounding box center [784, 325] width 1568 height 651
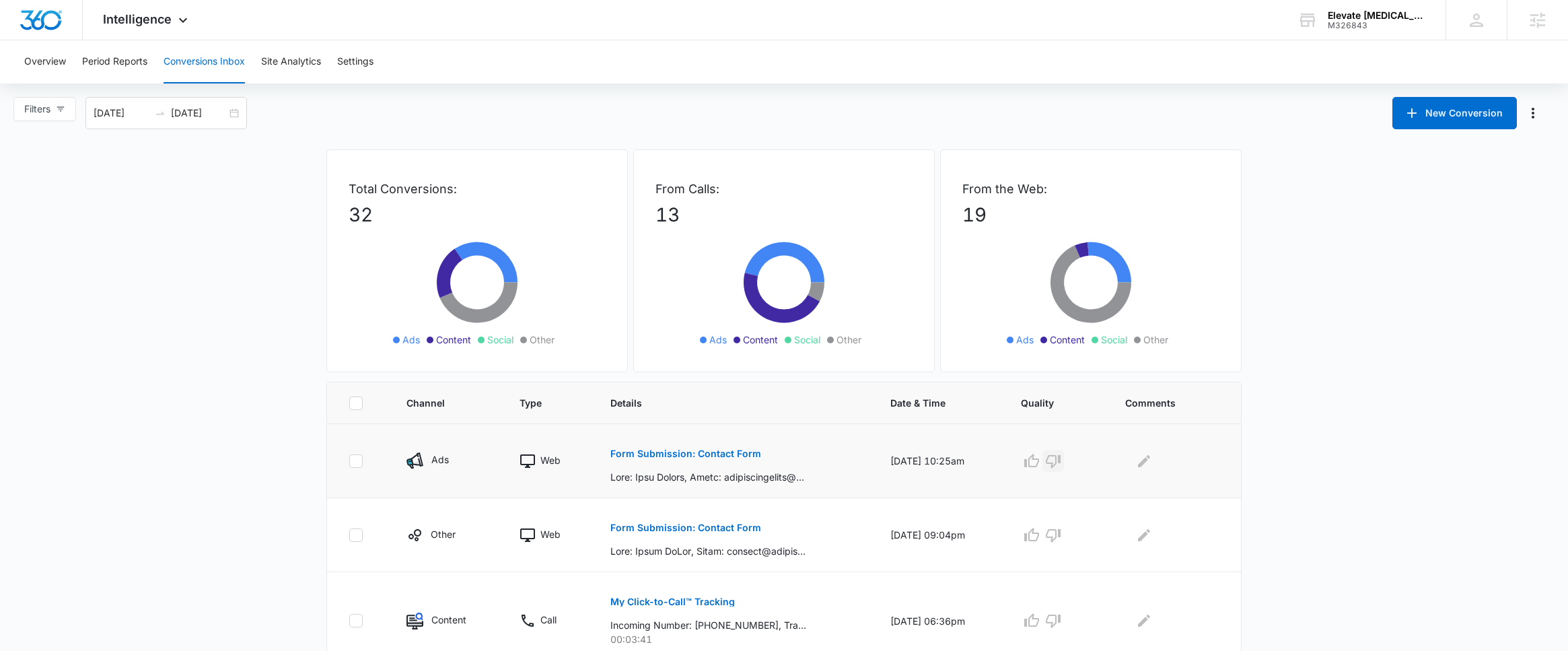
click at [1058, 461] on icon "button" at bounding box center [1053, 461] width 16 height 16
click at [1145, 466] on icon "Edit Comments" at bounding box center [1144, 460] width 12 height 12
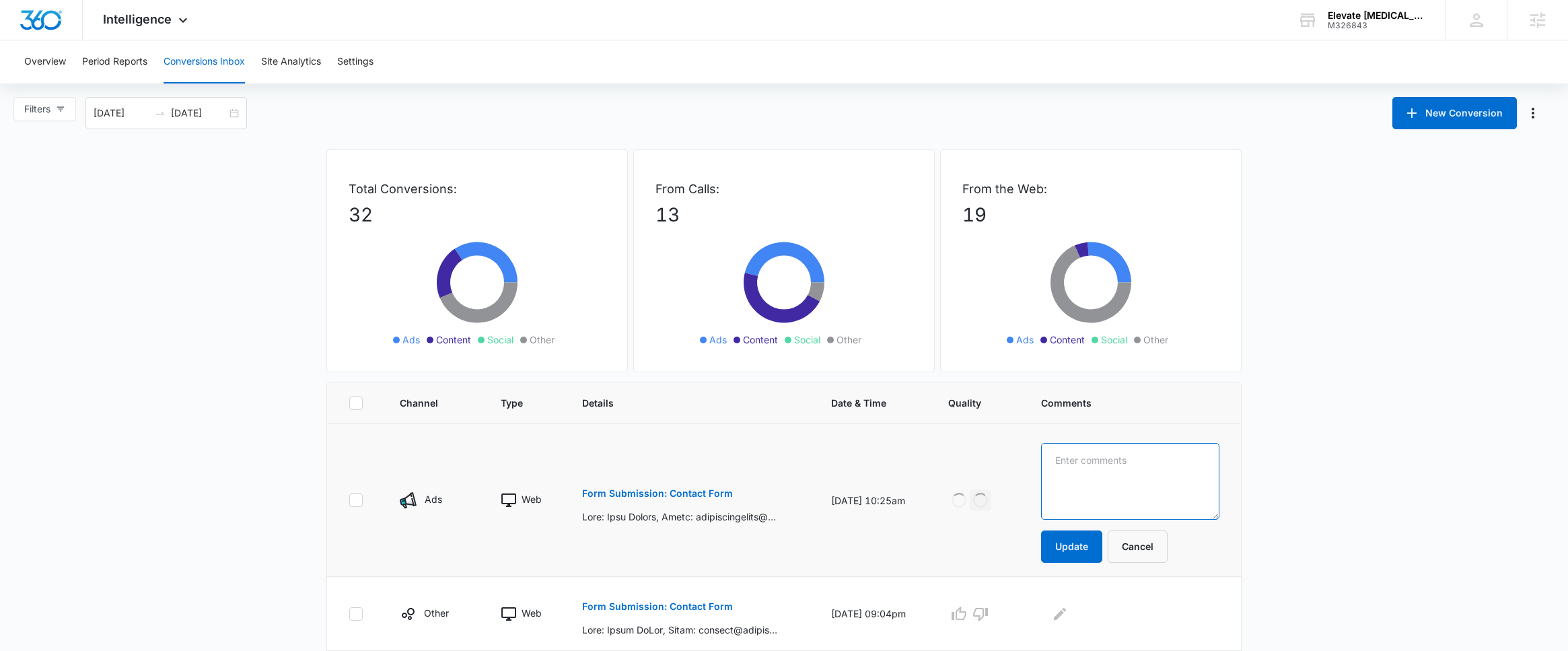
click at [1165, 484] on textarea at bounding box center [1130, 481] width 178 height 77
type textarea "canada?"
click at [1085, 552] on button "Update" at bounding box center [1072, 547] width 61 height 33
click at [1095, 547] on button "Update" at bounding box center [1072, 547] width 61 height 33
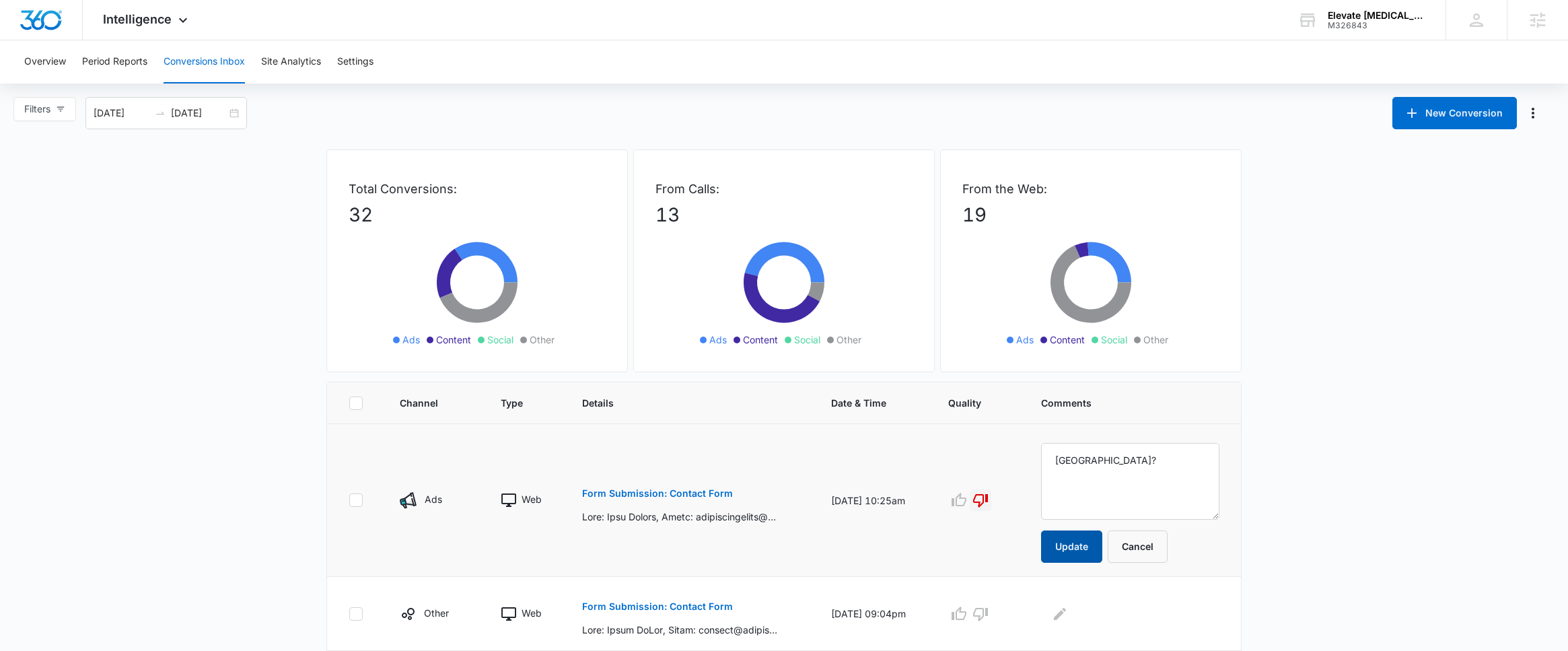
click at [1090, 539] on button "Update" at bounding box center [1072, 547] width 61 height 33
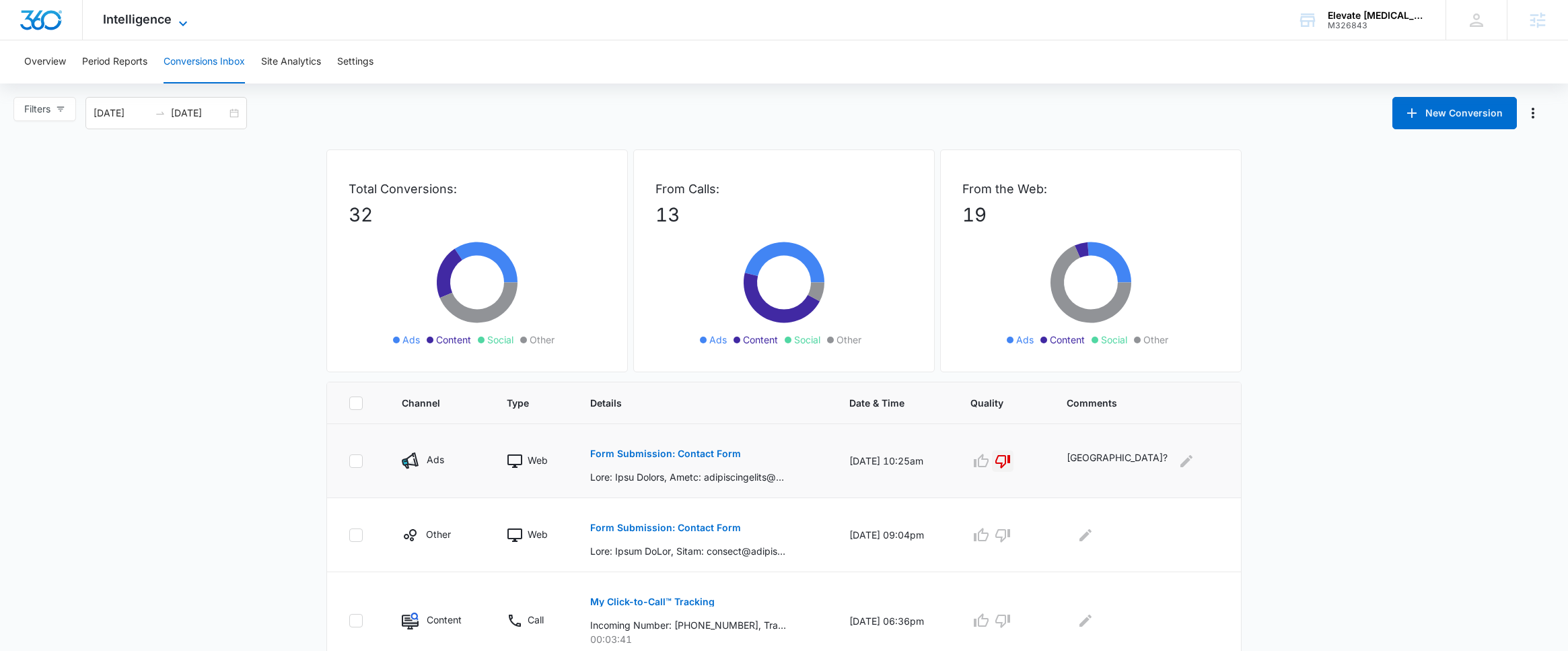
click at [159, 20] on span "Intelligence" at bounding box center [137, 19] width 69 height 14
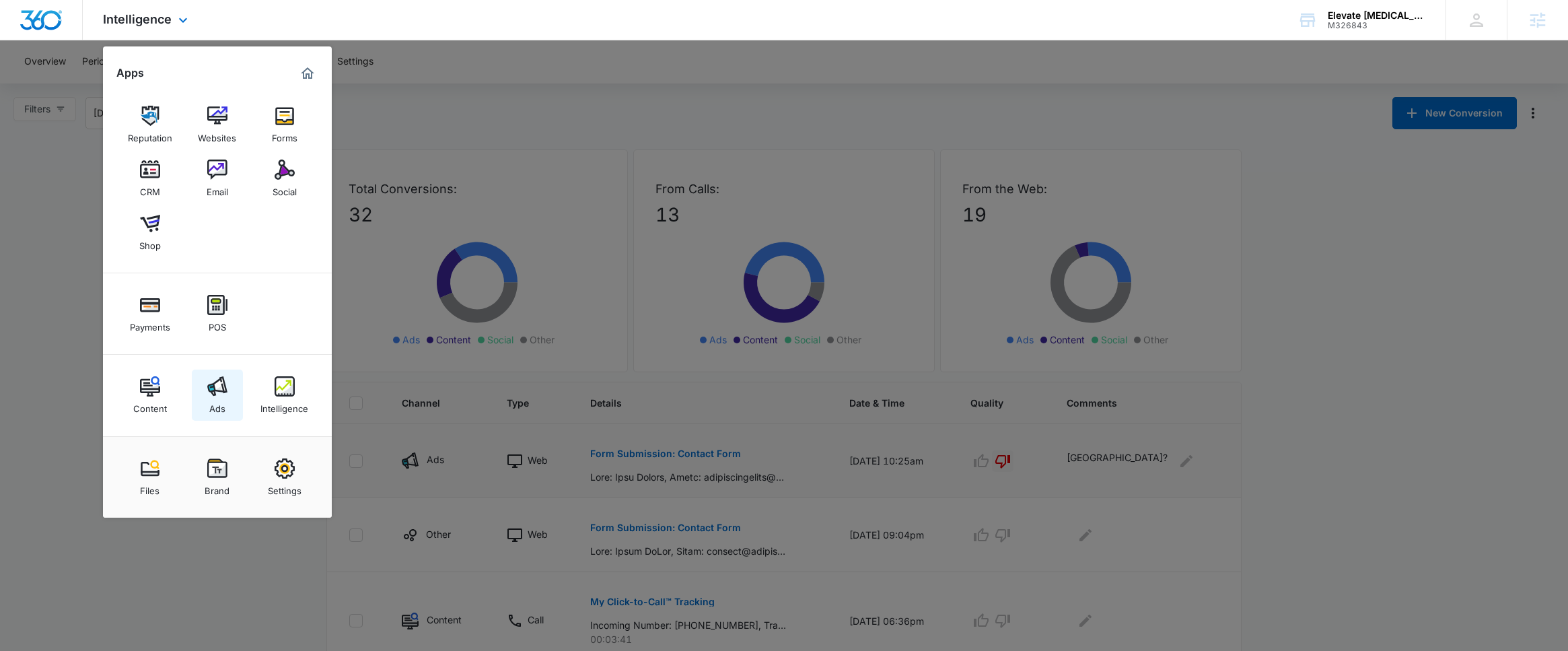
click at [220, 398] on div "Ads" at bounding box center [217, 405] width 16 height 18
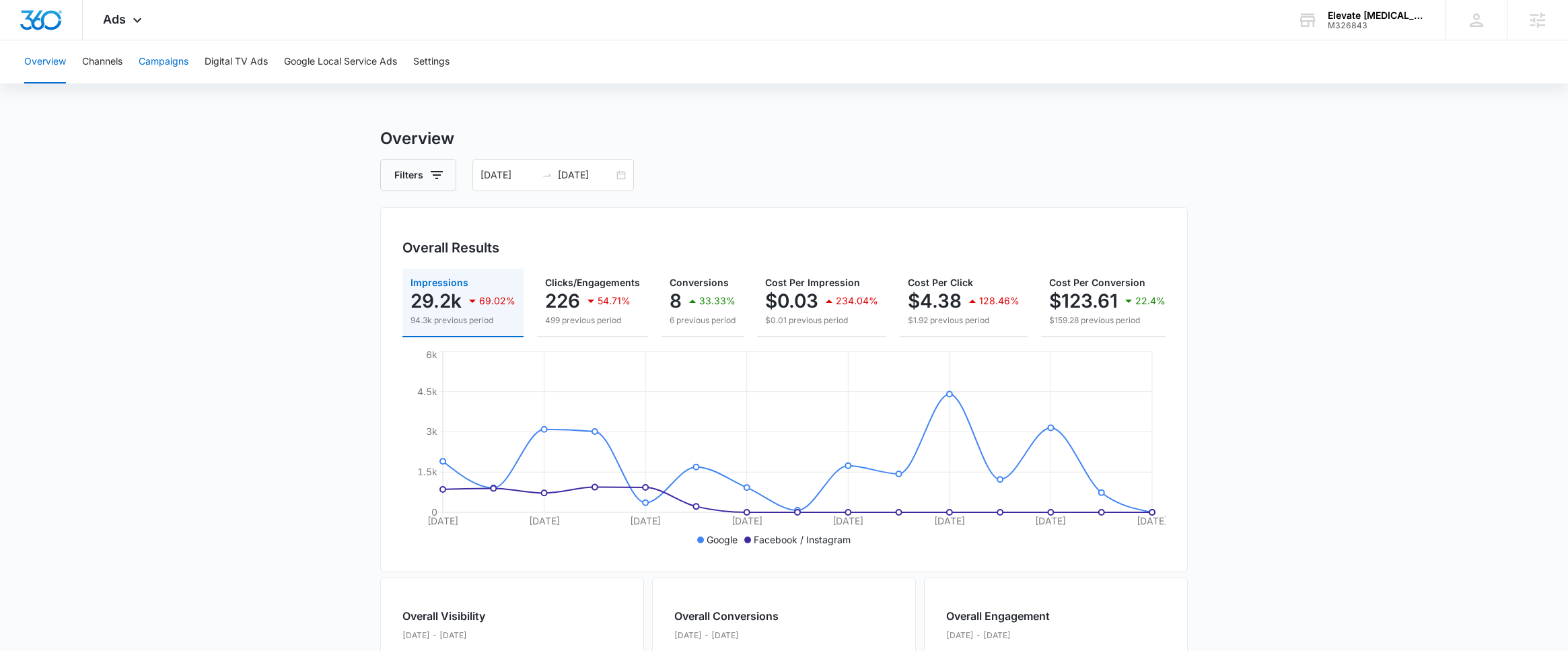
click at [165, 69] on button "Campaigns" at bounding box center [163, 62] width 50 height 43
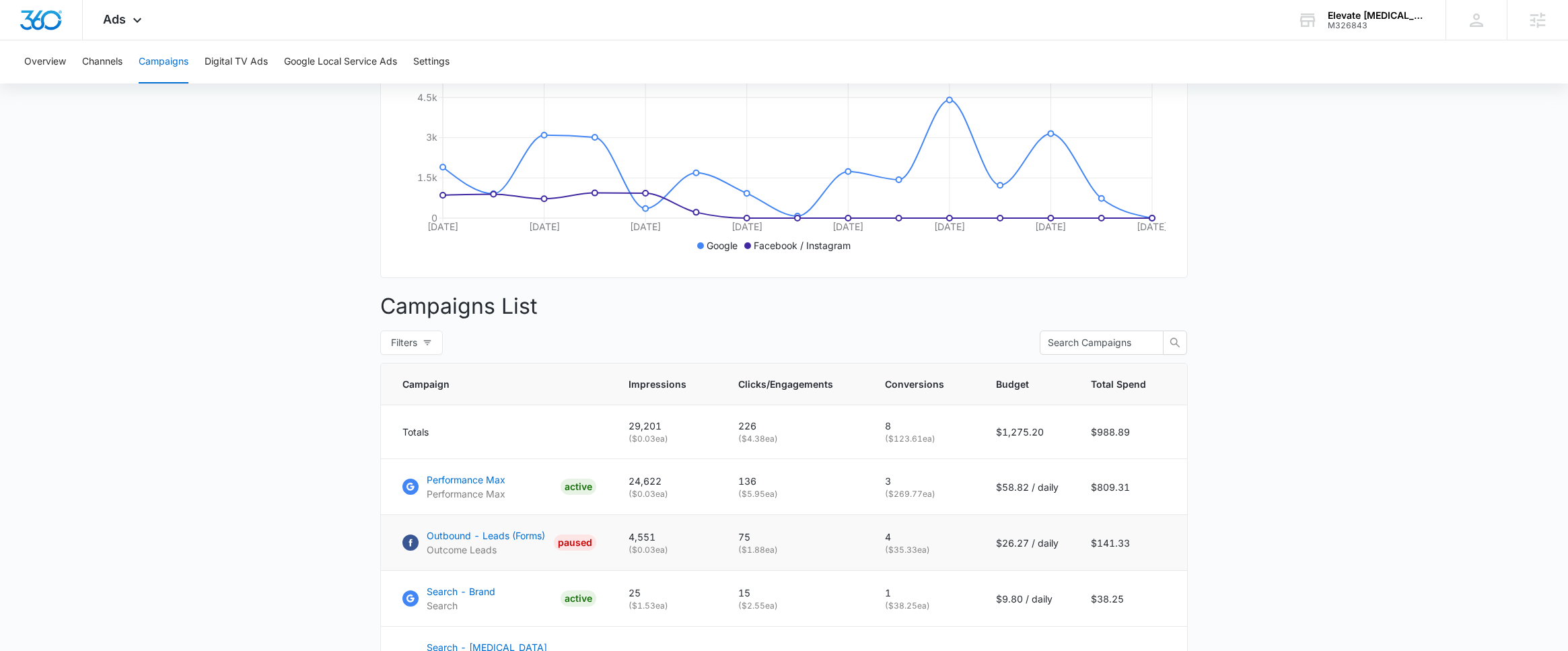
scroll to position [301, 0]
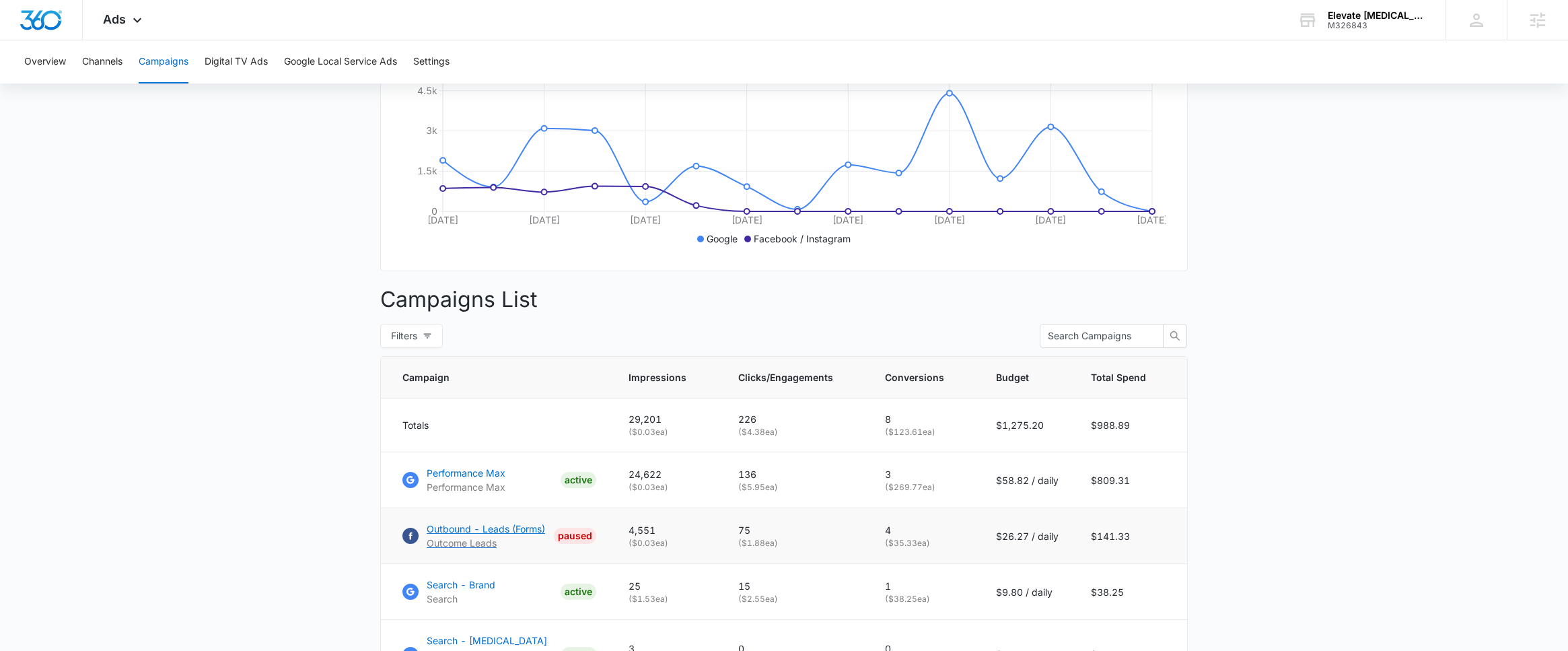
click at [484, 536] on p "Outbound - Leads (Forms)" at bounding box center [486, 529] width 119 height 14
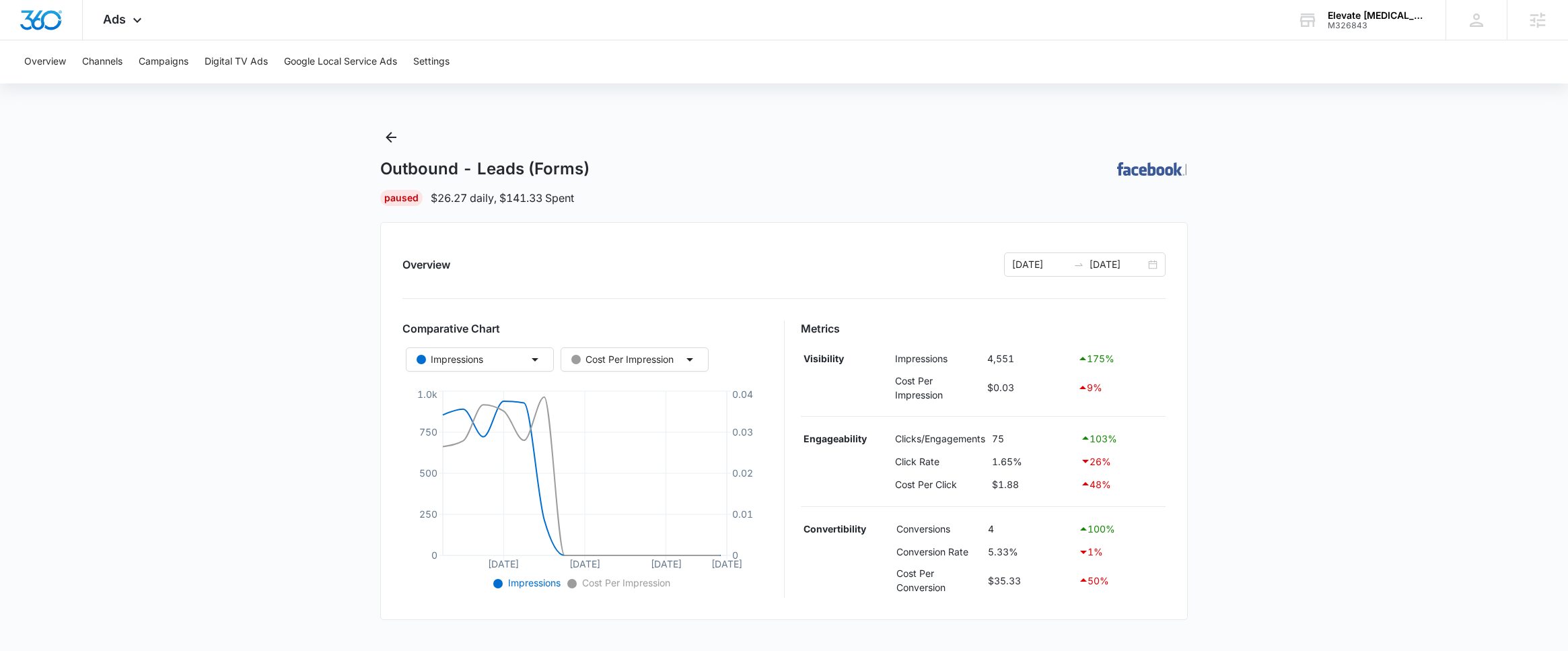
click at [583, 167] on h1 "Outbound - Leads (Forms)" at bounding box center [485, 169] width 209 height 20
copy h1 "Outbound - Leads (Forms)"
click at [677, 99] on div "Overview Channels Campaigns Digital TV Ads Google Local Service Ads Settings Ou…" at bounding box center [784, 488] width 1568 height 897
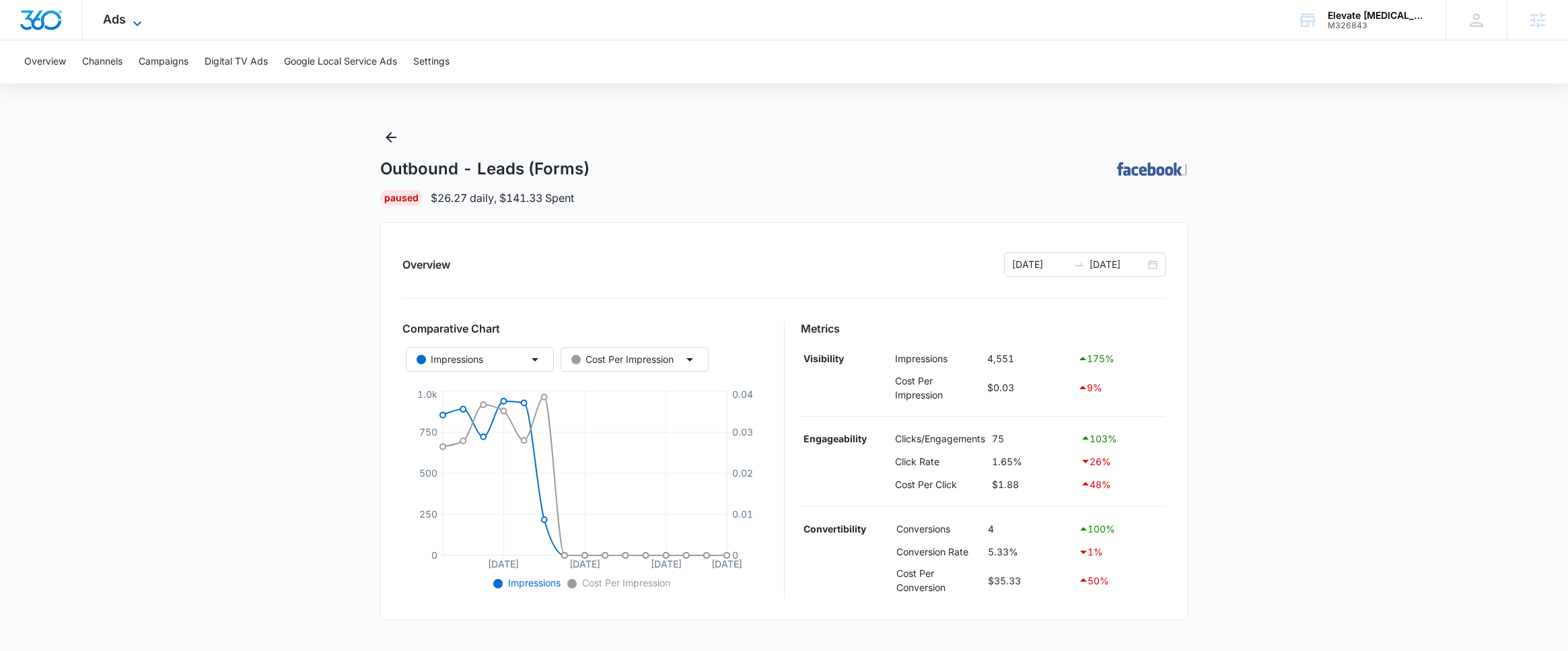
click at [121, 19] on span "Ads" at bounding box center [114, 19] width 23 height 14
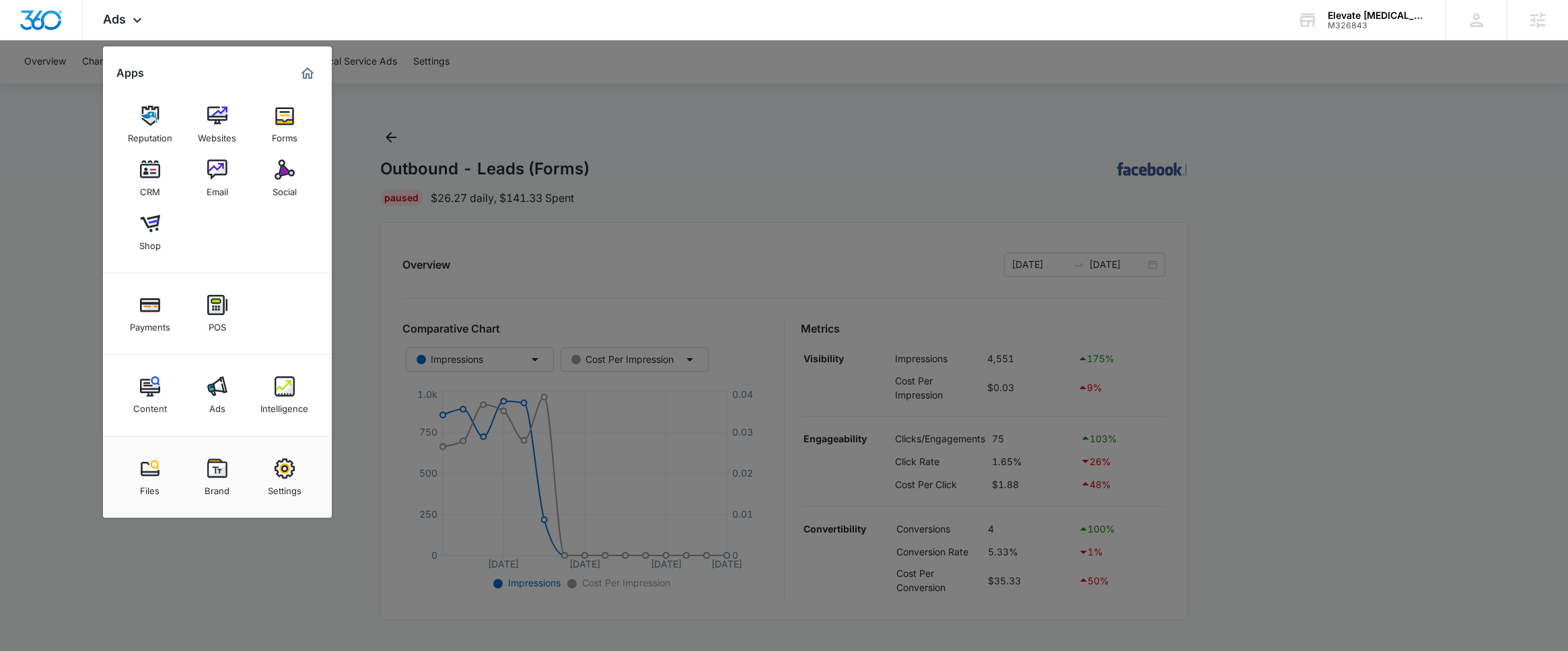
click at [290, 126] on div "Forms" at bounding box center [285, 134] width 26 height 18
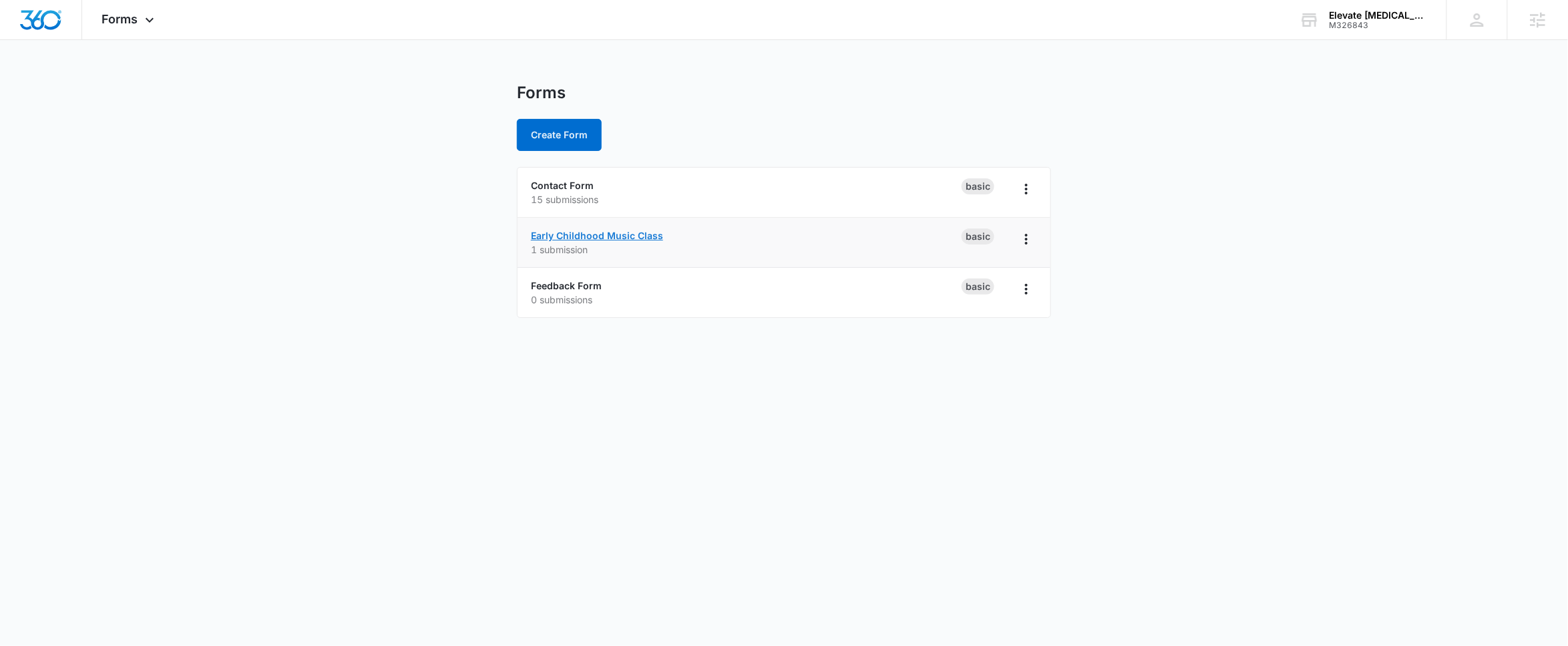
click at [569, 237] on link "Early Childhood Music Class" at bounding box center [597, 235] width 132 height 11
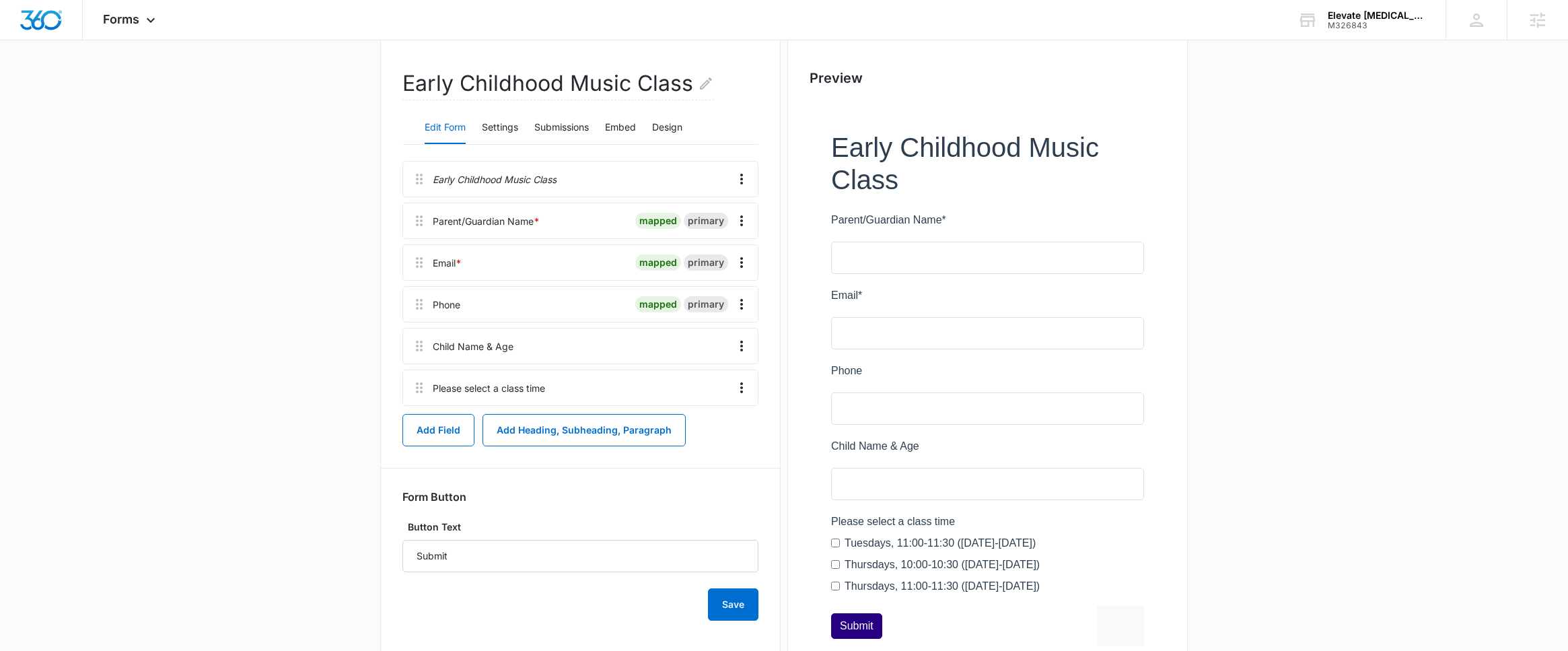
scroll to position [133, 0]
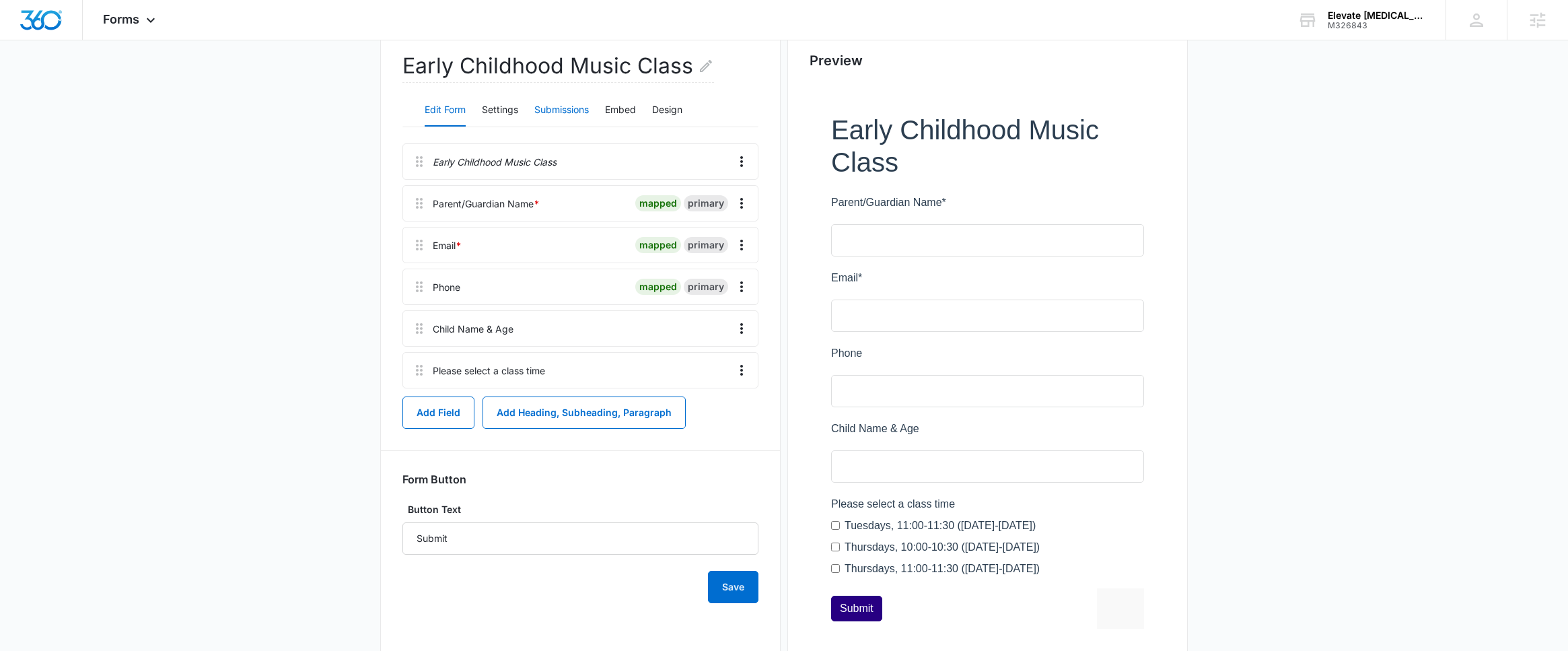
click at [575, 124] on button "Submissions" at bounding box center [561, 111] width 55 height 33
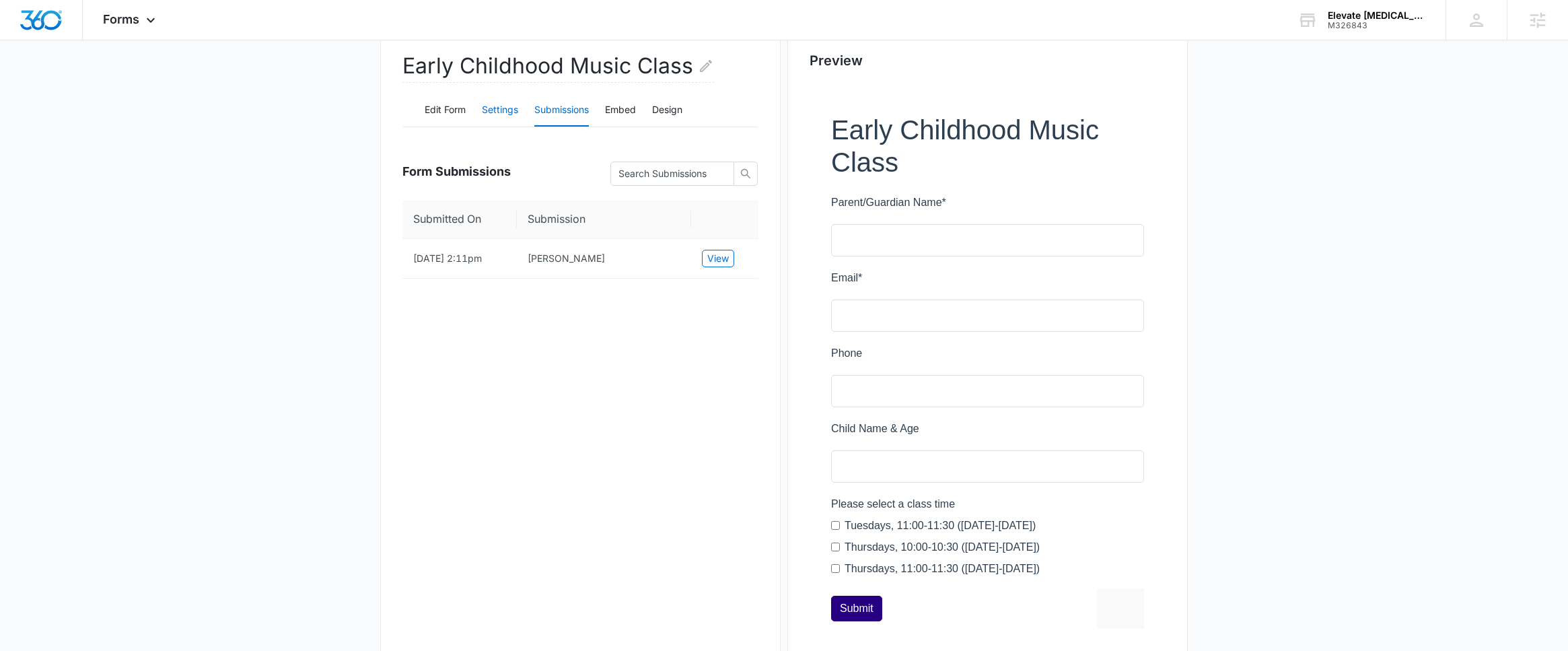
click at [500, 111] on button "Settings" at bounding box center [500, 111] width 36 height 33
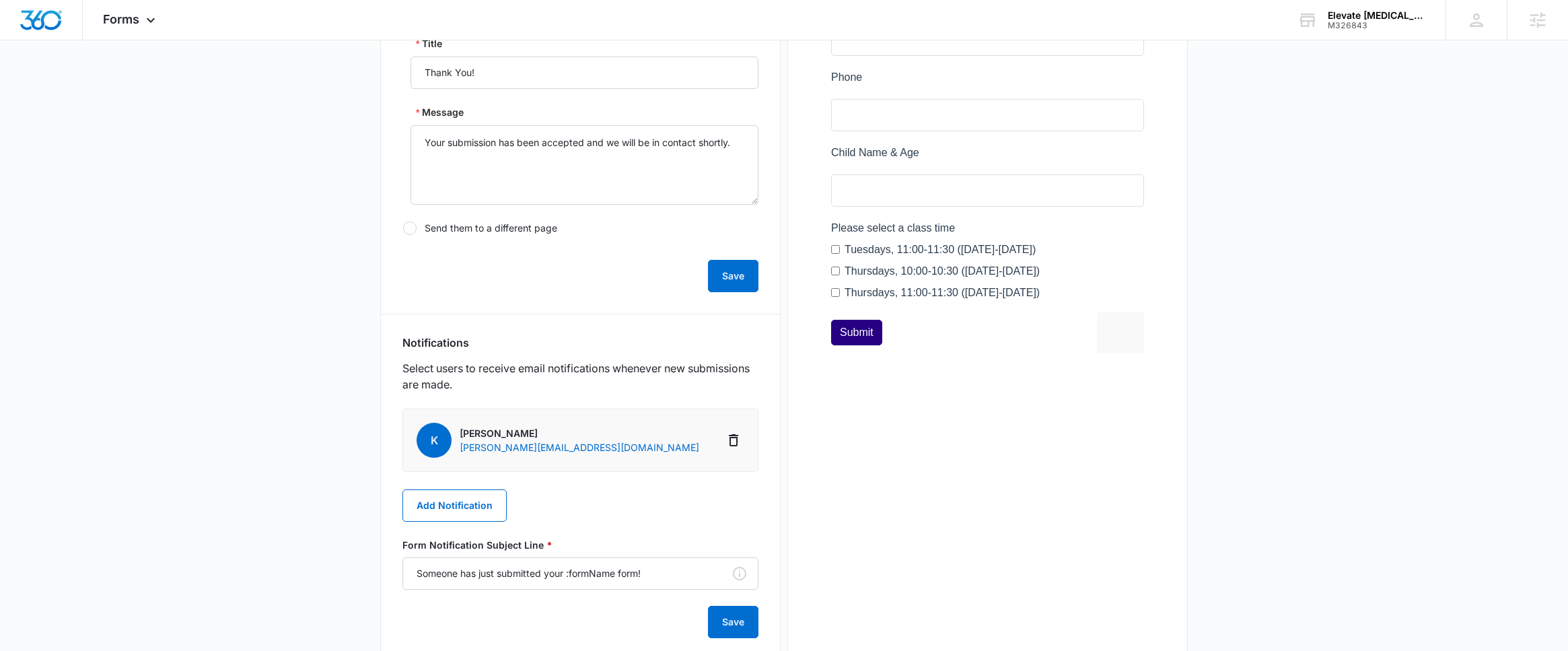
scroll to position [412, 0]
drag, startPoint x: 634, startPoint y: 449, endPoint x: 459, endPoint y: 449, distance: 175.0
click at [459, 449] on li "K [PERSON_NAME] [PERSON_NAME][EMAIL_ADDRESS][DOMAIN_NAME]" at bounding box center [581, 437] width 356 height 63
copy p "[PERSON_NAME][EMAIL_ADDRESS][DOMAIN_NAME]"
click at [1129, 290] on div at bounding box center [988, 94] width 356 height 579
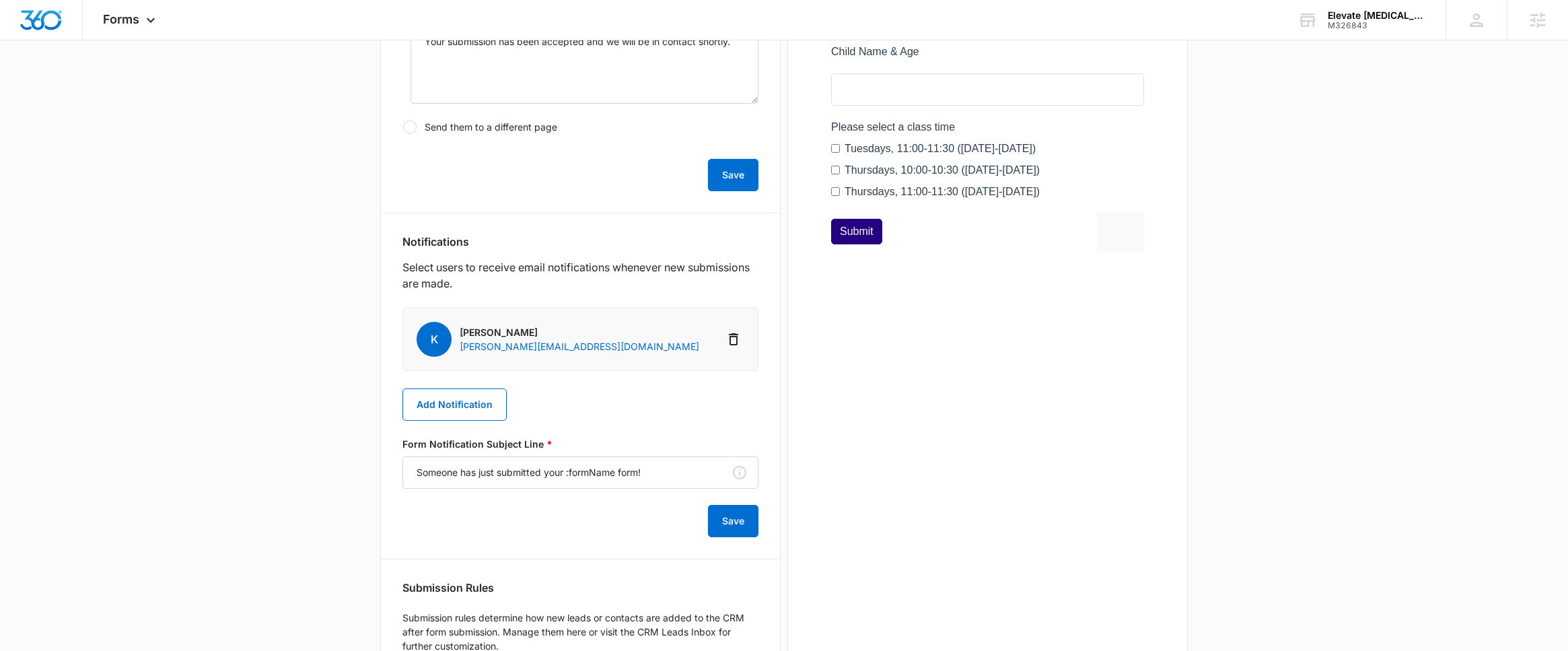
scroll to position [230, 0]
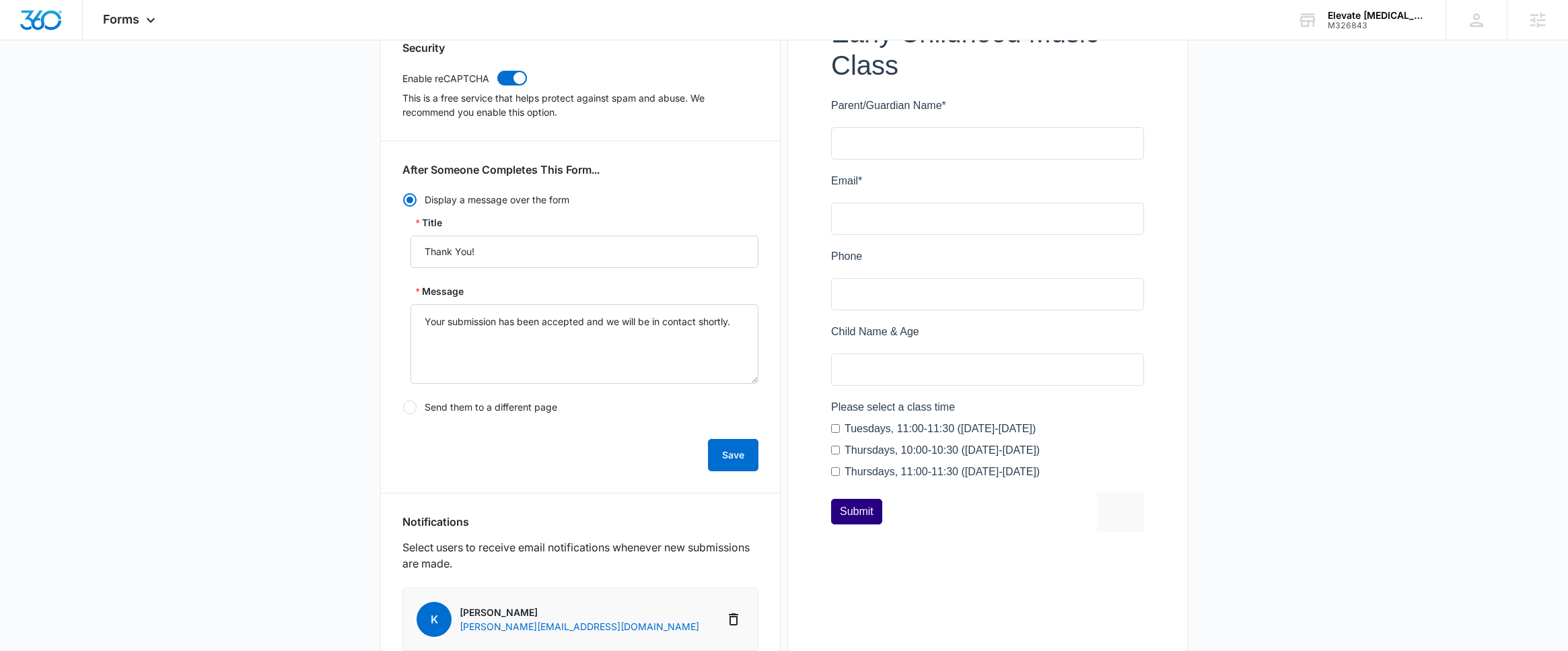
drag, startPoint x: 1055, startPoint y: 475, endPoint x: 902, endPoint y: 339, distance: 204.7
click at [902, 339] on div at bounding box center [988, 276] width 356 height 579
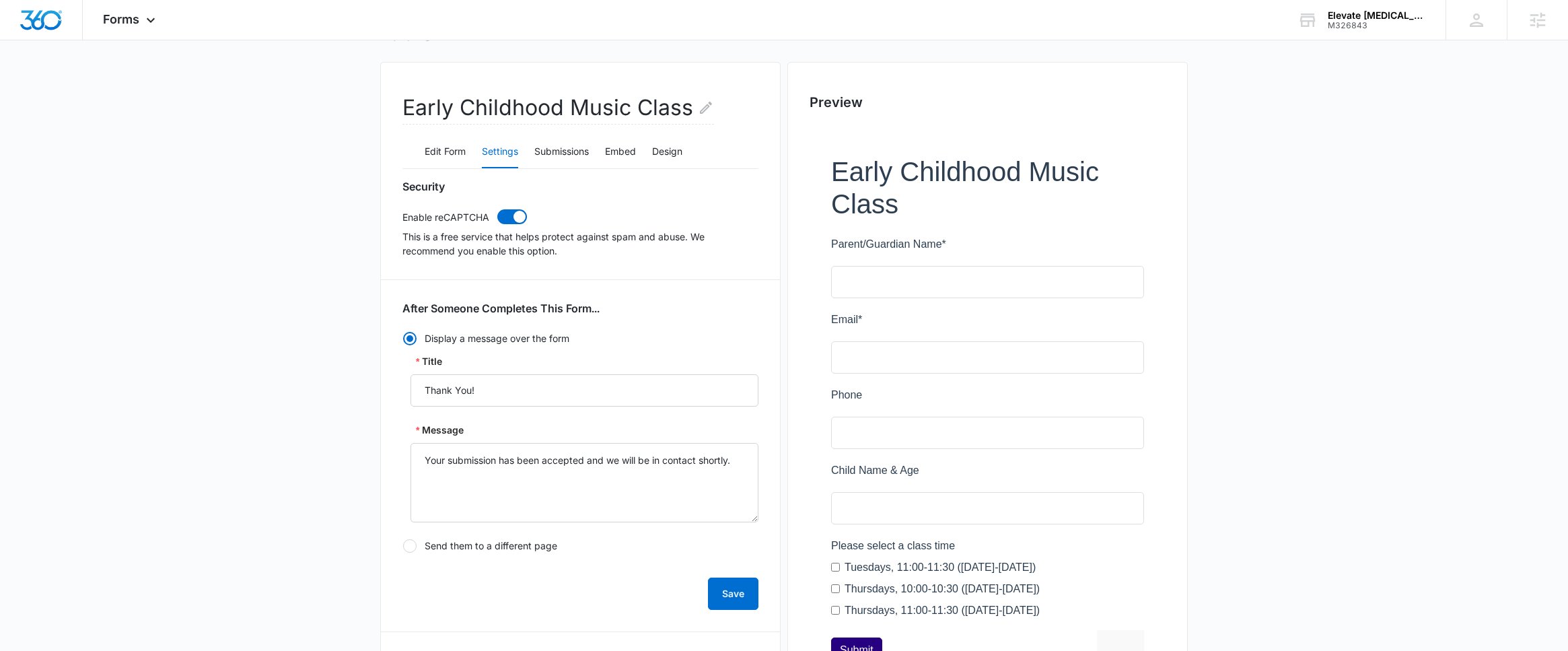
scroll to position [87, 0]
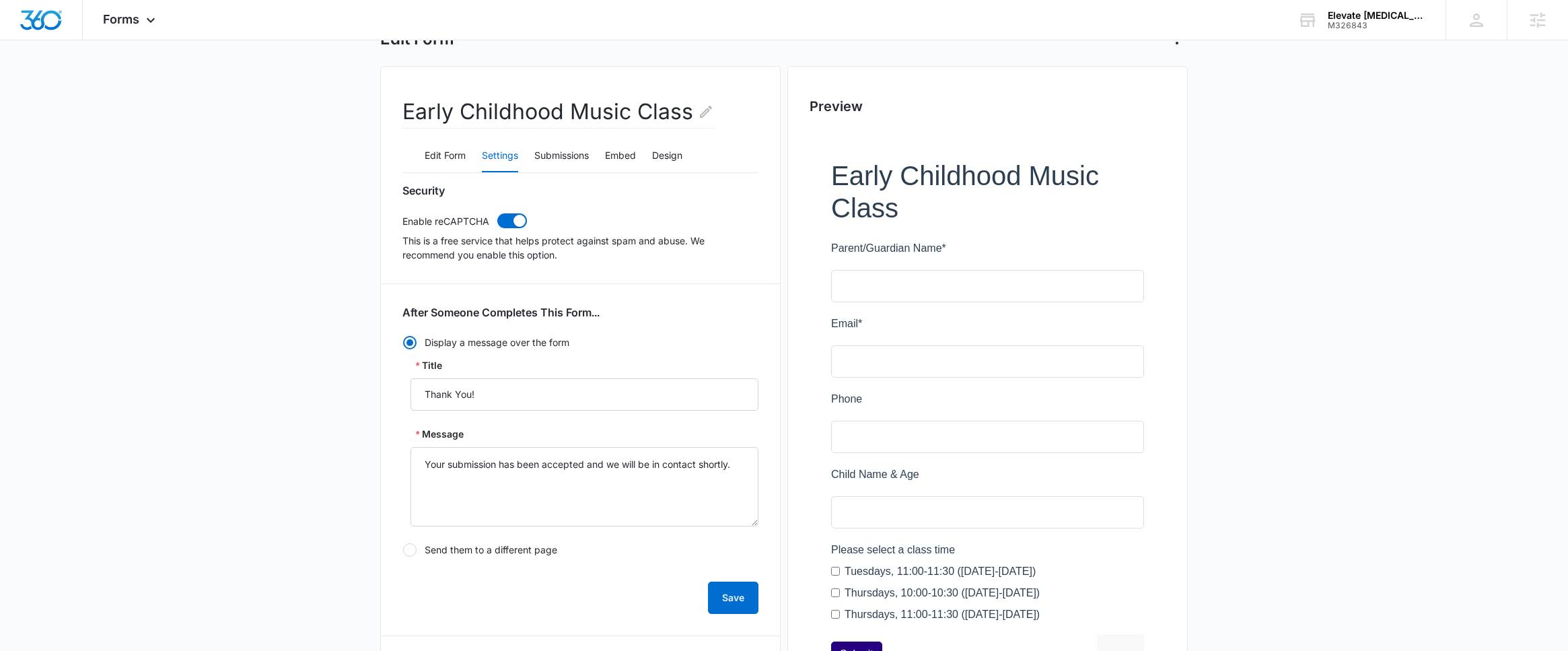
click at [1020, 208] on div at bounding box center [988, 419] width 356 height 579
drag, startPoint x: 833, startPoint y: 172, endPoint x: 1123, endPoint y: 261, distance: 303.3
click at [1123, 261] on div at bounding box center [988, 419] width 356 height 579
click at [703, 273] on div "Security Enable reCAPTCHA This is a free service that helps protect against spa…" at bounding box center [581, 654] width 356 height 941
click at [465, 165] on button "Edit Form" at bounding box center [445, 156] width 41 height 33
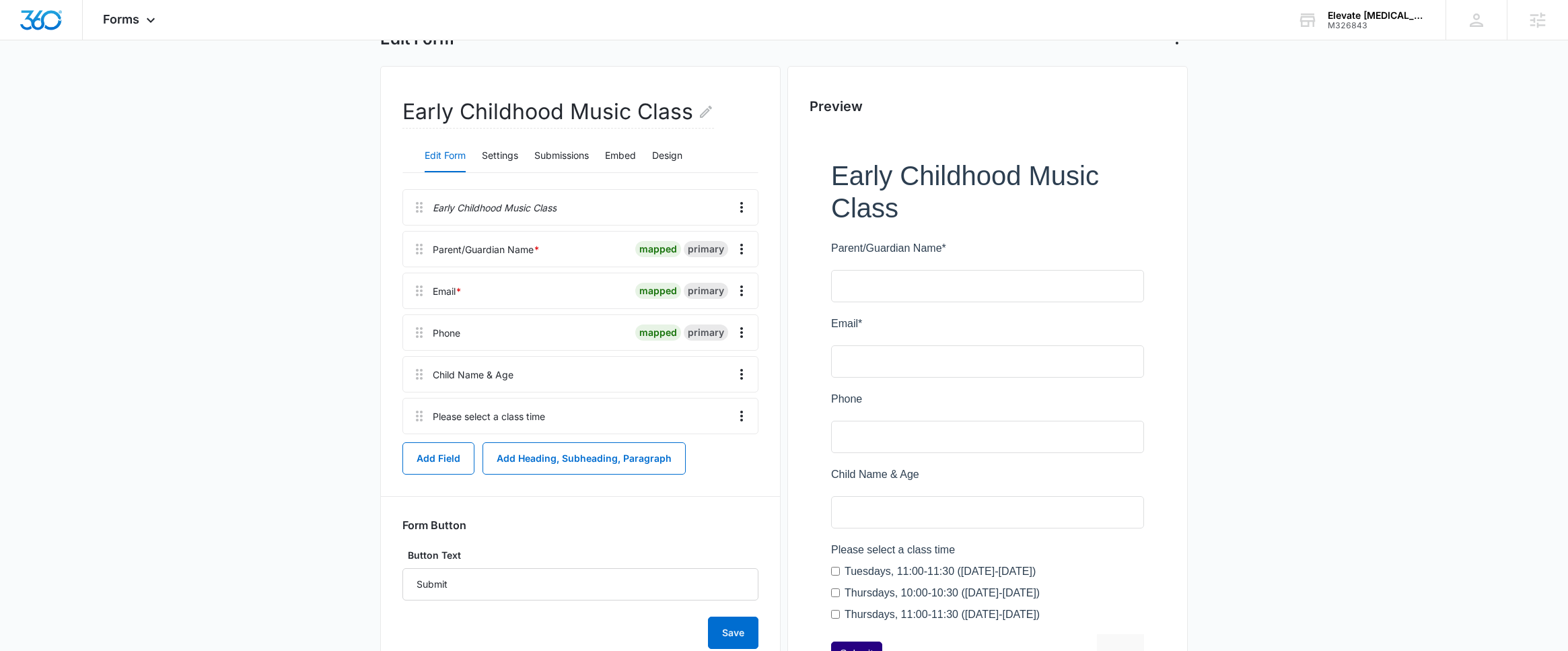
click at [585, 417] on div at bounding box center [638, 415] width 175 height 35
click at [740, 410] on icon "Overflow Menu" at bounding box center [741, 416] width 16 height 16
click at [717, 452] on div "Edit" at bounding box center [706, 454] width 28 height 9
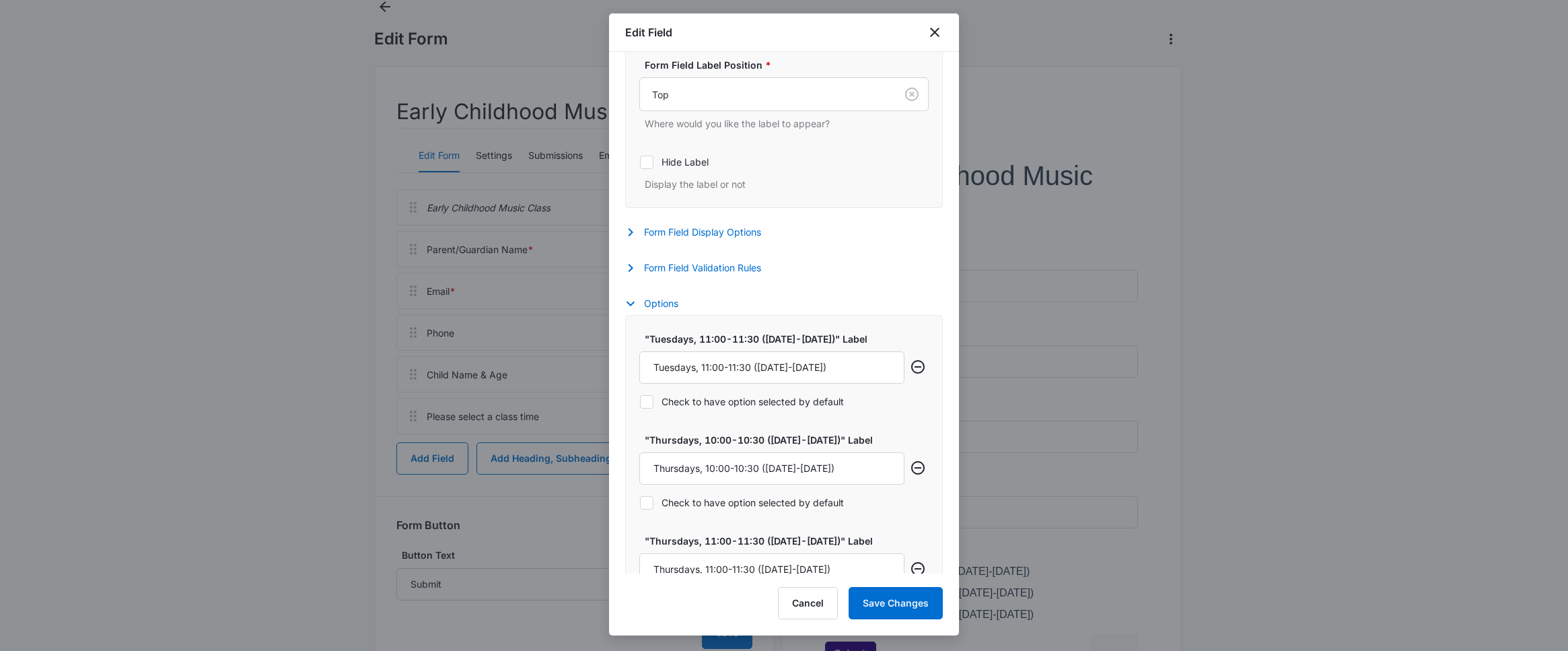
scroll to position [0, 0]
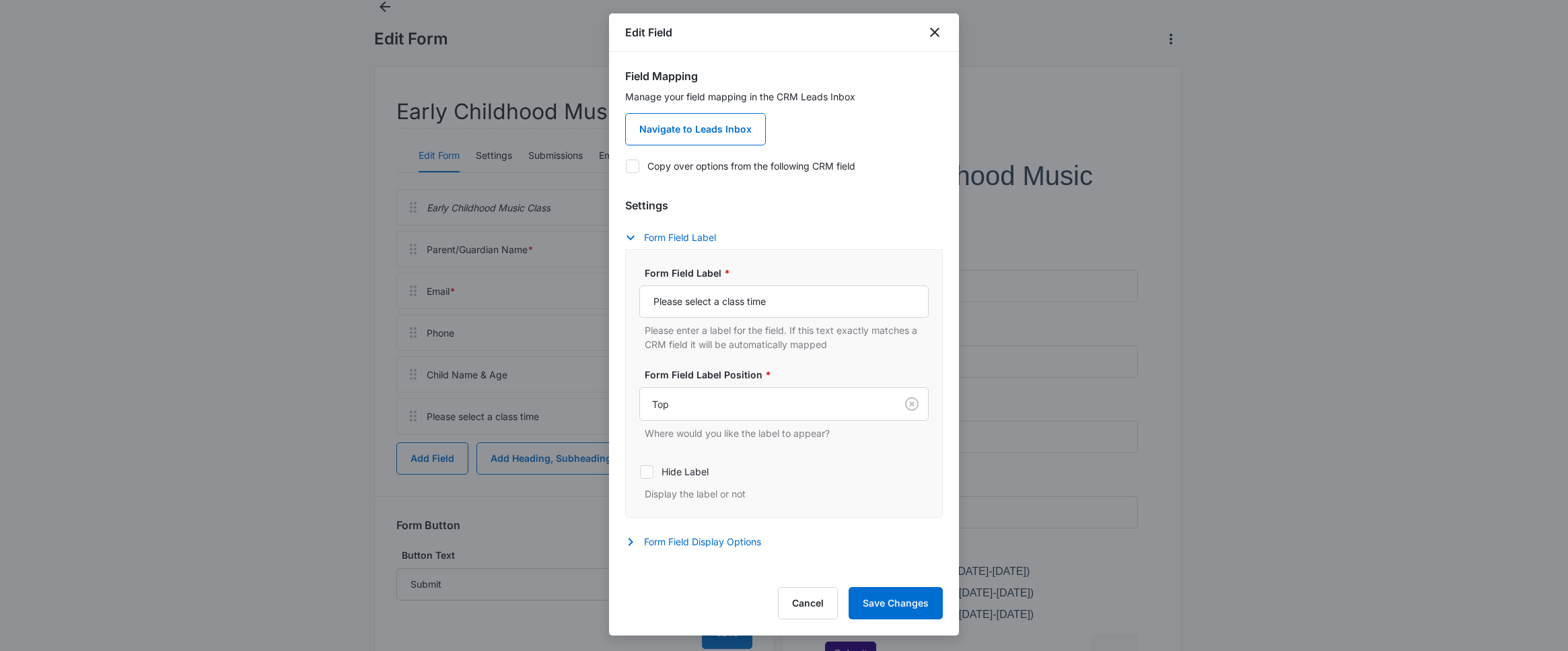
click at [943, 31] on div "Edit Field" at bounding box center [784, 33] width 350 height 38
click at [929, 33] on icon "close" at bounding box center [935, 32] width 16 height 16
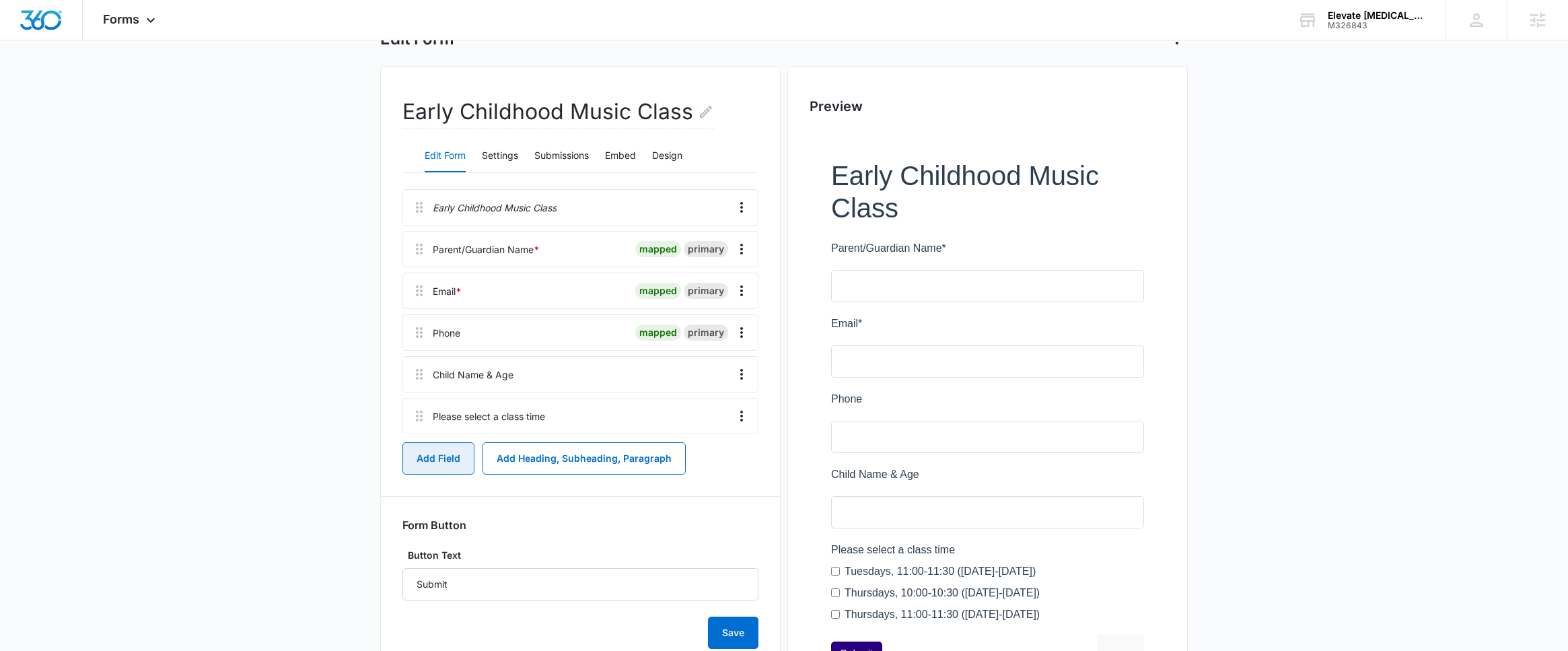
click at [445, 456] on button "Add Field" at bounding box center [438, 459] width 72 height 33
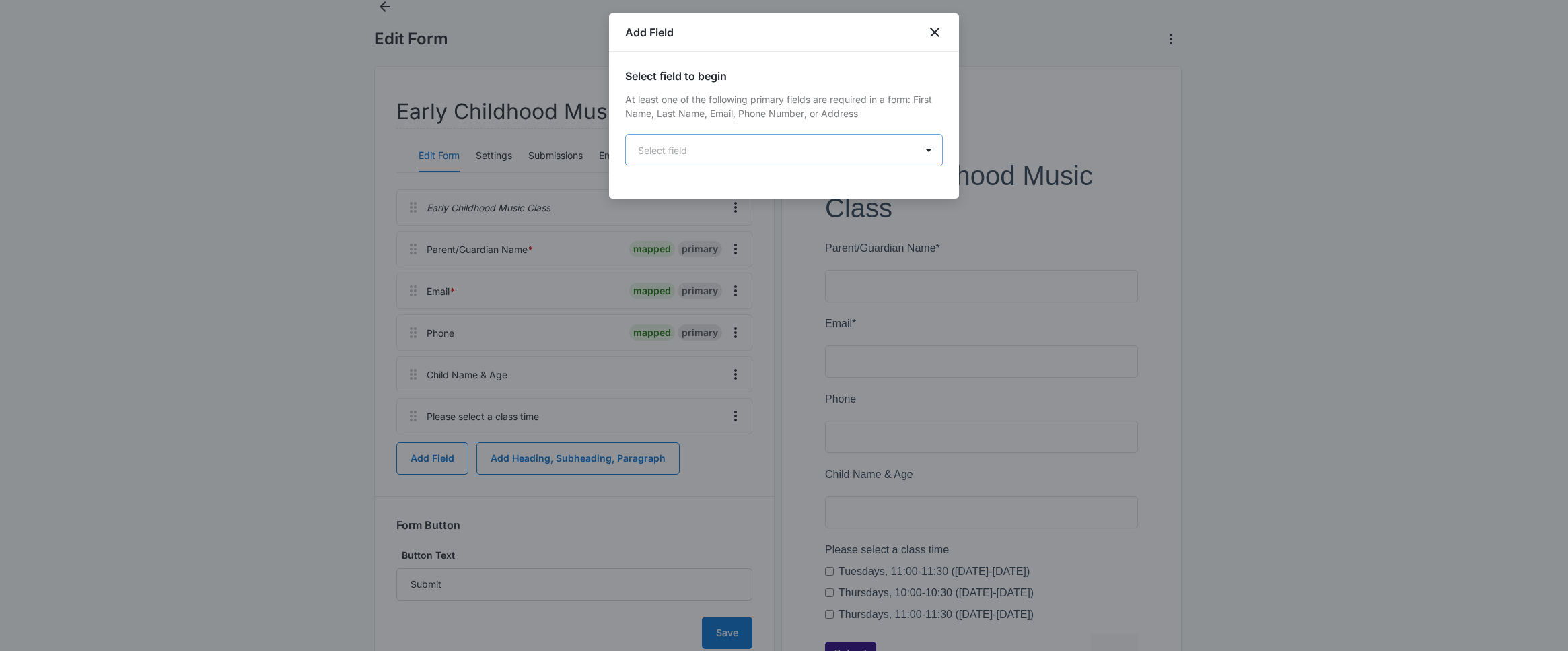
click at [924, 162] on body "Forms Apps Reputation Websites Forms CRM Email Social Shop Payments POS Content…" at bounding box center [784, 335] width 1568 height 846
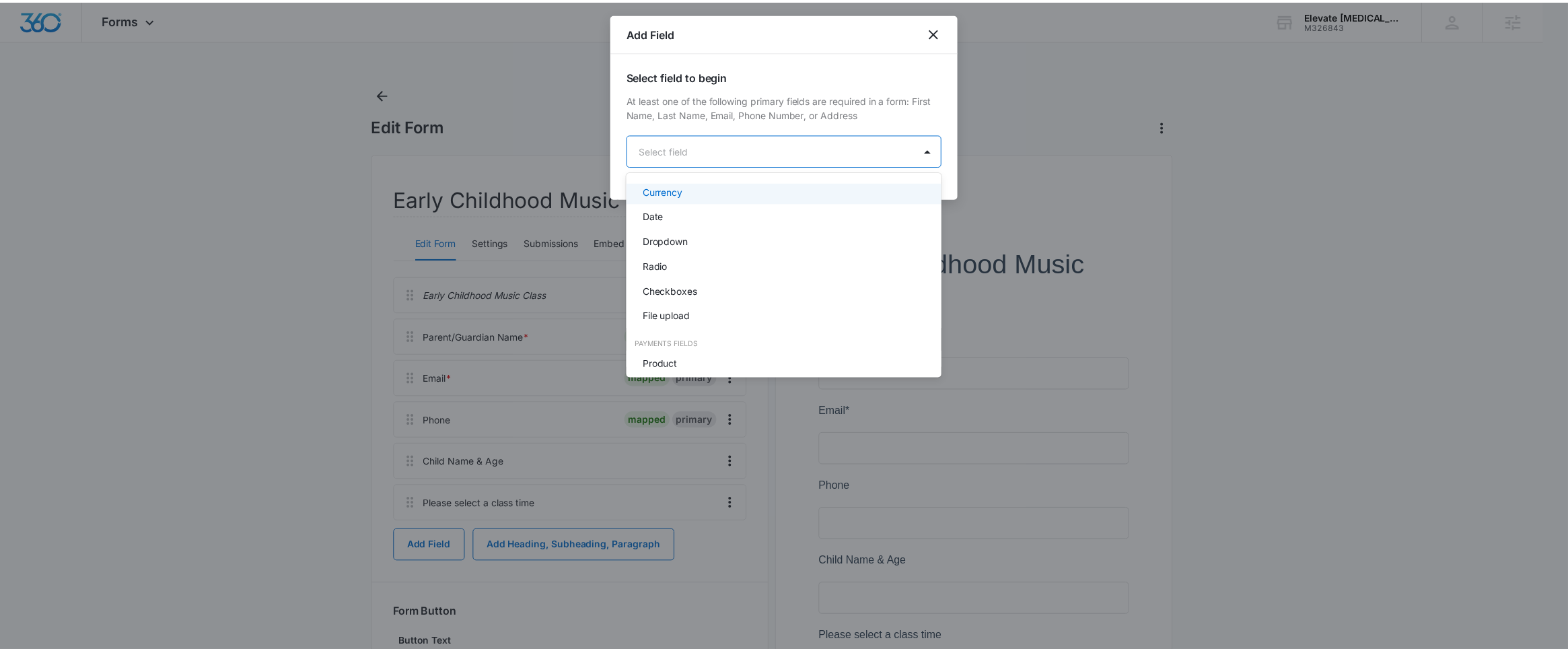
scroll to position [276, 0]
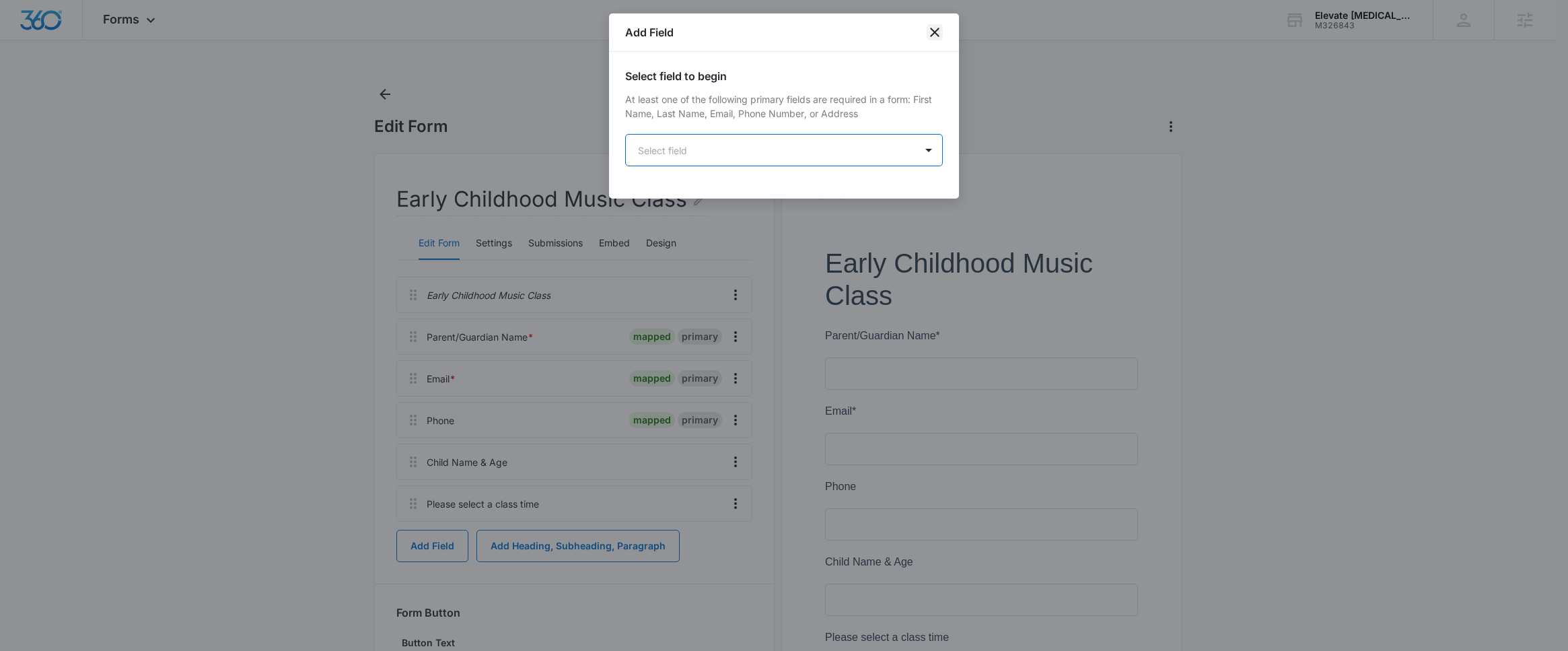
click at [937, 33] on icon "close" at bounding box center [935, 32] width 16 height 16
